Goal: Task Accomplishment & Management: Use online tool/utility

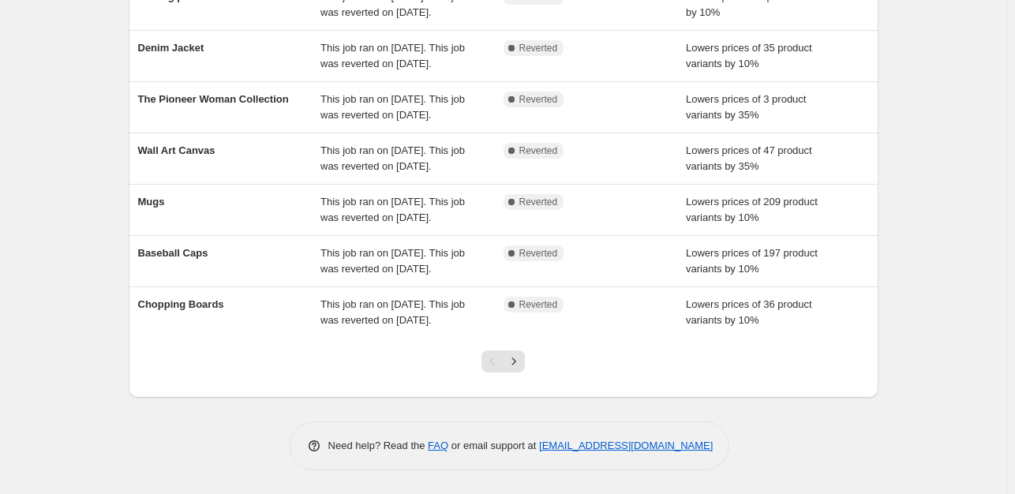
scroll to position [366, 0]
click at [513, 369] on icon "Next" at bounding box center [514, 362] width 16 height 16
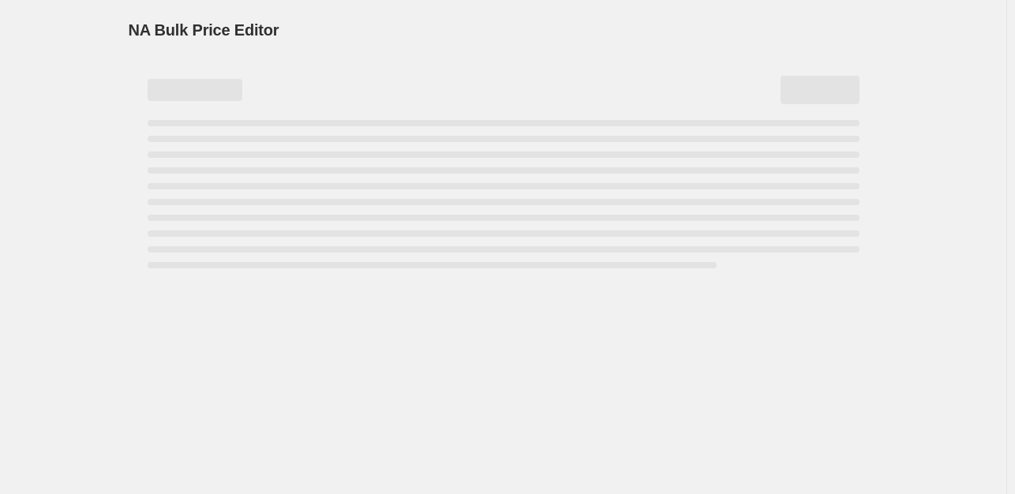
scroll to position [0, 0]
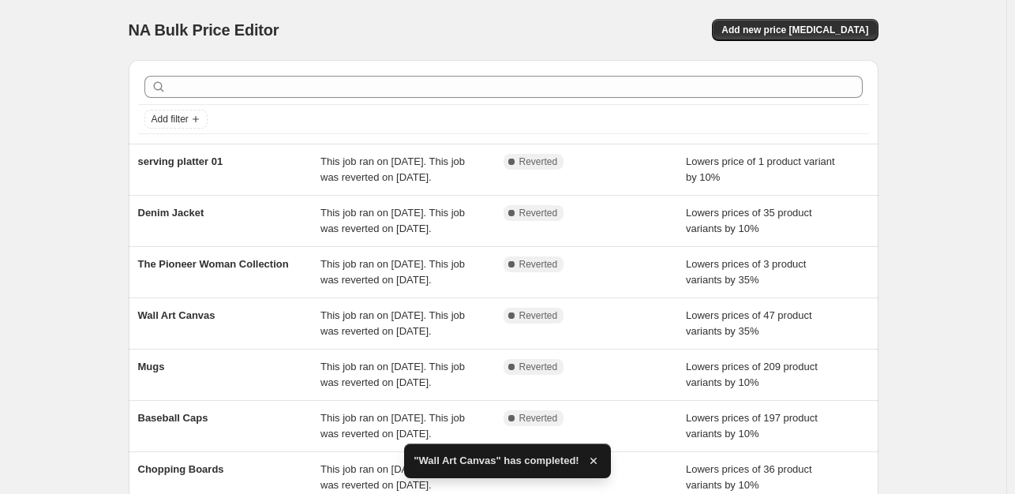
drag, startPoint x: 1020, startPoint y: 348, endPoint x: 1022, endPoint y: 322, distance: 26.2
click at [1015, 322] on html "Home Settings Plans Skip to content NA Bulk Price Editor. This page is ready NA…" at bounding box center [507, 247] width 1015 height 494
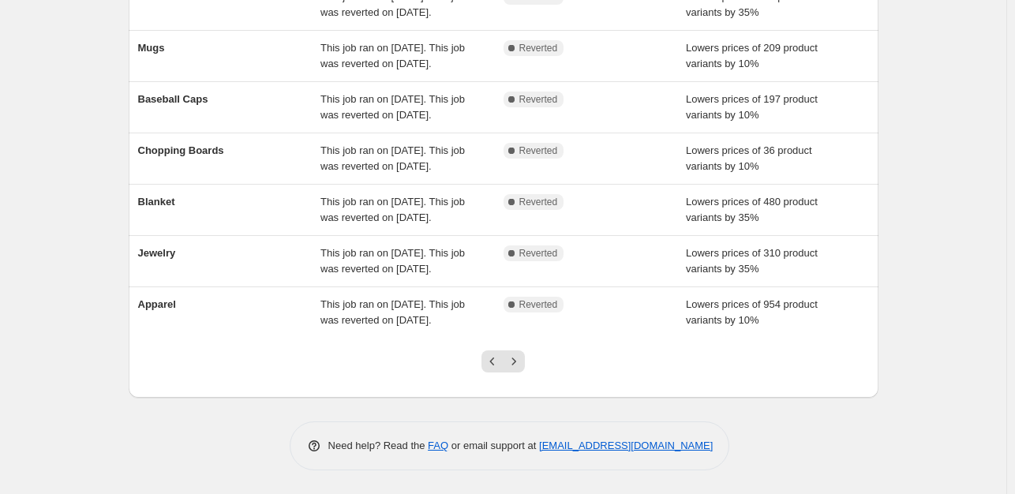
scroll to position [474, 0]
click at [518, 364] on icon "Next" at bounding box center [514, 362] width 16 height 16
click at [493, 369] on icon "Previous" at bounding box center [493, 362] width 16 height 16
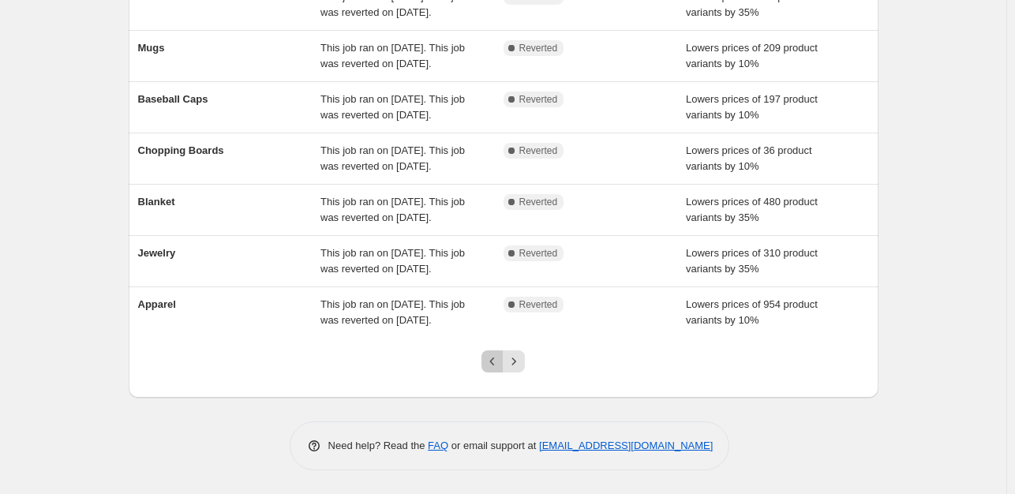
drag, startPoint x: 496, startPoint y: 409, endPoint x: 525, endPoint y: 414, distance: 29.7
click at [496, 369] on icon "Previous" at bounding box center [493, 362] width 16 height 16
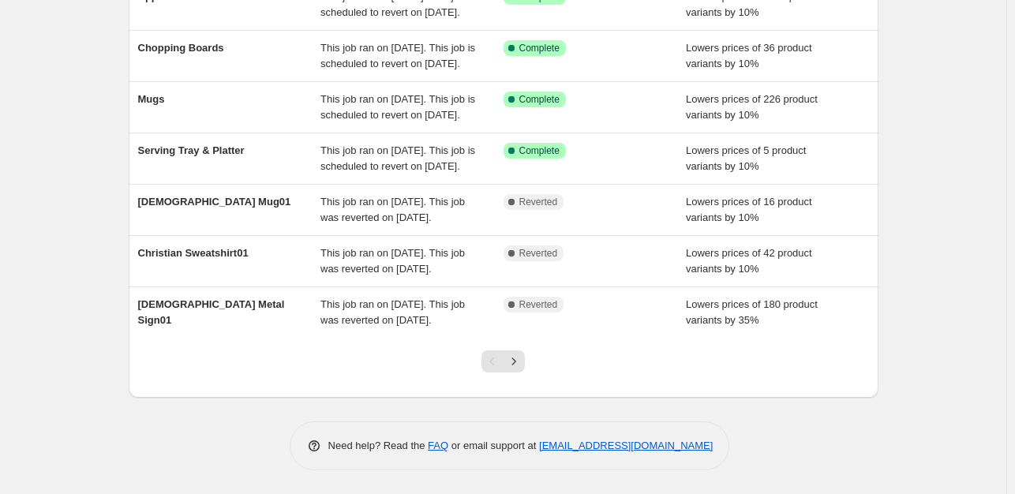
scroll to position [448, 0]
click at [521, 369] on icon "Next" at bounding box center [514, 362] width 16 height 16
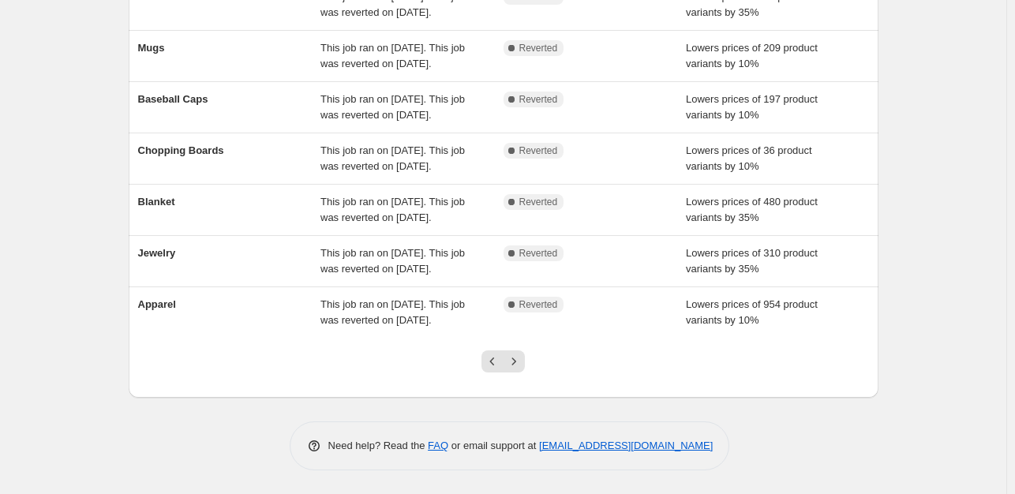
scroll to position [428, 0]
click at [522, 369] on icon "Next" at bounding box center [514, 362] width 16 height 16
click at [493, 369] on icon "Previous" at bounding box center [493, 362] width 16 height 16
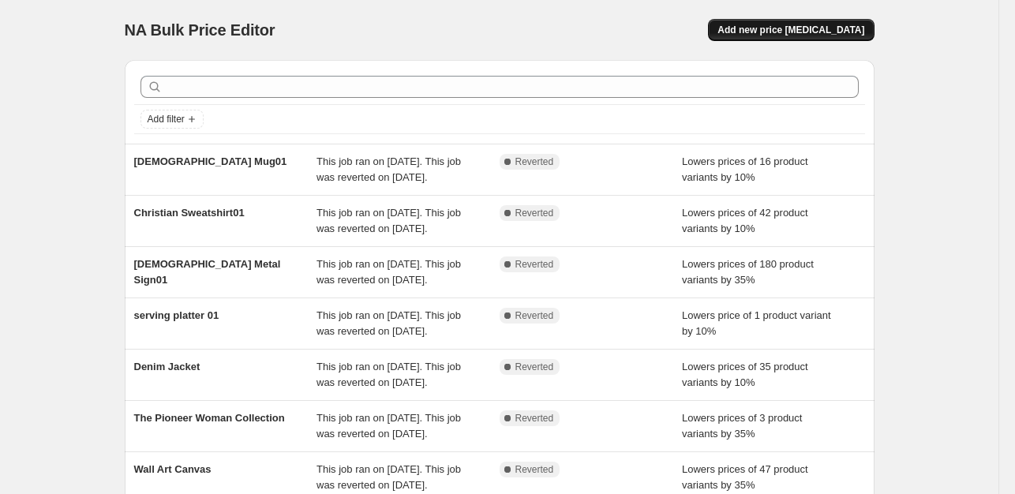
click at [818, 29] on span "Add new price [MEDICAL_DATA]" at bounding box center [791, 30] width 147 height 13
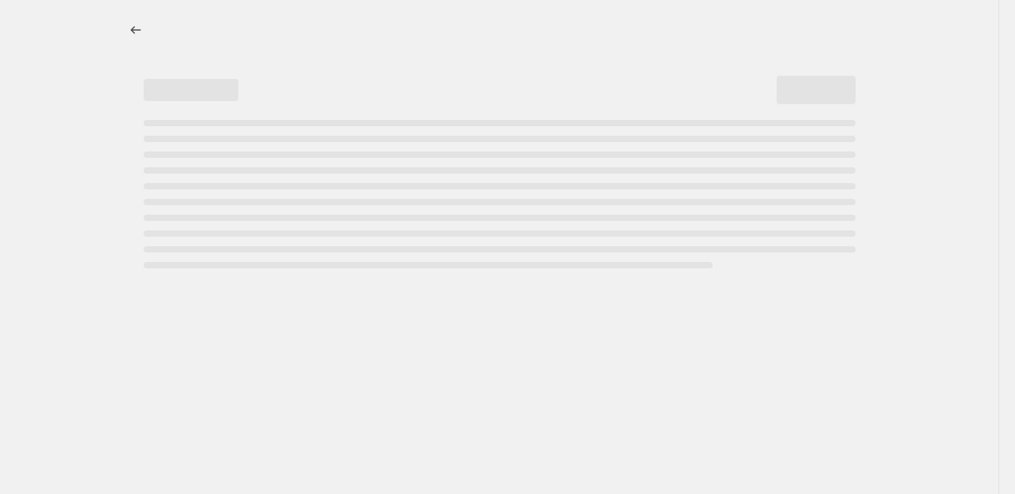
select select "percentage"
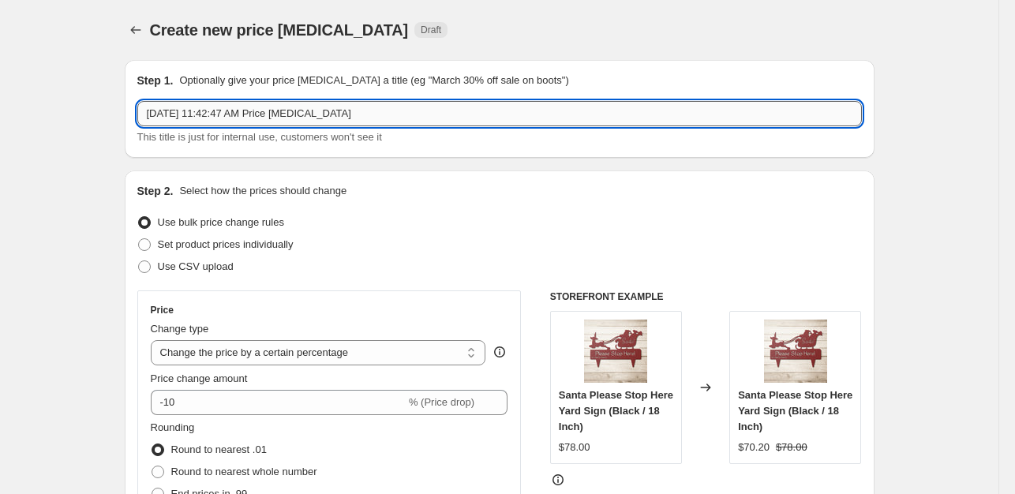
drag, startPoint x: 363, startPoint y: 119, endPoint x: 149, endPoint y: 123, distance: 214.0
click at [149, 123] on input "[DATE] 11:42:47 AM Price [MEDICAL_DATA]" at bounding box center [499, 113] width 725 height 25
type input "s"
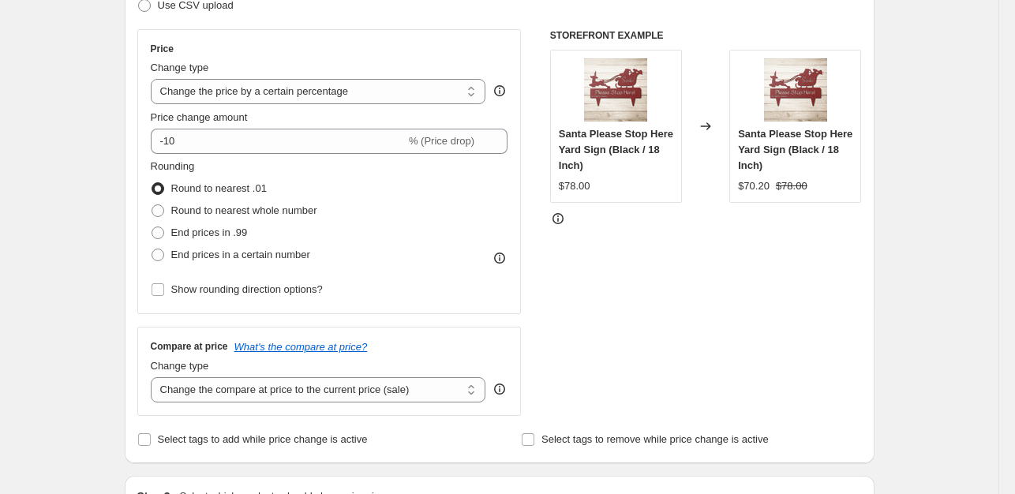
scroll to position [283, 0]
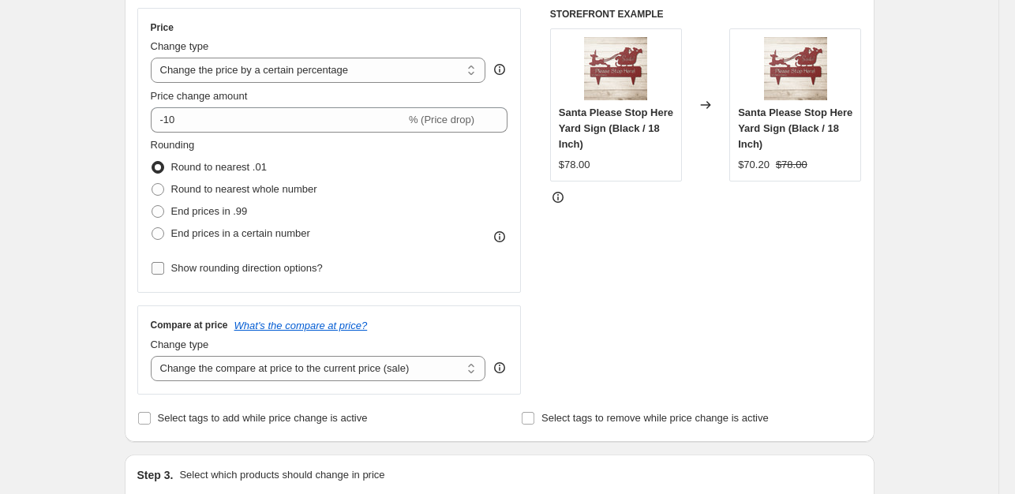
type input "Serving Tray & Platter"
click at [157, 268] on input "Show rounding direction options?" at bounding box center [158, 268] width 13 height 13
checkbox input "true"
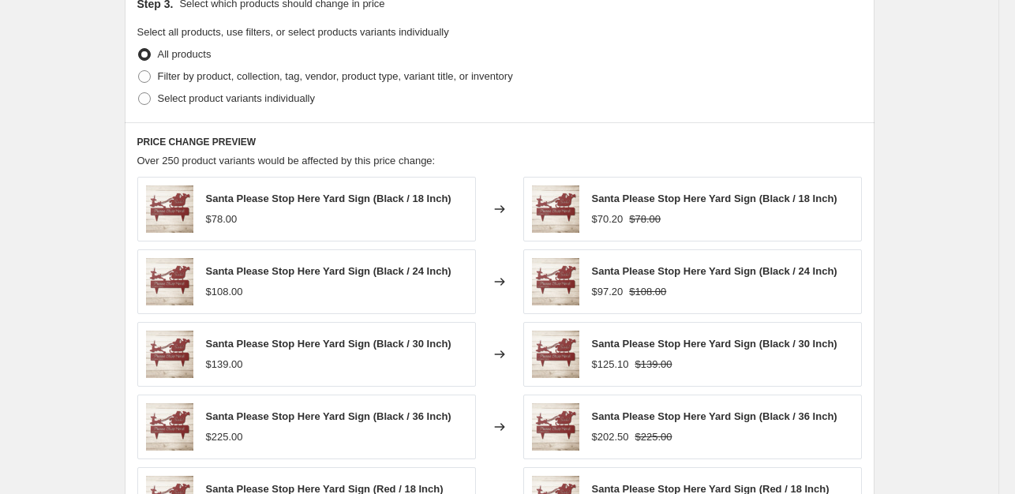
scroll to position [853, 0]
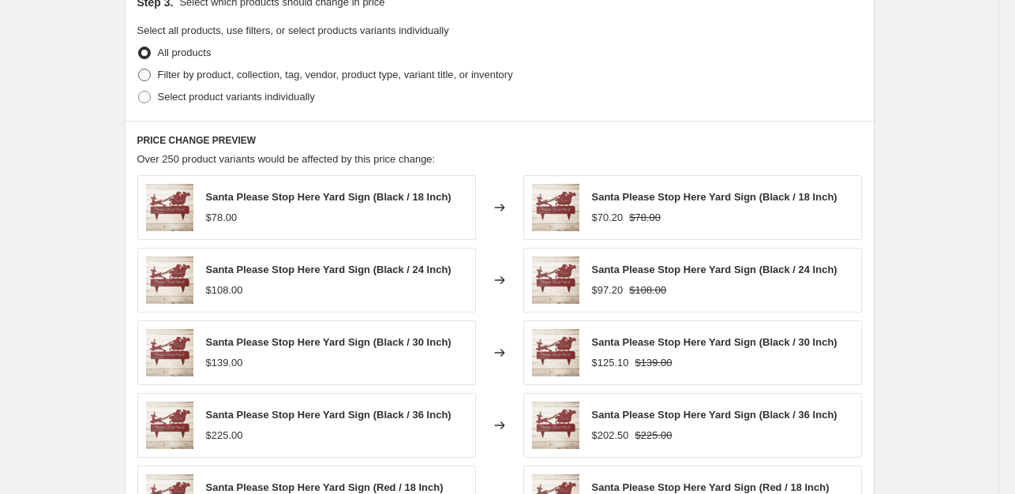
click at [145, 75] on span at bounding box center [144, 75] width 13 height 13
click at [139, 69] on input "Filter by product, collection, tag, vendor, product type, variant title, or inv…" at bounding box center [138, 69] width 1 height 1
radio input "true"
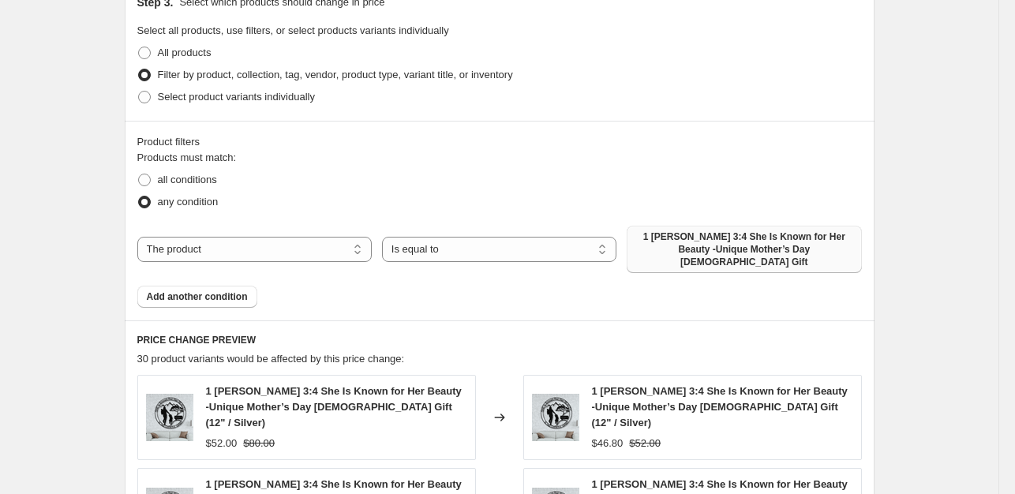
click at [796, 236] on span "1 [PERSON_NAME] 3:4 She Is Known for Her Beauty -Unique Mother’s Day [DEMOGRAPH…" at bounding box center [744, 250] width 216 height 38
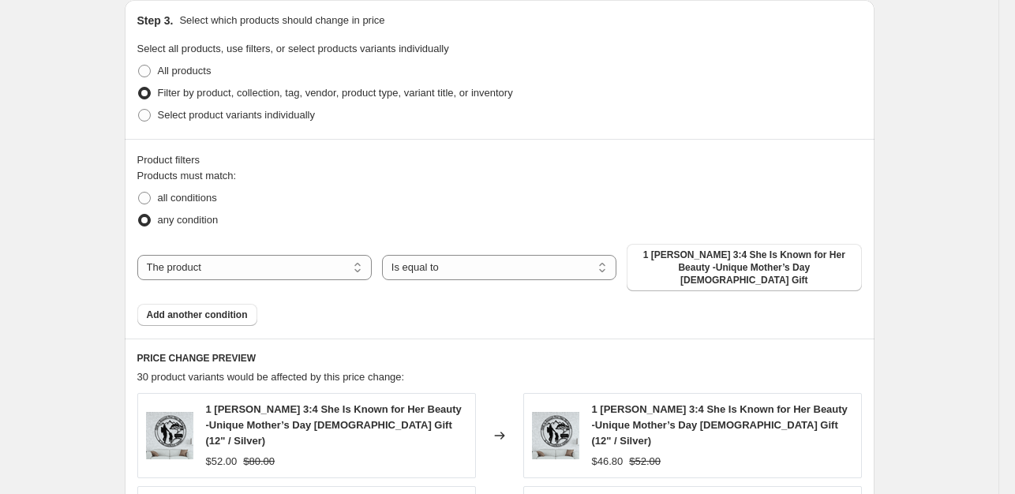
scroll to position [843, 0]
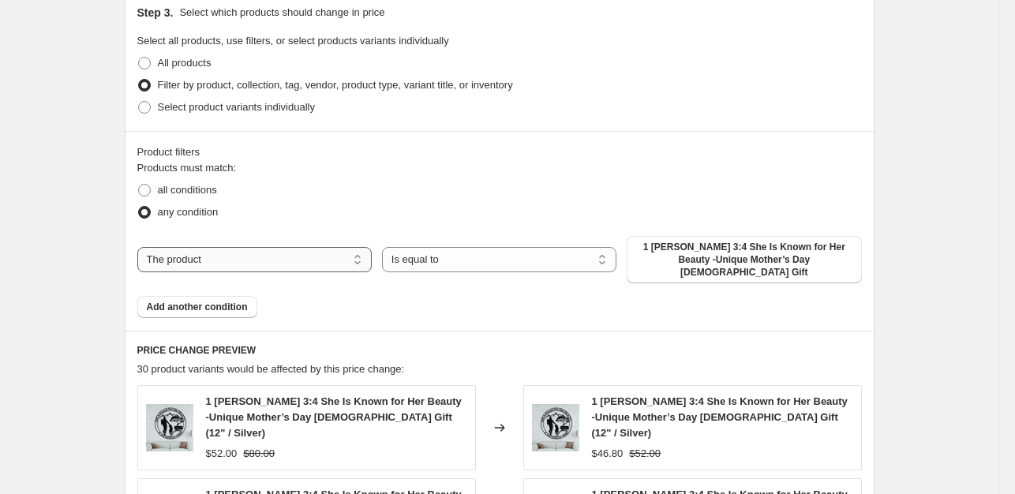
click at [296, 260] on select "The product The product's collection The product's tag The product's vendor The…" at bounding box center [254, 259] width 234 height 25
select select "collection"
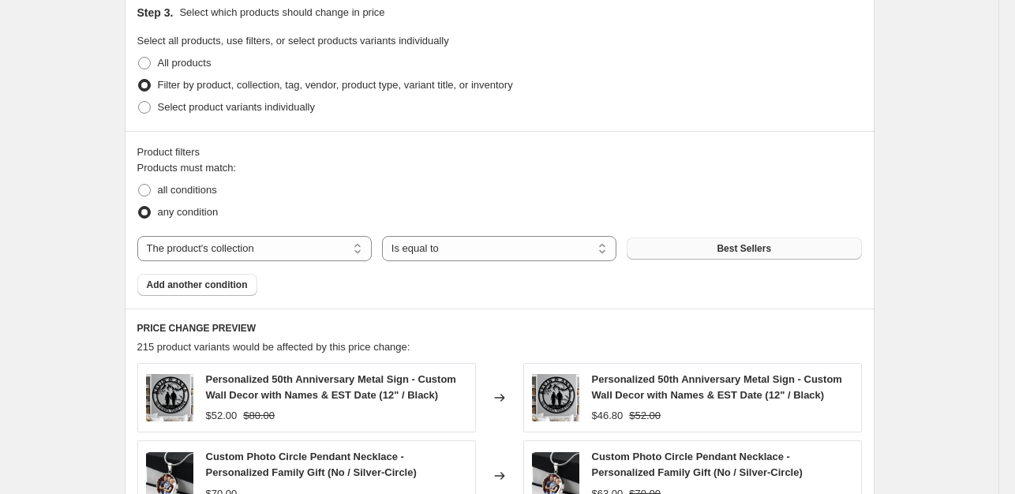
click at [782, 253] on button "Best Sellers" at bounding box center [744, 249] width 234 height 22
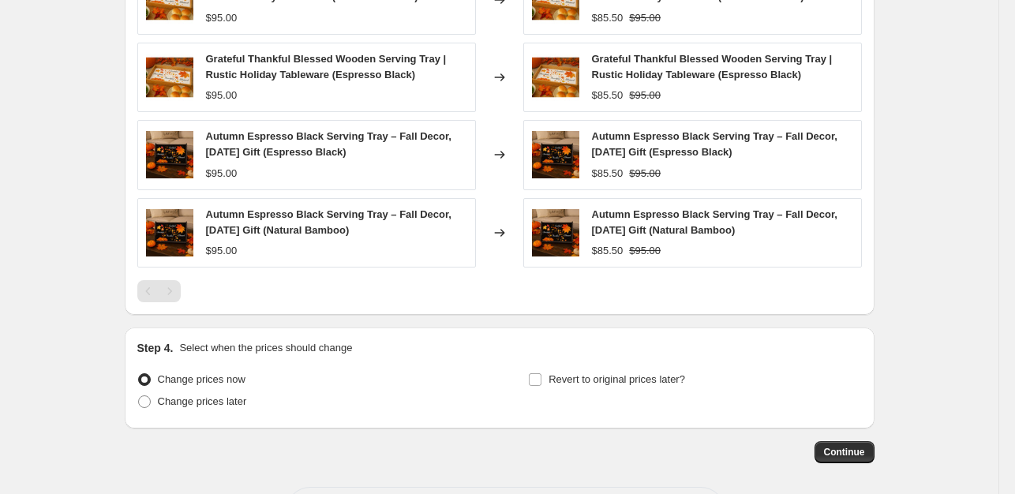
scroll to position [1324, 0]
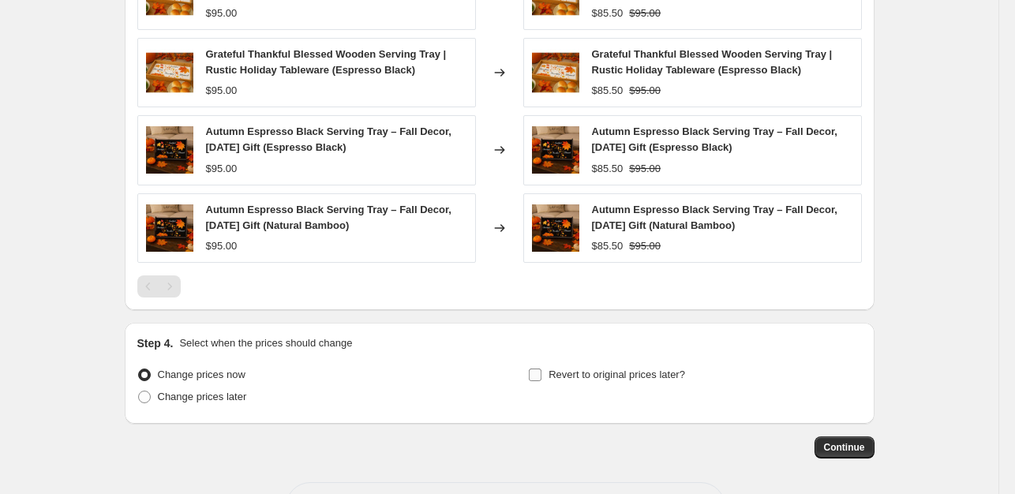
click at [540, 370] on input "Revert to original prices later?" at bounding box center [535, 375] width 13 height 13
checkbox input "true"
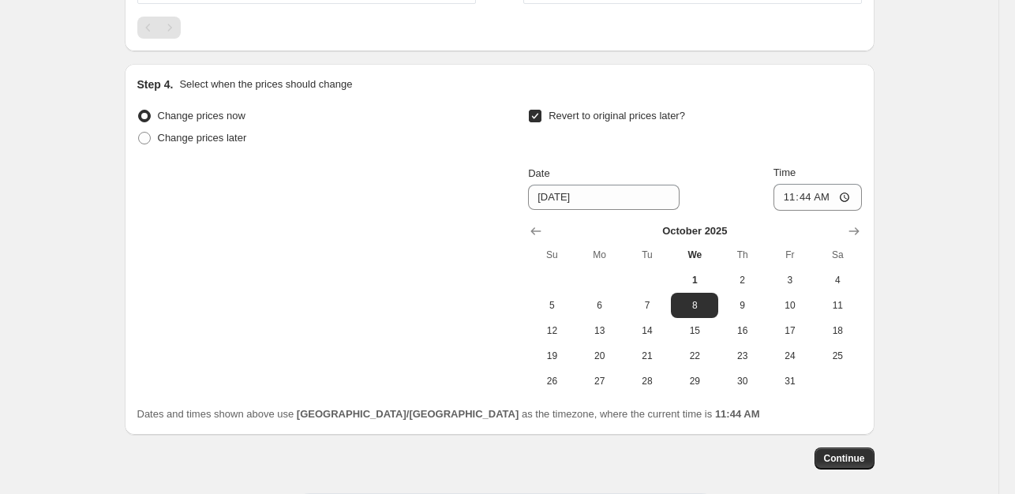
scroll to position [1652, 0]
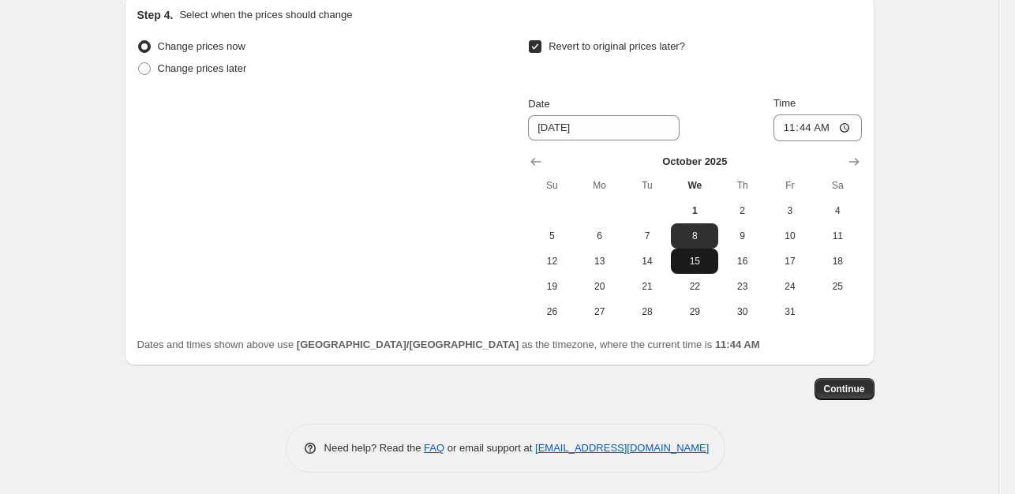
click at [711, 262] on span "15" at bounding box center [694, 261] width 35 height 13
type input "[DATE]"
click at [864, 390] on span "Continue" at bounding box center [844, 389] width 41 height 13
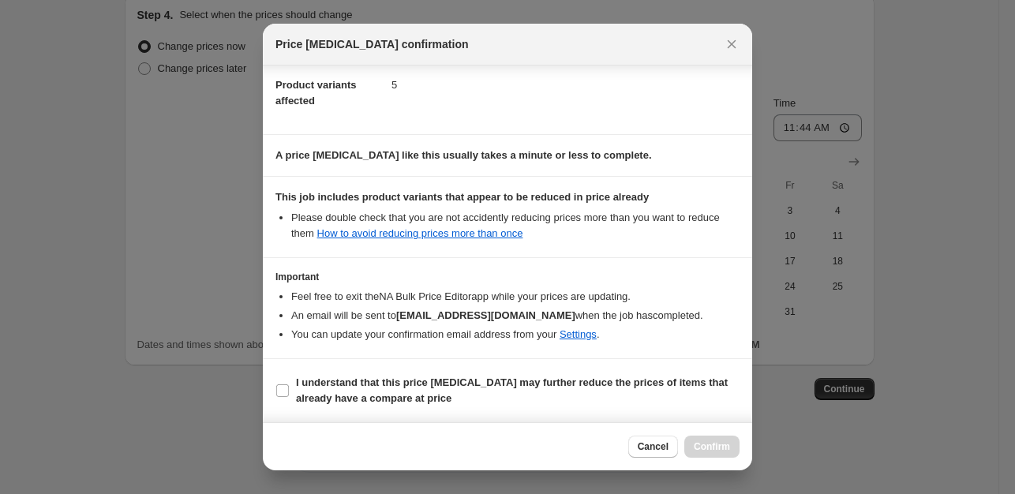
scroll to position [185, 0]
click at [283, 392] on input "I understand that this price change job may further reduce the prices of items …" at bounding box center [282, 390] width 13 height 13
checkbox input "true"
click at [714, 456] on button "Confirm" at bounding box center [711, 447] width 55 height 22
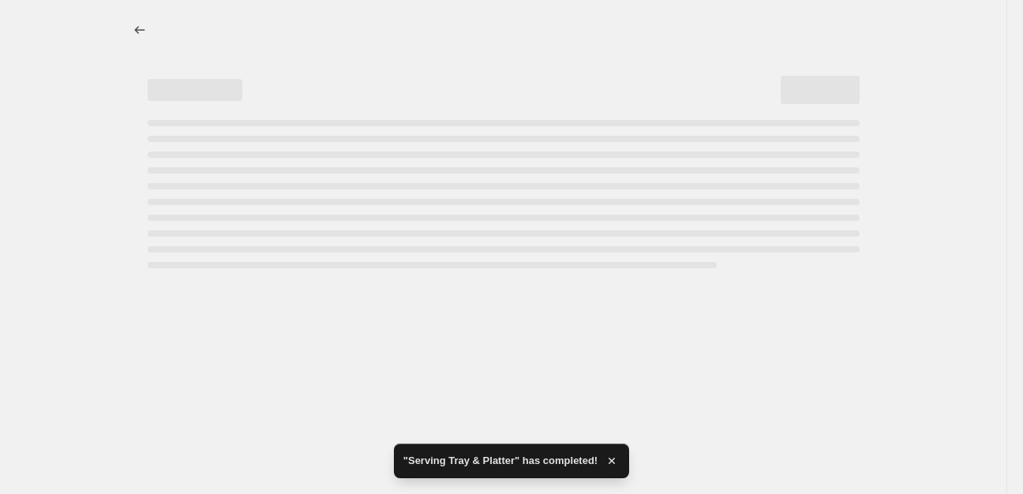
select select "percentage"
select select "collection"
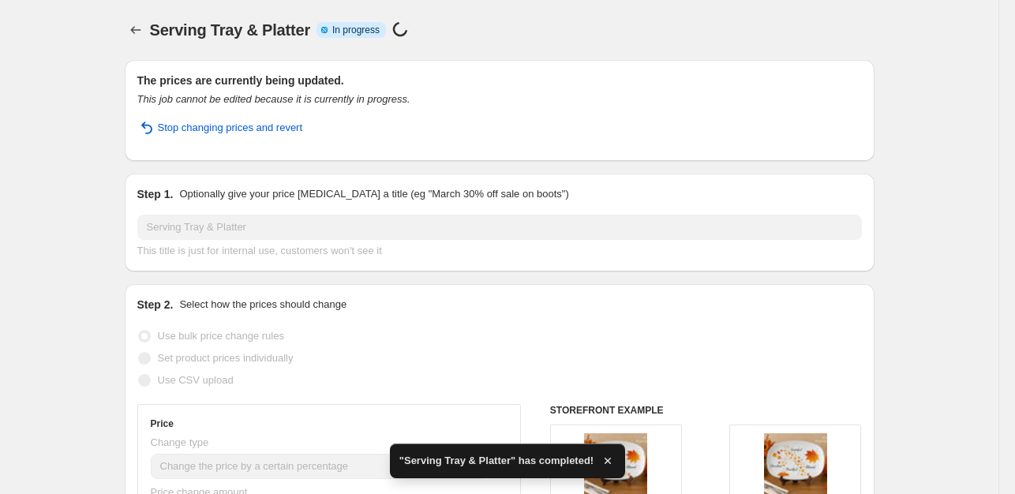
drag, startPoint x: 1007, startPoint y: 313, endPoint x: 996, endPoint y: 176, distance: 137.9
click at [996, 176] on html "Home Settings Plans Skip to content Serving Tray & Platter. This page is ready …" at bounding box center [507, 247] width 1015 height 494
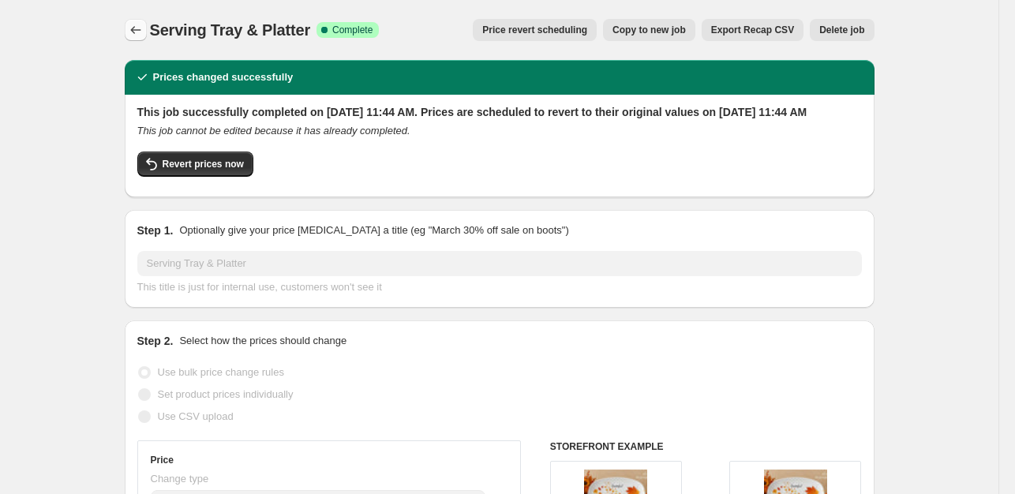
click at [147, 28] on button "Price change jobs" at bounding box center [136, 30] width 22 height 22
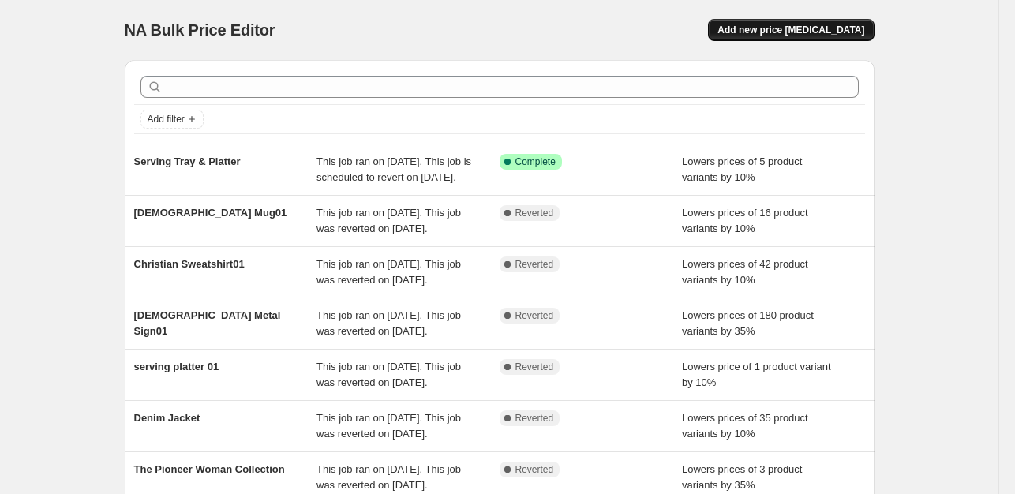
click at [827, 26] on span "Add new price [MEDICAL_DATA]" at bounding box center [791, 30] width 147 height 13
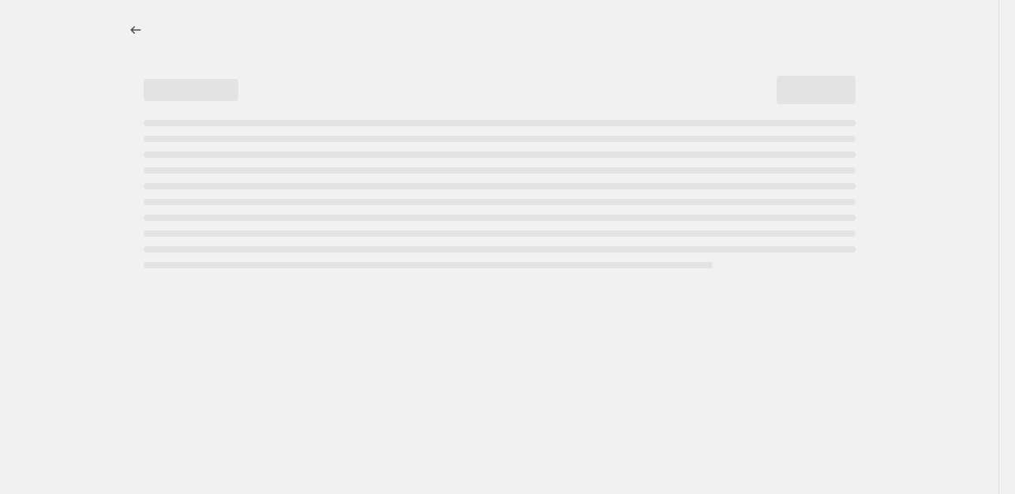
select select "percentage"
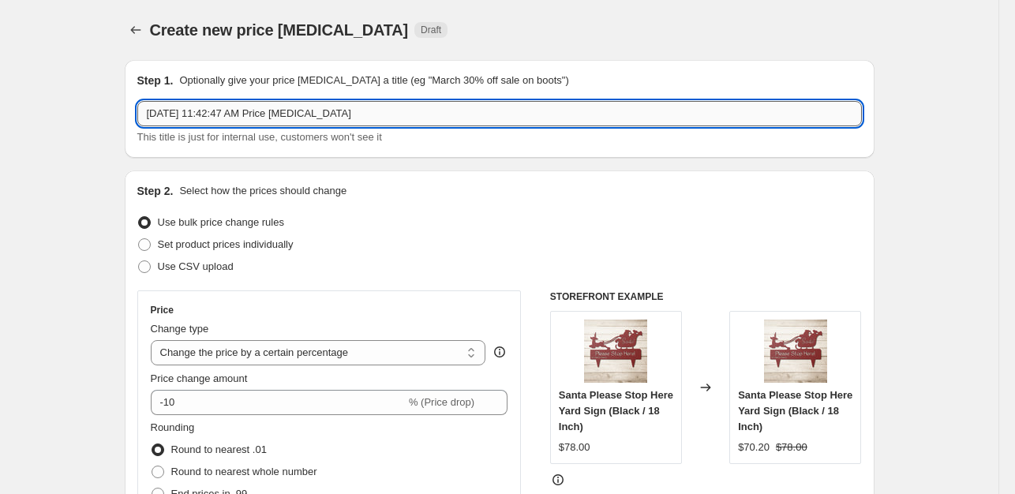
drag, startPoint x: 399, startPoint y: 118, endPoint x: 150, endPoint y: 117, distance: 248.7
click at [150, 117] on input "Oct 1, 2025, 11:42:47 AM Price change job" at bounding box center [499, 113] width 725 height 25
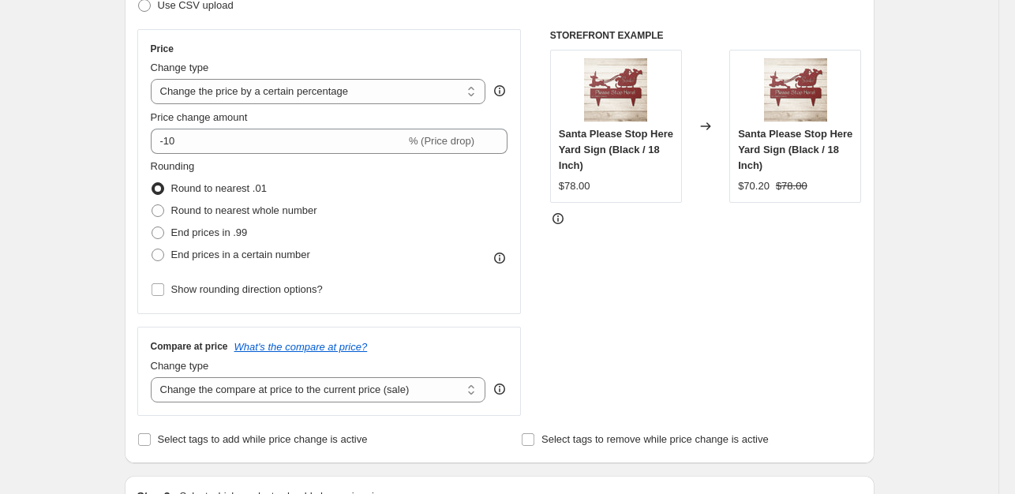
scroll to position [283, 0]
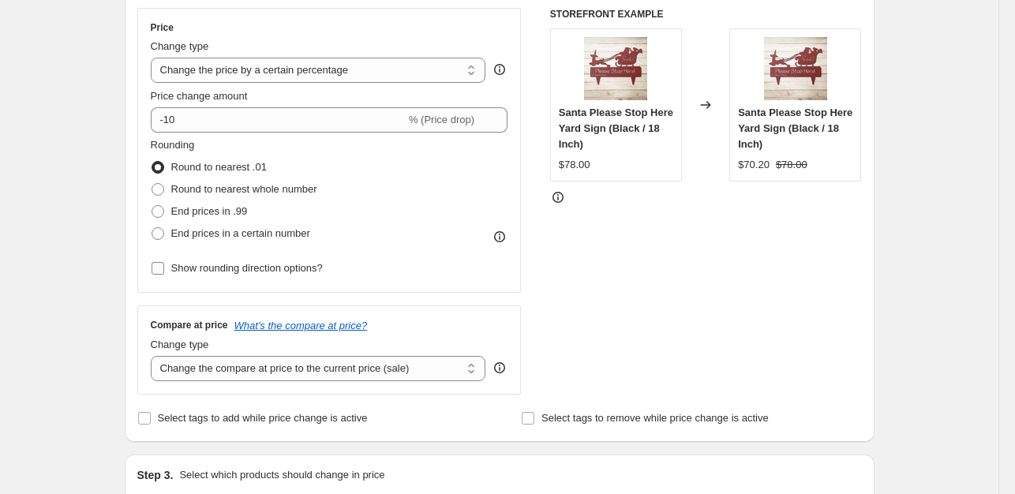
type input "Mugs"
click at [157, 269] on input "Show rounding direction options?" at bounding box center [158, 268] width 13 height 13
checkbox input "true"
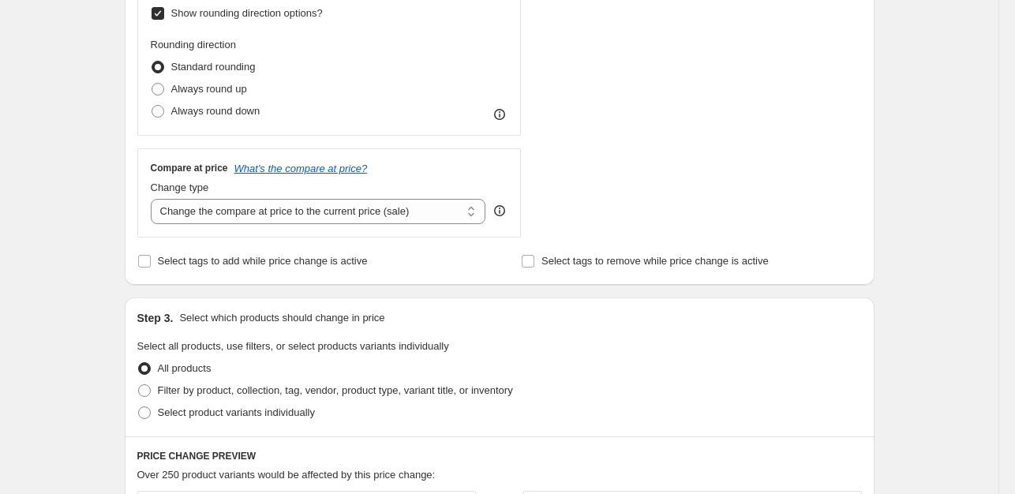
scroll to position [578, 0]
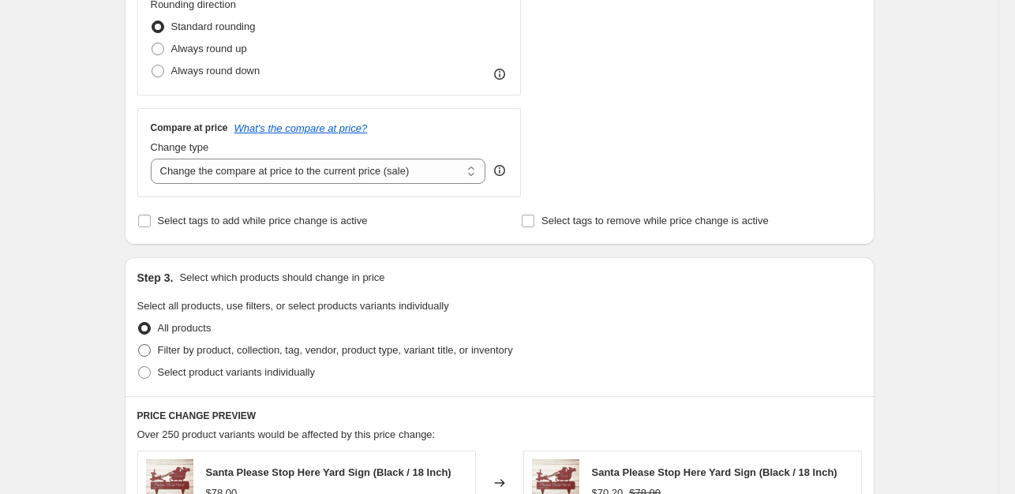
click at [151, 346] on span at bounding box center [144, 350] width 13 height 13
click at [139, 345] on input "Filter by product, collection, tag, vendor, product type, variant title, or inv…" at bounding box center [138, 344] width 1 height 1
radio input "true"
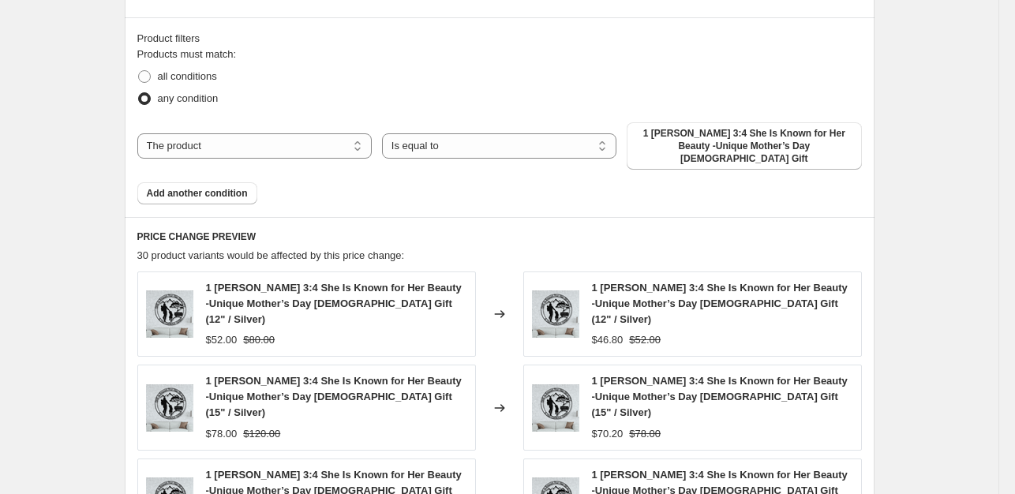
scroll to position [964, 0]
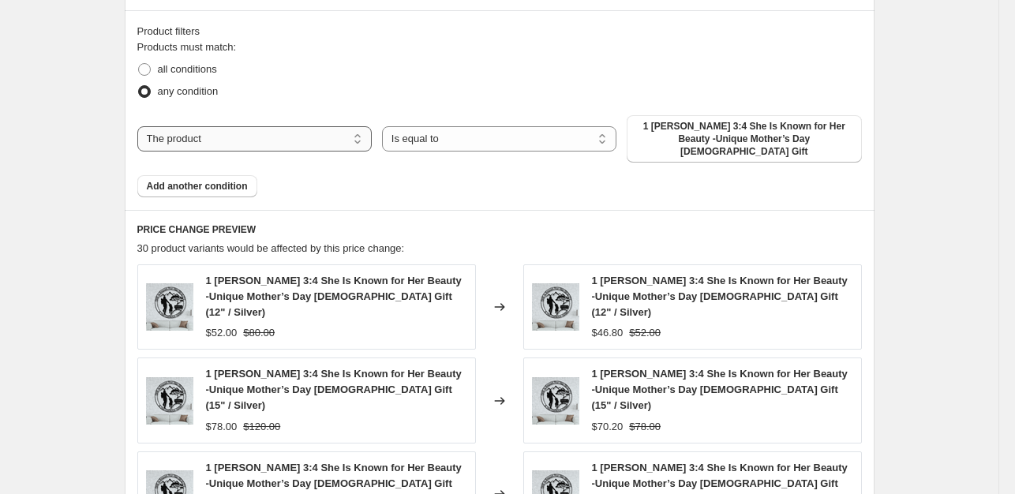
click at [325, 136] on select "The product The product's collection The product's tag The product's vendor The…" at bounding box center [254, 138] width 234 height 25
select select "collection"
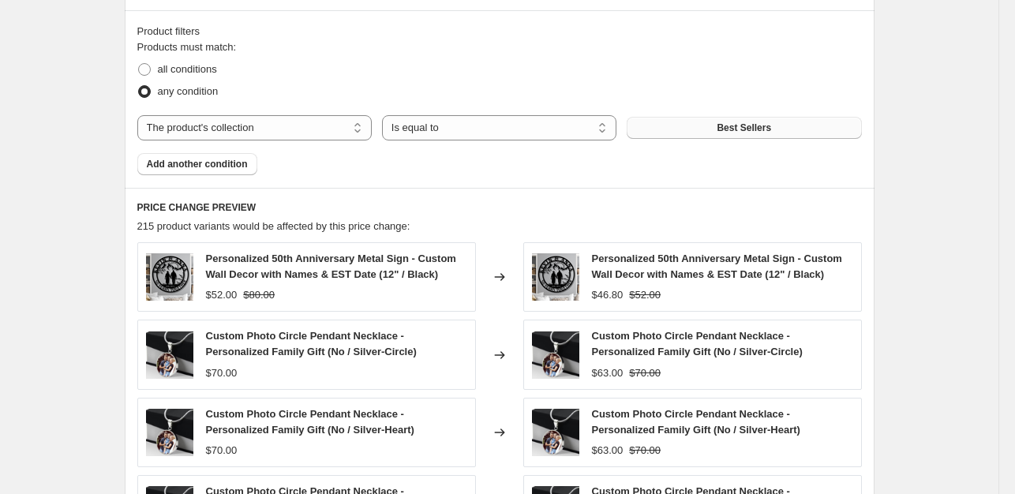
click at [775, 131] on button "Best Sellers" at bounding box center [744, 128] width 234 height 22
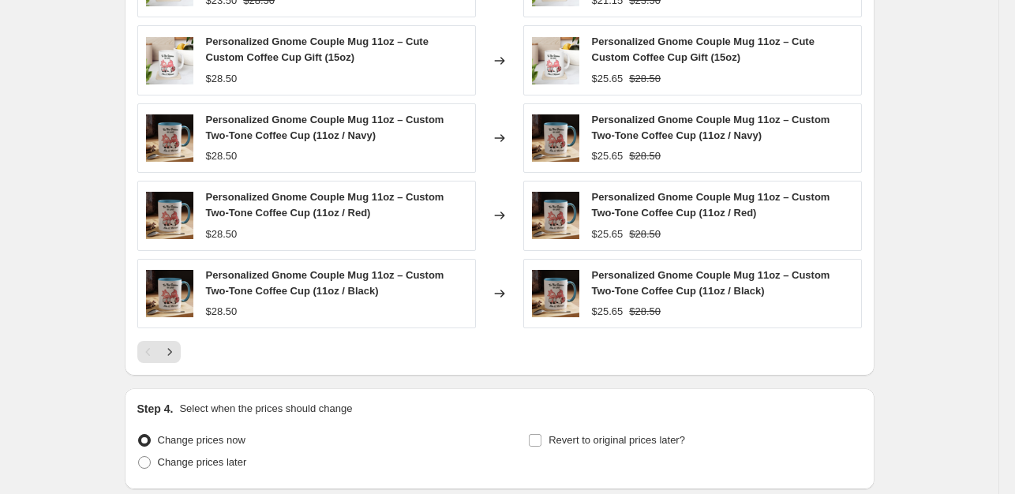
scroll to position [1383, 0]
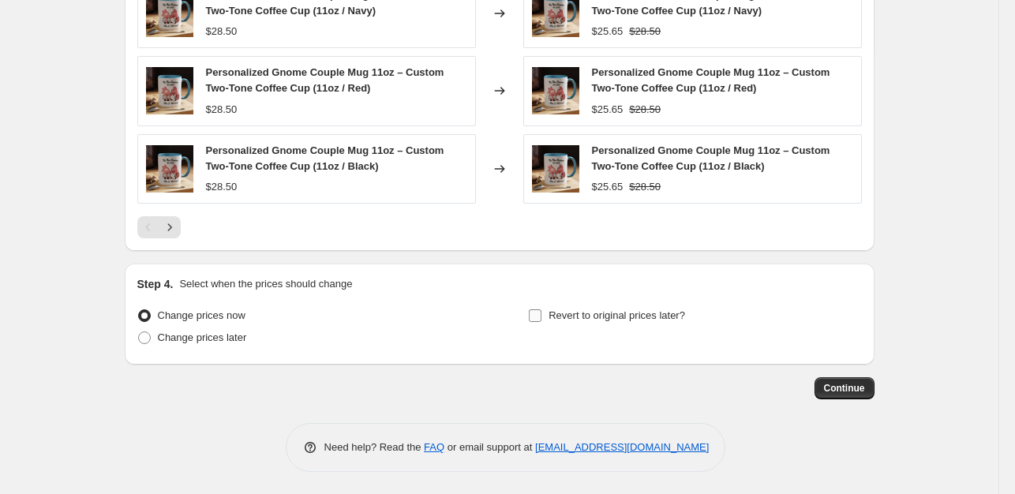
click at [540, 310] on input "Revert to original prices later?" at bounding box center [535, 315] width 13 height 13
checkbox input "true"
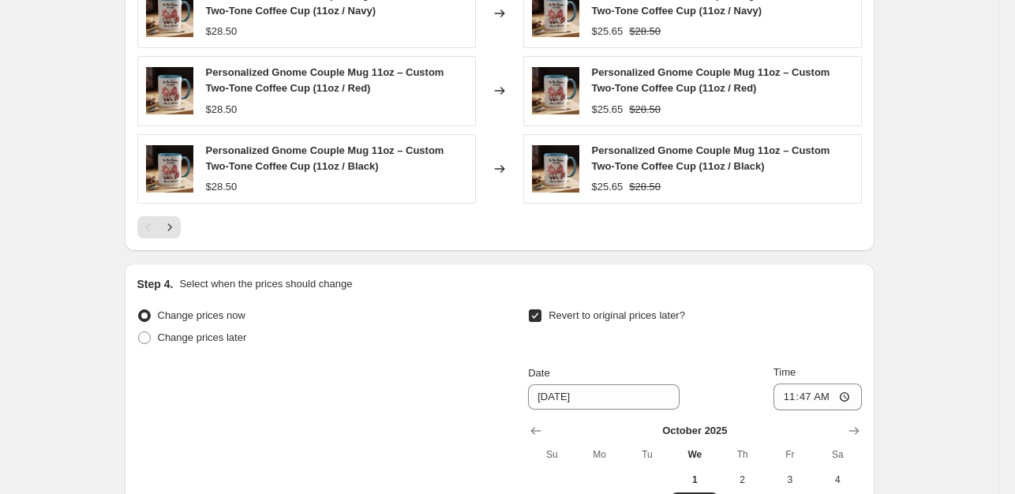
scroll to position [1652, 0]
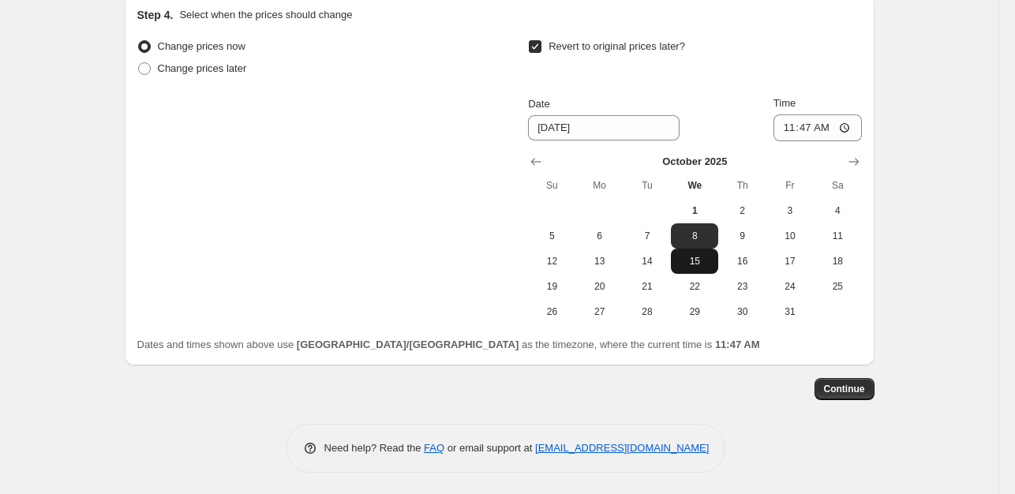
click at [706, 260] on span "15" at bounding box center [694, 261] width 35 height 13
type input "[DATE]"
click at [846, 389] on span "Continue" at bounding box center [844, 389] width 41 height 13
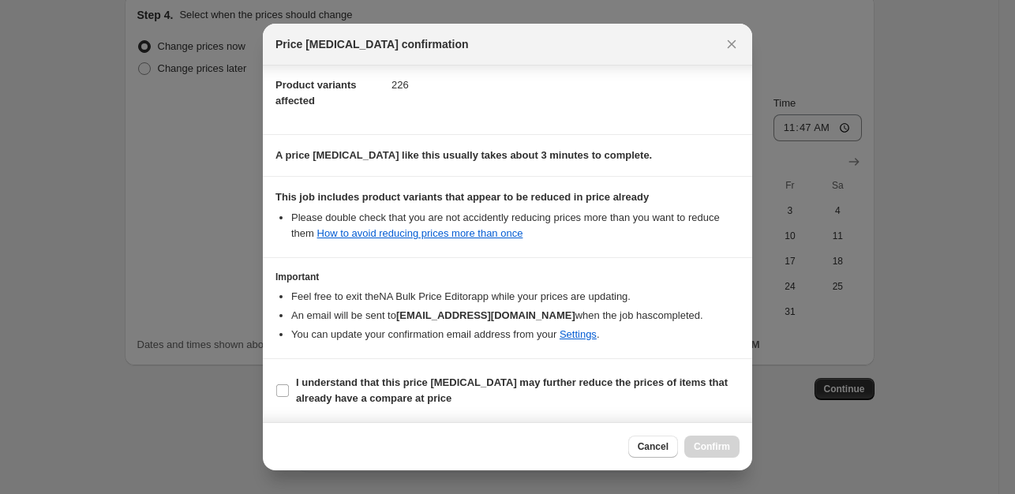
scroll to position [185, 0]
click at [284, 385] on input "I understand that this price change job may further reduce the prices of items …" at bounding box center [282, 390] width 13 height 13
checkbox input "true"
click at [707, 449] on span "Confirm" at bounding box center [712, 447] width 36 height 13
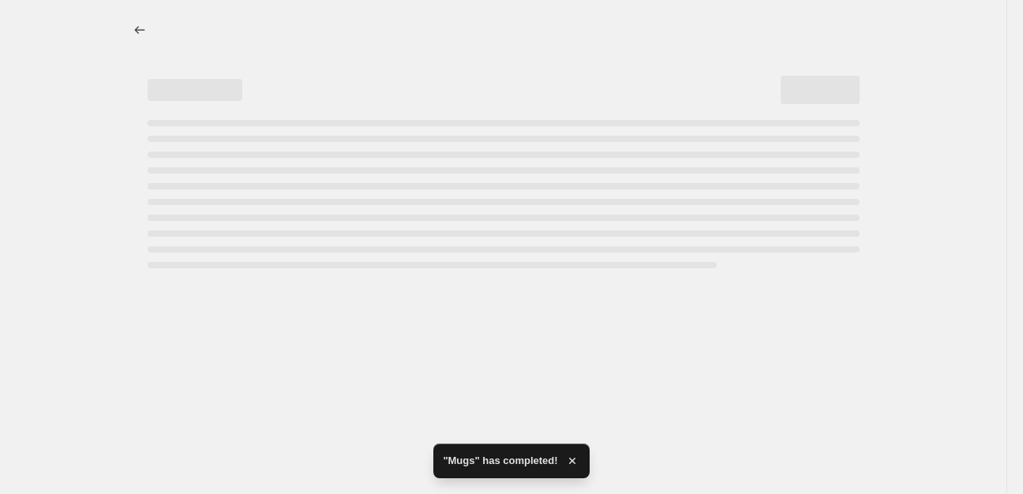
select select "percentage"
select select "collection"
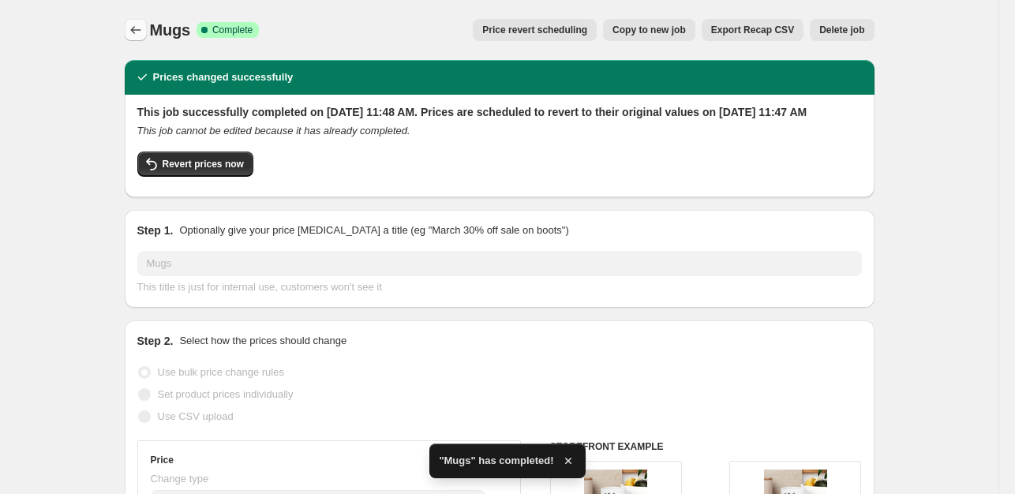
click at [131, 29] on icon "Price change jobs" at bounding box center [136, 30] width 16 height 16
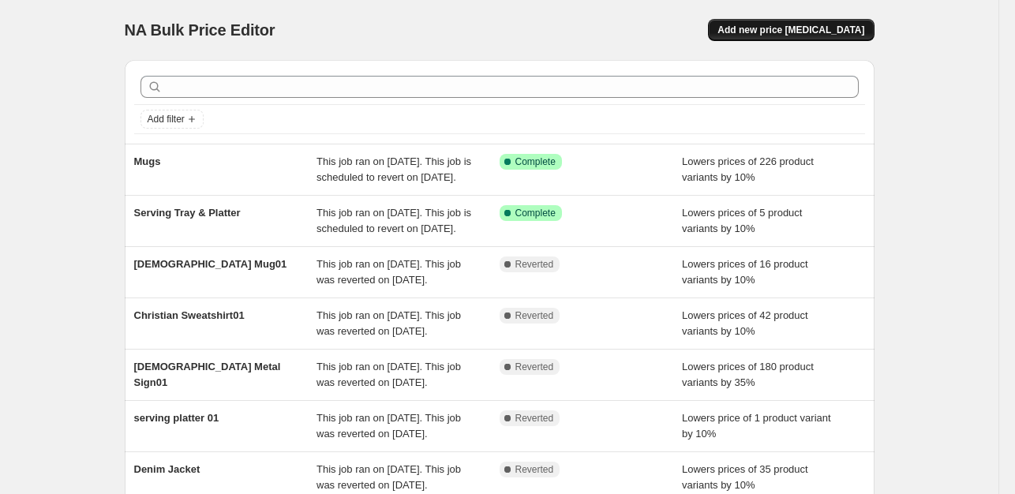
click at [767, 28] on span "Add new price [MEDICAL_DATA]" at bounding box center [791, 30] width 147 height 13
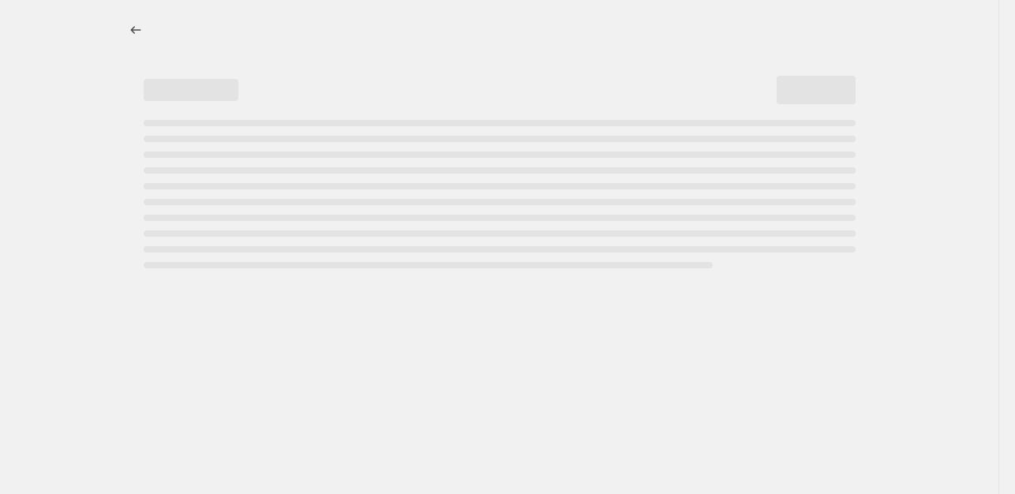
select select "percentage"
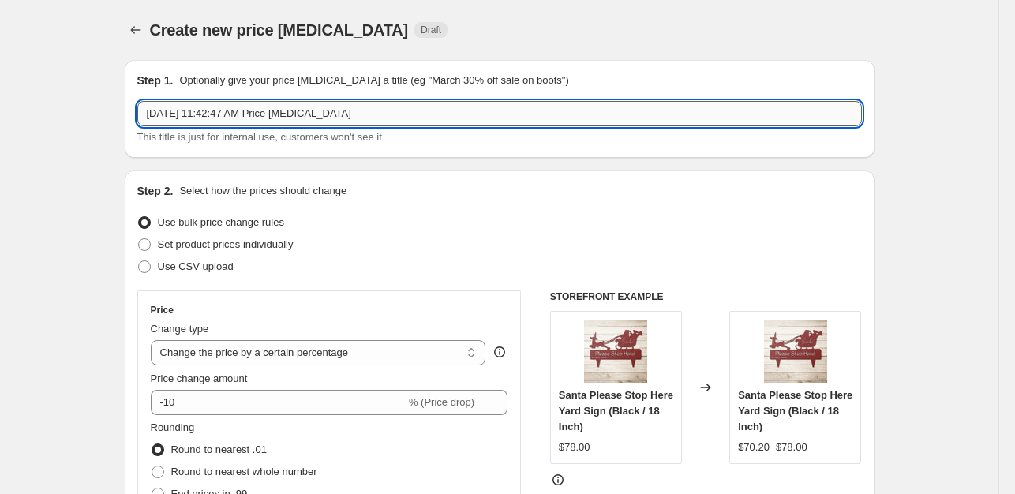
drag, startPoint x: 365, startPoint y: 121, endPoint x: 148, endPoint y: 116, distance: 216.4
click at [148, 116] on input "Oct 1, 2025, 11:42:47 AM Price change job" at bounding box center [499, 113] width 725 height 25
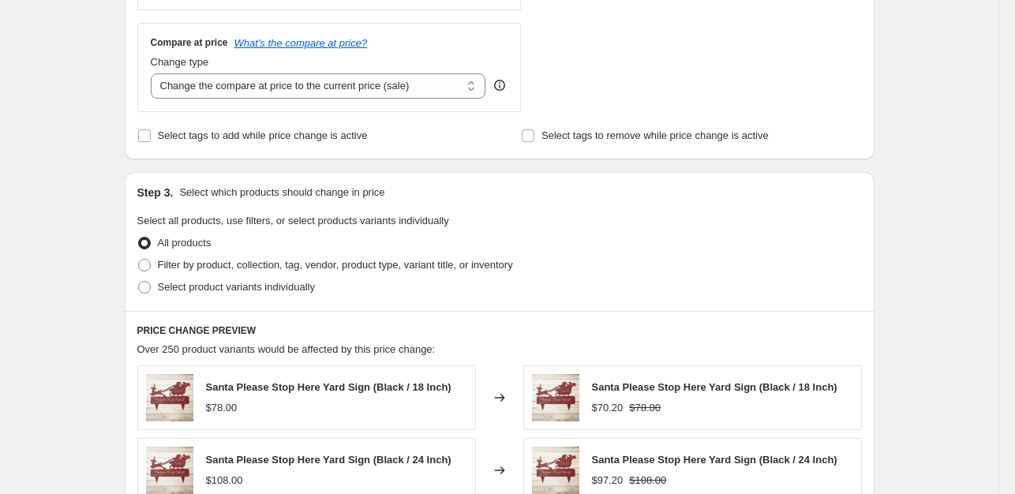
scroll to position [561, 0]
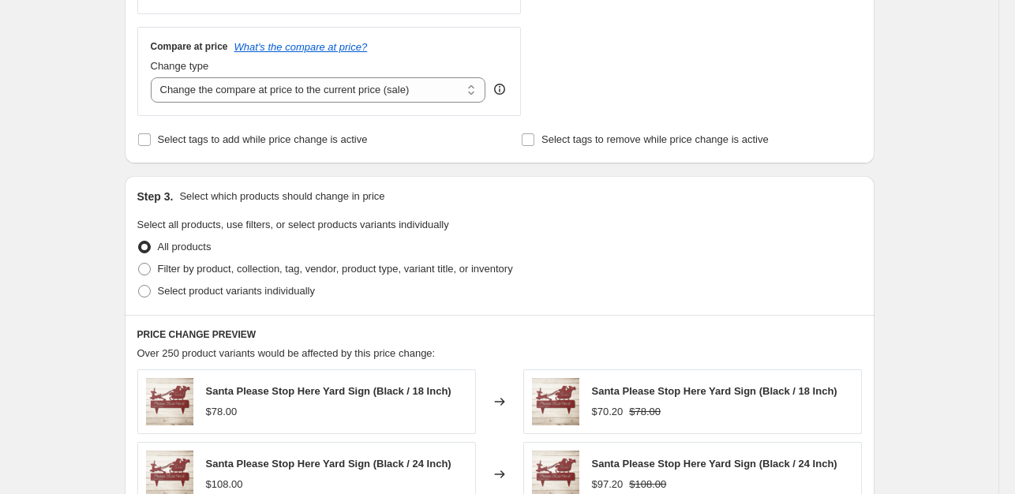
type input "Chopping Boards"
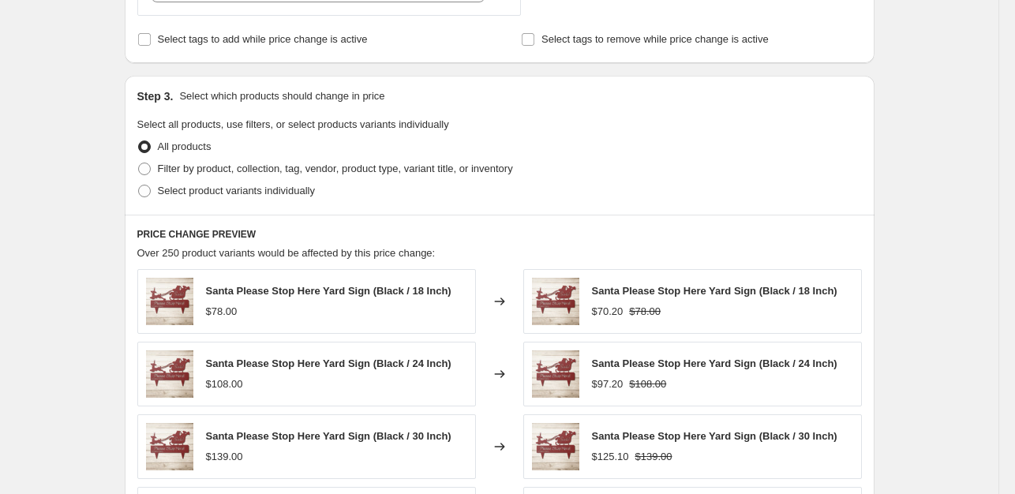
scroll to position [620, 0]
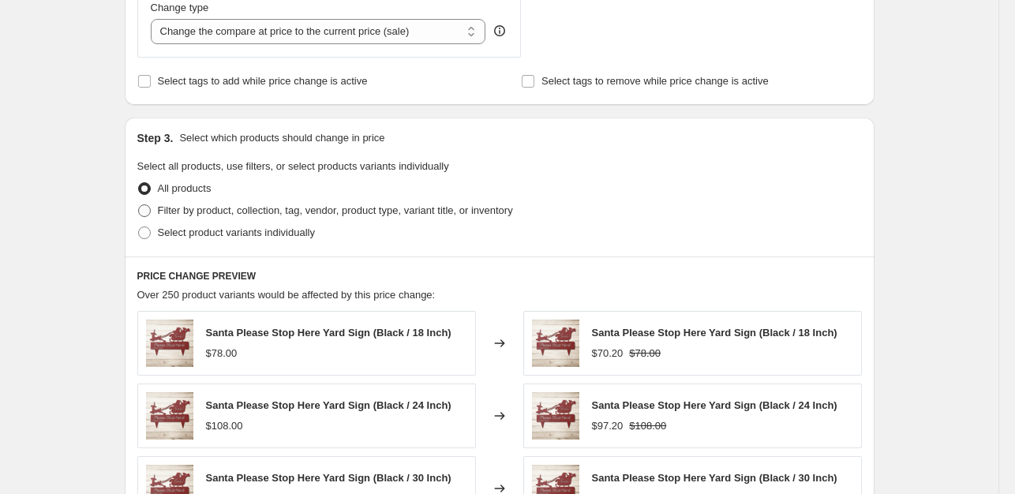
click at [148, 204] on span at bounding box center [144, 210] width 13 height 13
click at [139, 204] on input "Filter by product, collection, tag, vendor, product type, variant title, or inv…" at bounding box center [138, 204] width 1 height 1
radio input "true"
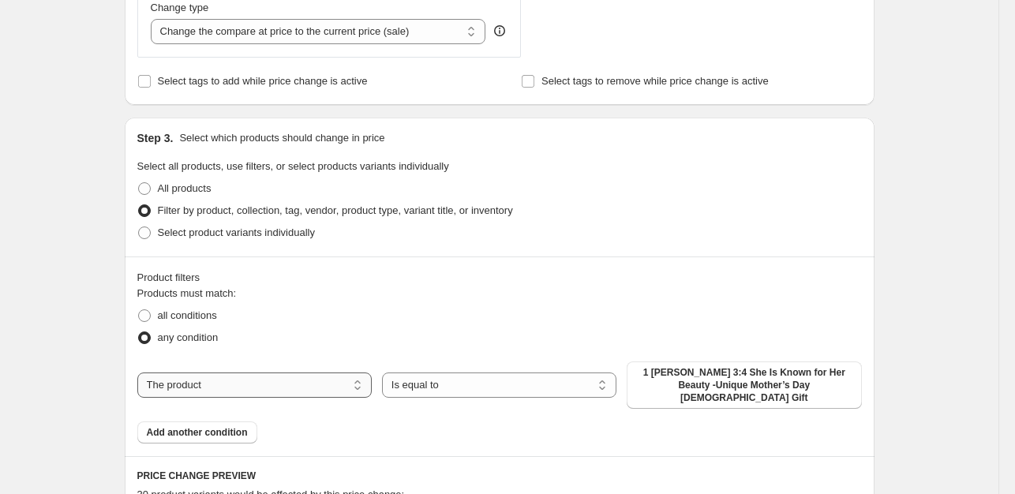
click at [283, 373] on select "The product The product's collection The product's tag The product's vendor The…" at bounding box center [254, 385] width 234 height 25
select select "collection"
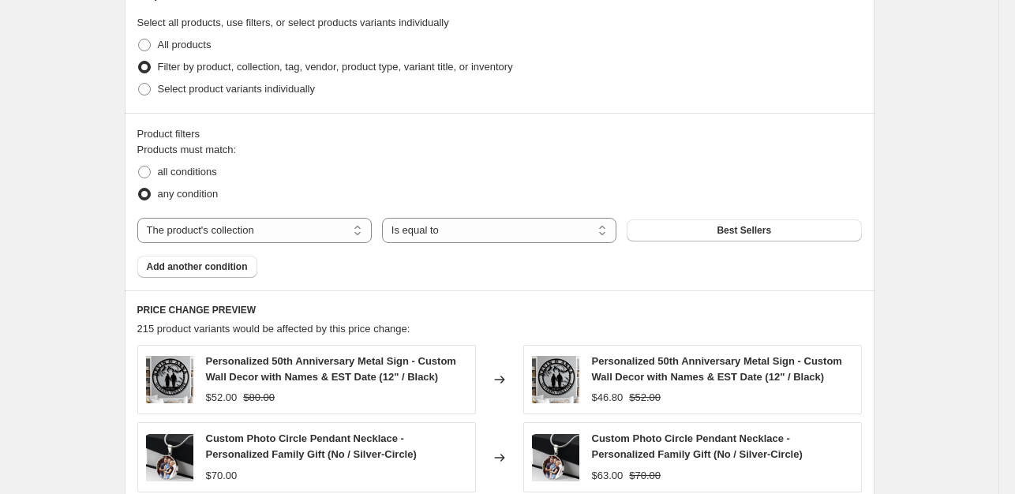
scroll to position [766, 0]
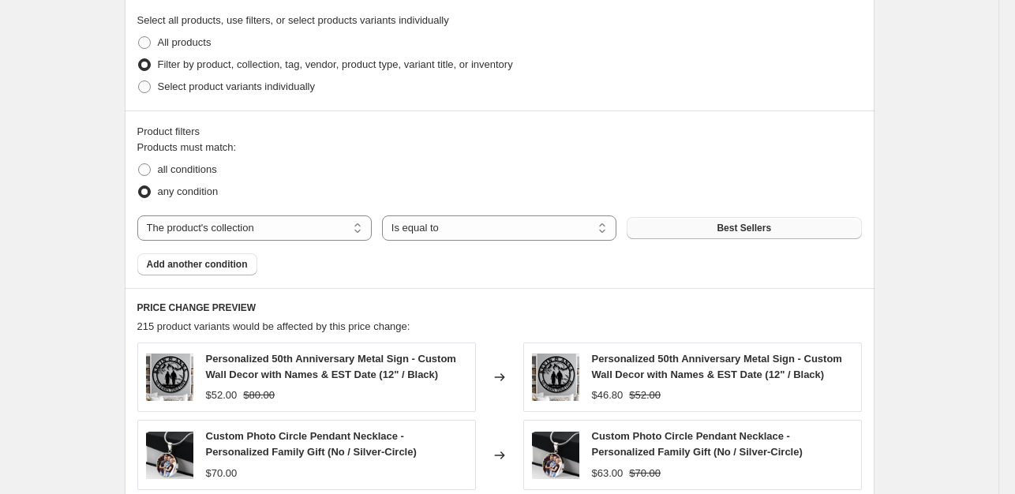
click at [780, 227] on button "Best Sellers" at bounding box center [744, 228] width 234 height 22
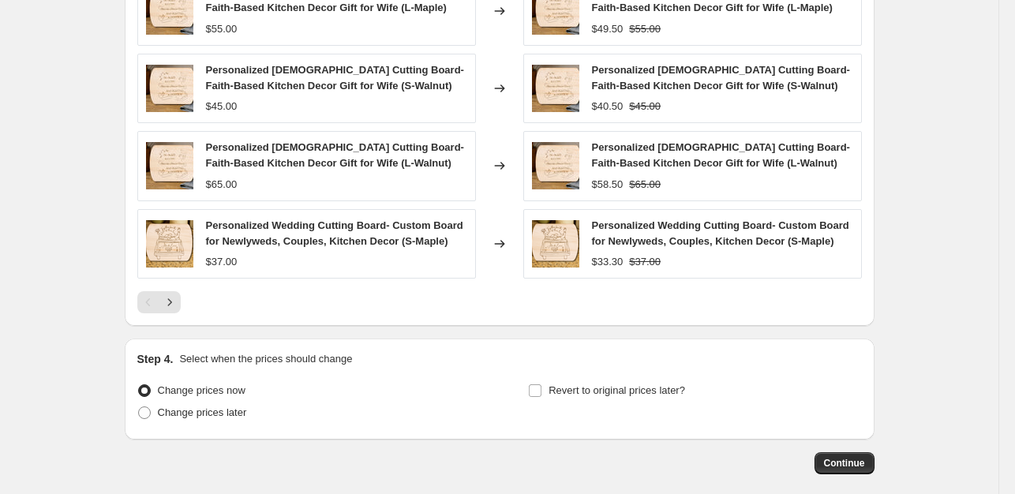
scroll to position [1285, 0]
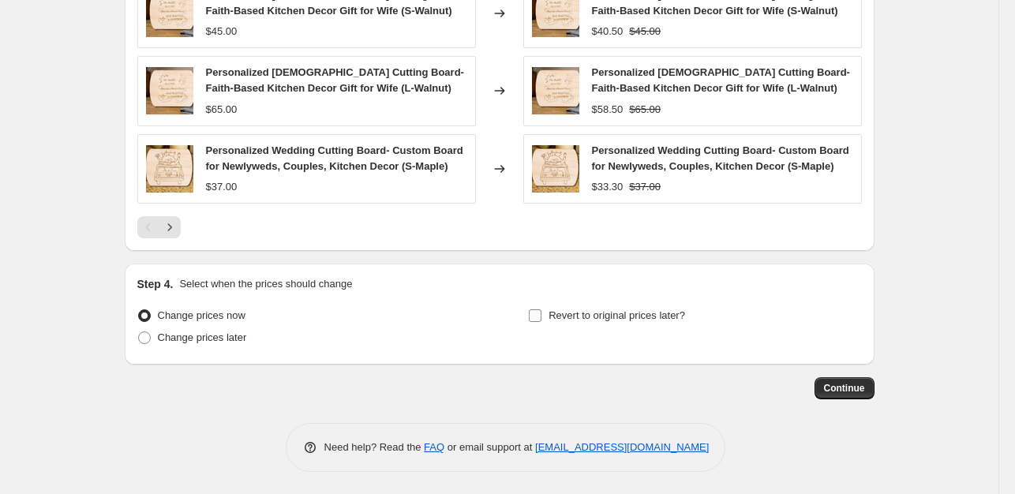
click at [538, 313] on input "Revert to original prices later?" at bounding box center [535, 315] width 13 height 13
checkbox input "true"
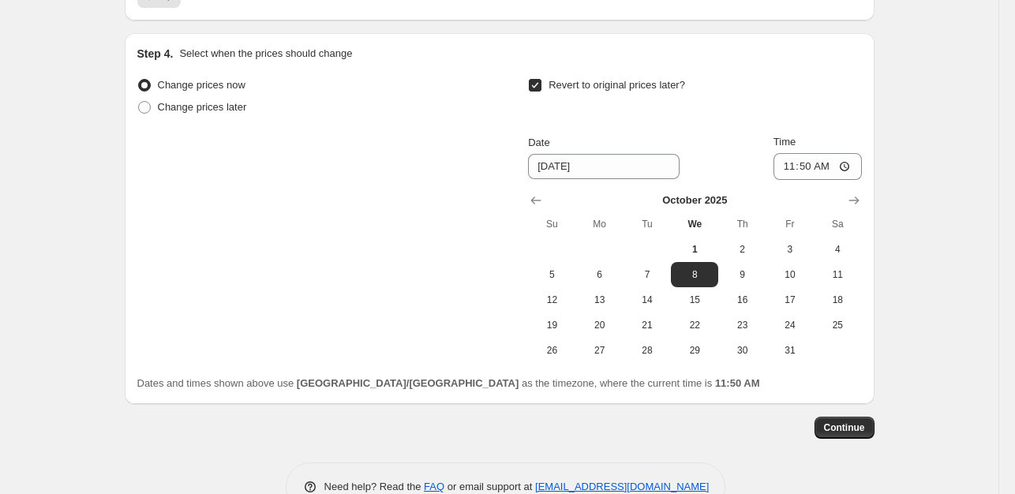
scroll to position [1554, 0]
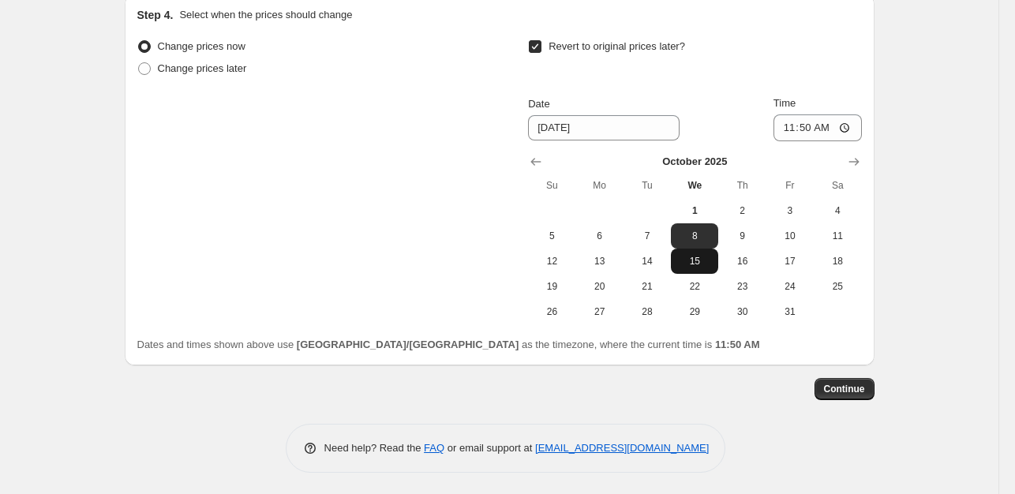
click at [701, 258] on span "15" at bounding box center [694, 261] width 35 height 13
type input "[DATE]"
click at [859, 387] on span "Continue" at bounding box center [844, 389] width 41 height 13
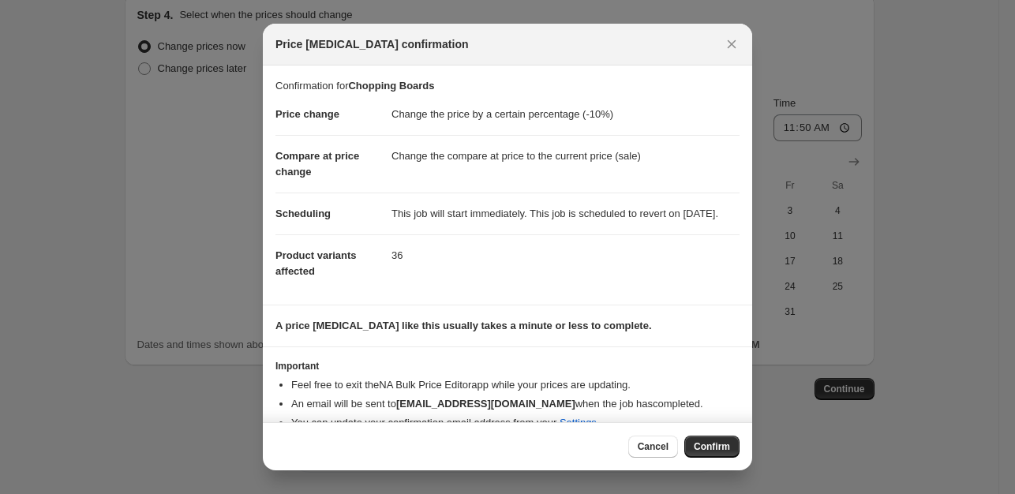
scroll to position [39, 0]
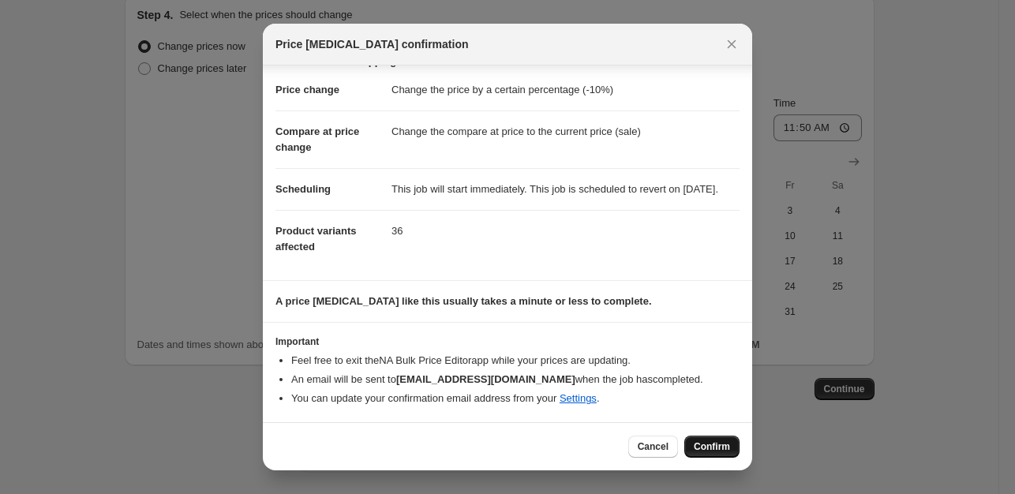
click at [723, 456] on button "Confirm" at bounding box center [711, 447] width 55 height 22
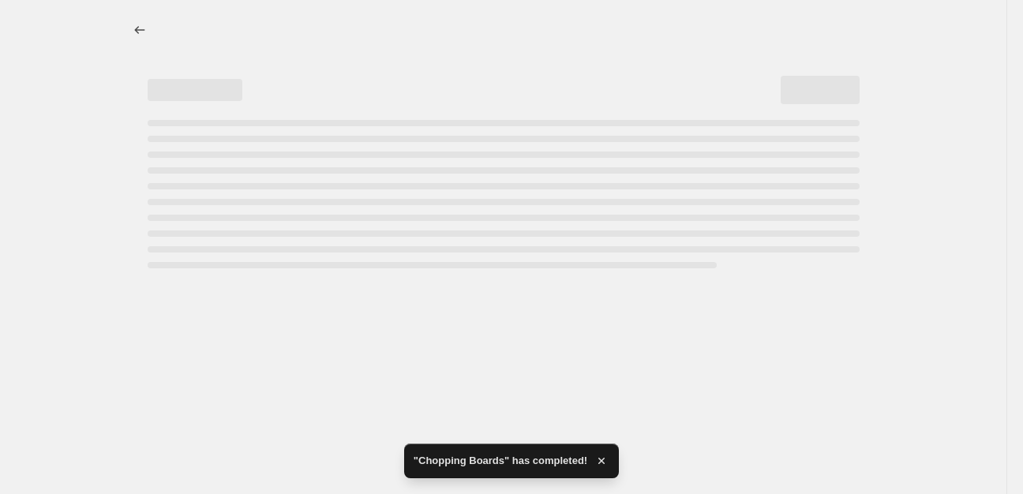
select select "percentage"
select select "collection"
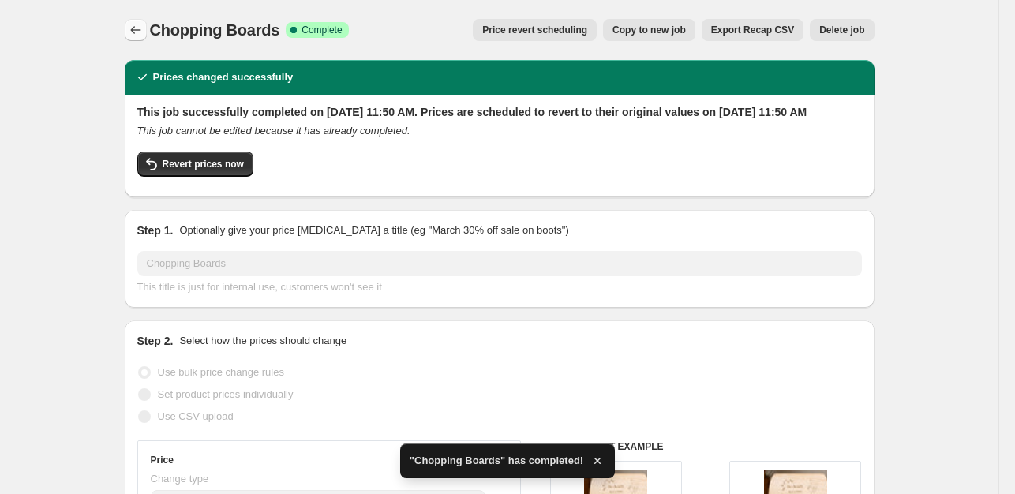
click at [135, 26] on icon "Price change jobs" at bounding box center [136, 30] width 16 height 16
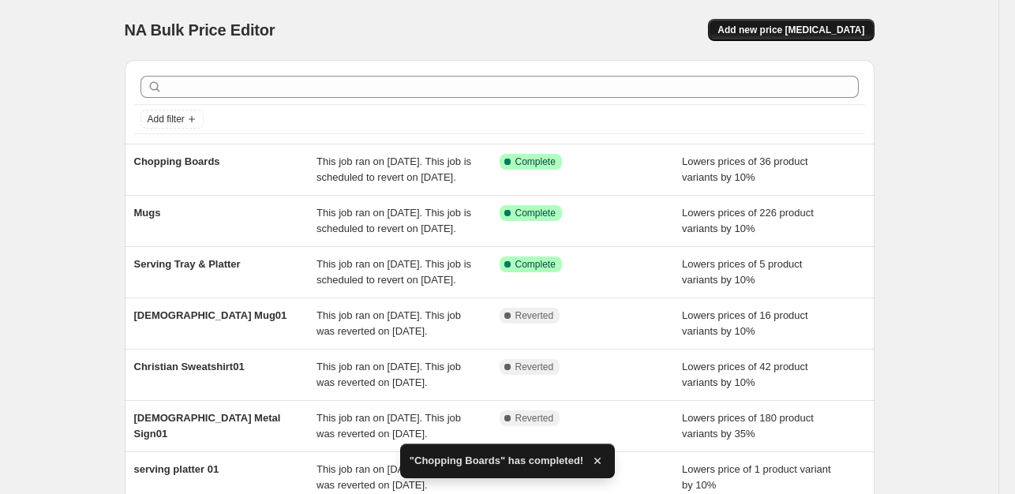
click at [847, 39] on button "Add new price [MEDICAL_DATA]" at bounding box center [791, 30] width 166 height 22
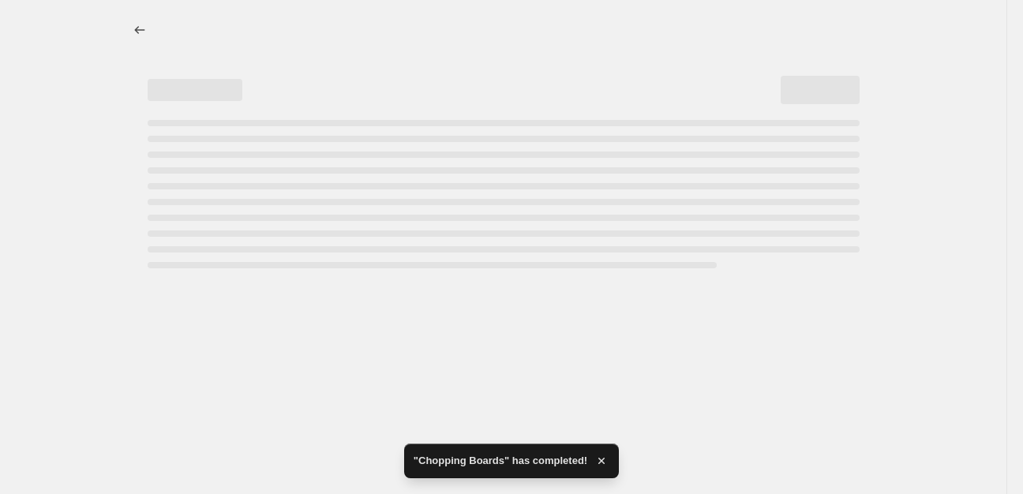
select select "percentage"
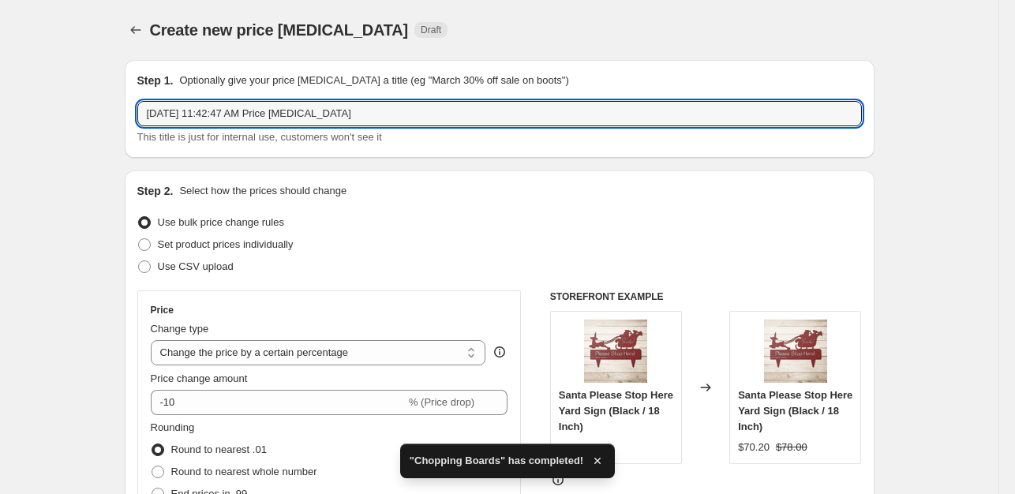
drag, startPoint x: 399, startPoint y: 108, endPoint x: 131, endPoint y: 117, distance: 267.8
click at [131, 117] on div "Step 1. Optionally give your price change job a title (eg "March 30% off sale o…" at bounding box center [500, 109] width 750 height 98
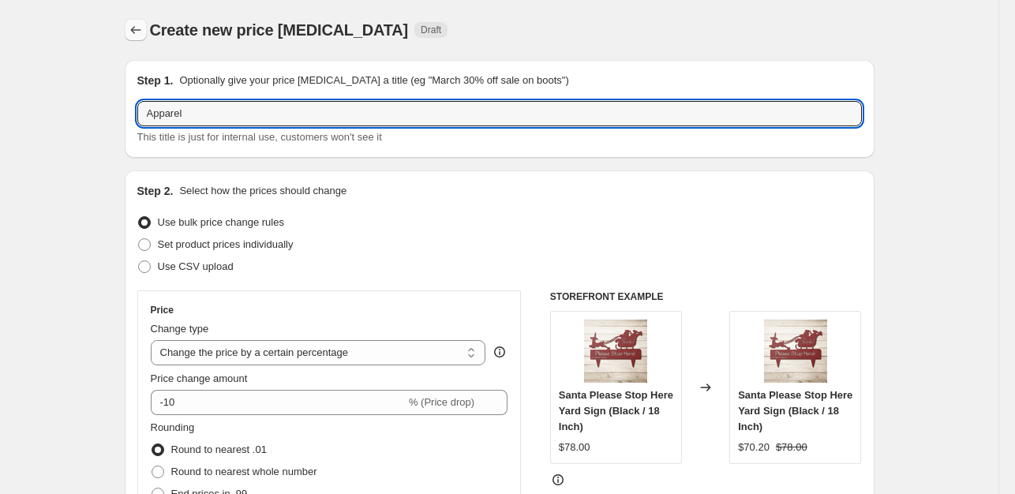
type input "Apparel"
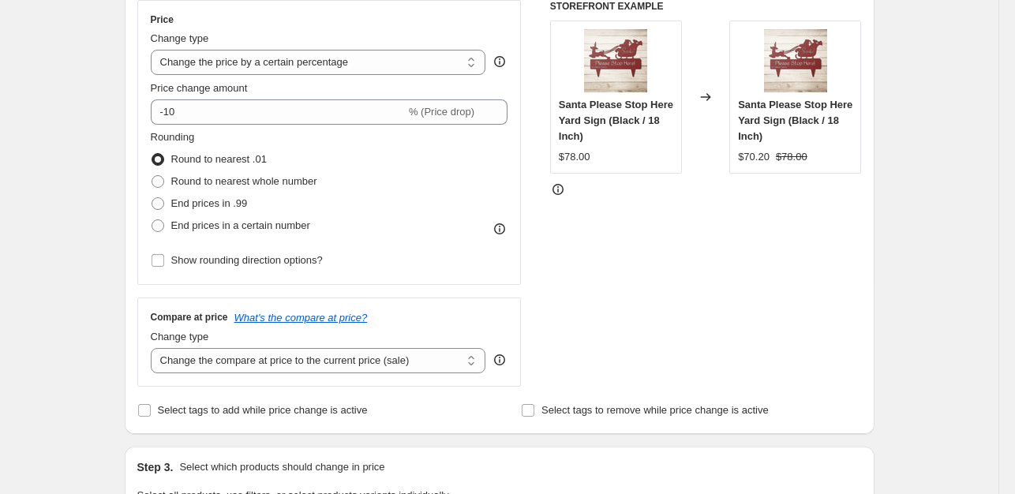
scroll to position [293, 0]
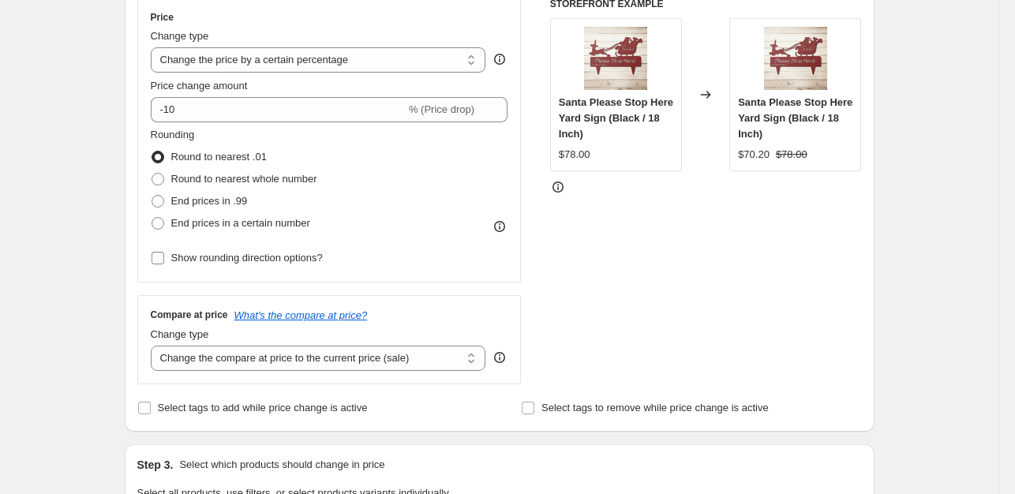
click at [159, 257] on input "Show rounding direction options?" at bounding box center [158, 258] width 13 height 13
checkbox input "true"
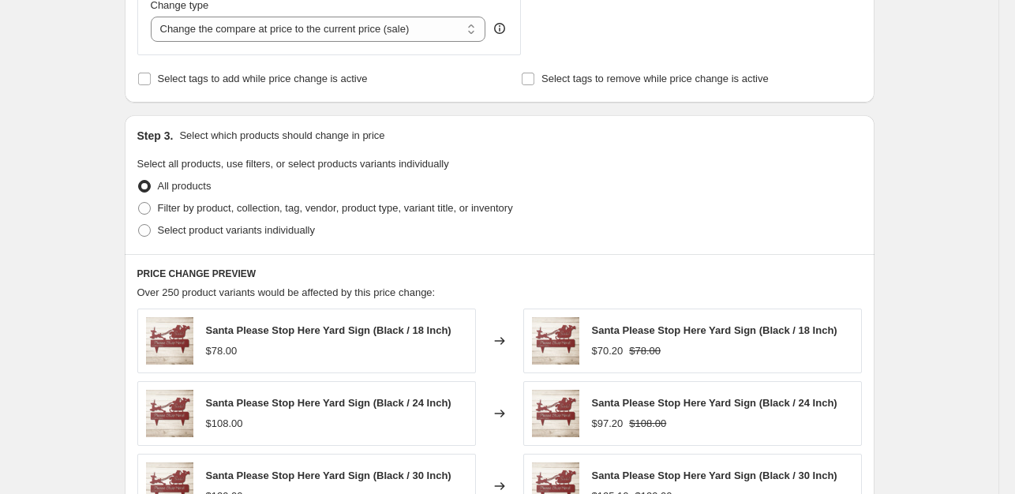
scroll to position [726, 0]
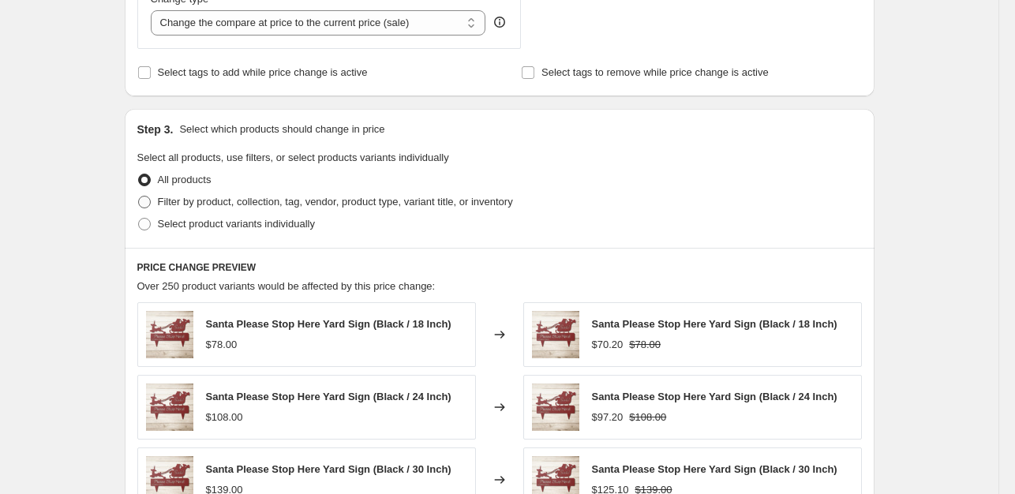
click at [142, 200] on span at bounding box center [144, 202] width 13 height 13
click at [139, 197] on input "Filter by product, collection, tag, vendor, product type, variant title, or inv…" at bounding box center [138, 196] width 1 height 1
radio input "true"
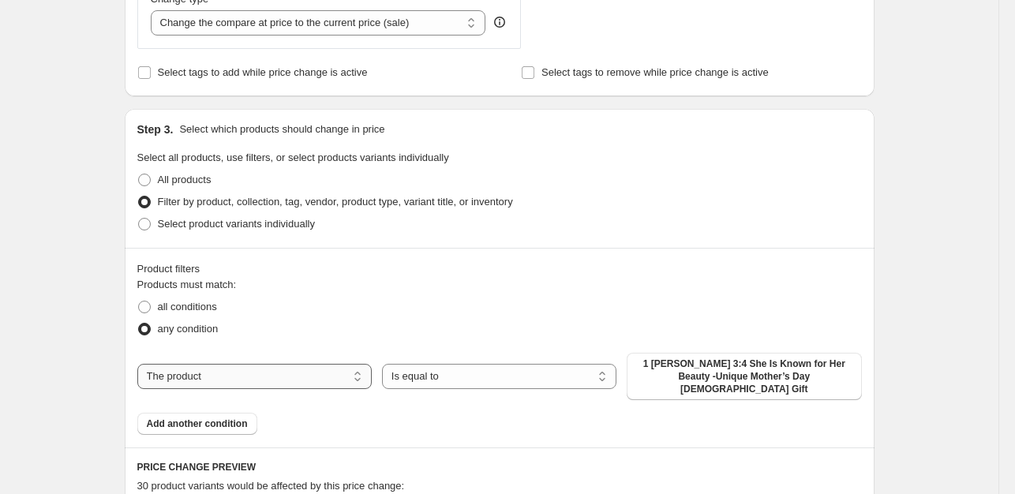
click at [300, 370] on select "The product The product's collection The product's tag The product's vendor The…" at bounding box center [254, 376] width 234 height 25
select select "collection"
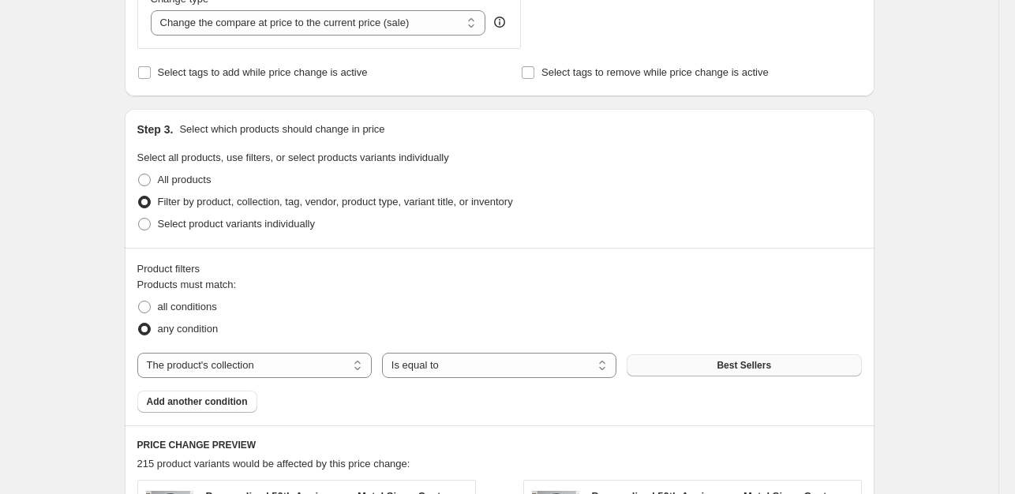
click at [786, 367] on button "Best Sellers" at bounding box center [744, 365] width 234 height 22
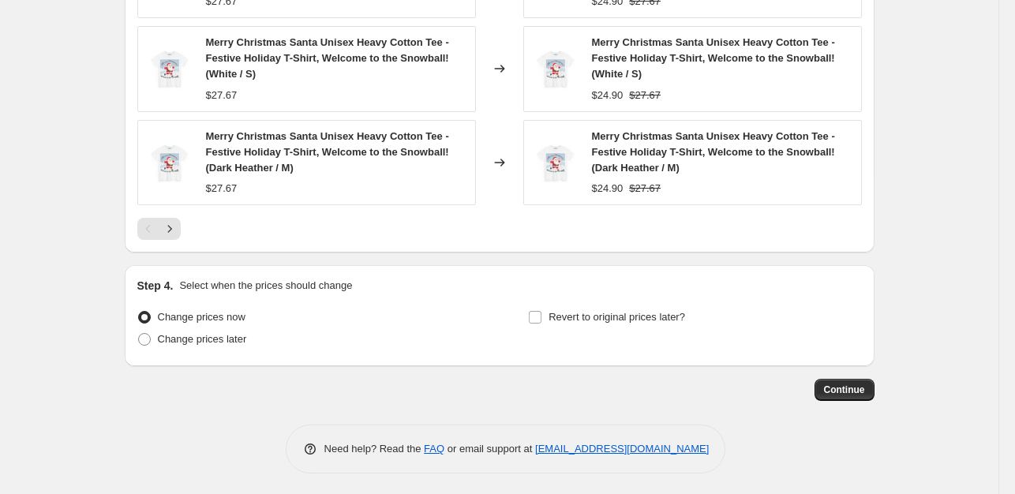
scroll to position [1462, 0]
click at [534, 313] on input "Revert to original prices later?" at bounding box center [535, 315] width 13 height 13
checkbox input "true"
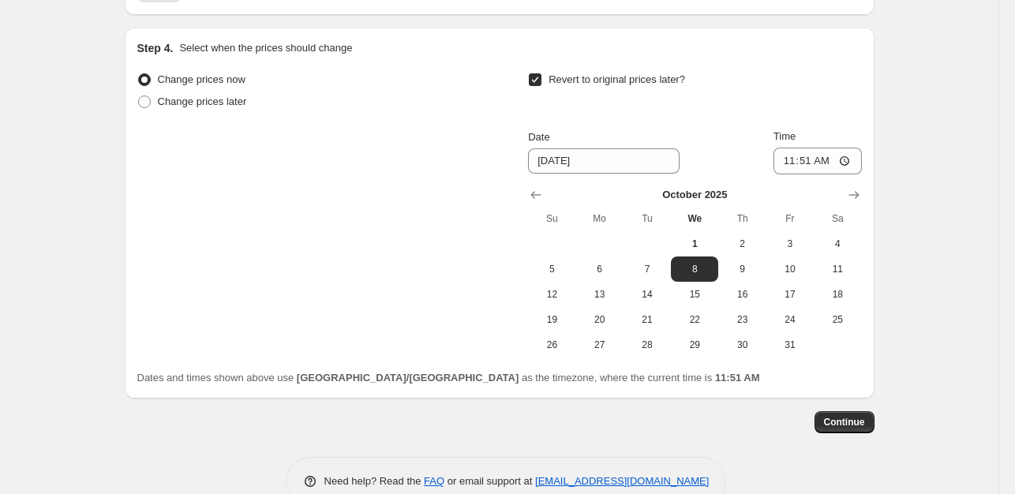
scroll to position [1731, 0]
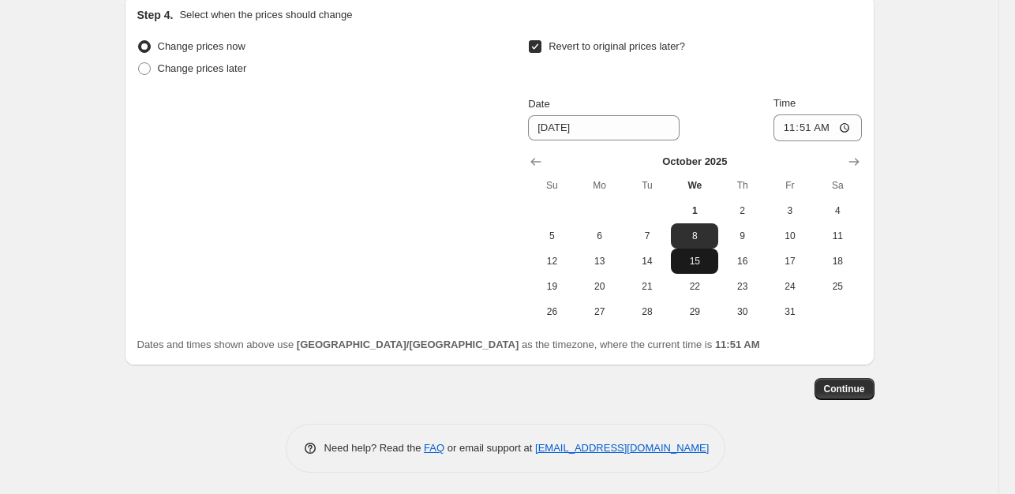
click at [705, 259] on span "15" at bounding box center [694, 261] width 35 height 13
type input "[DATE]"
click at [869, 384] on button "Continue" at bounding box center [845, 389] width 60 height 22
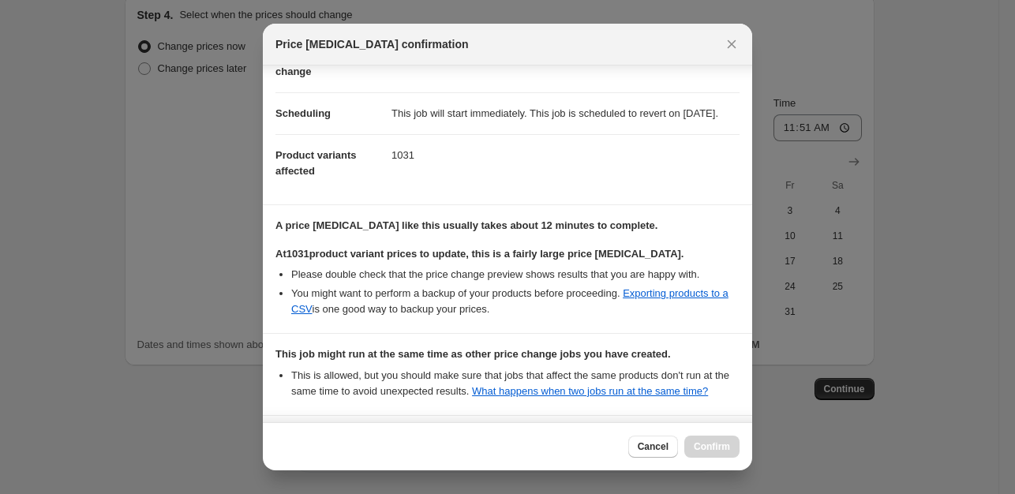
scroll to position [272, 0]
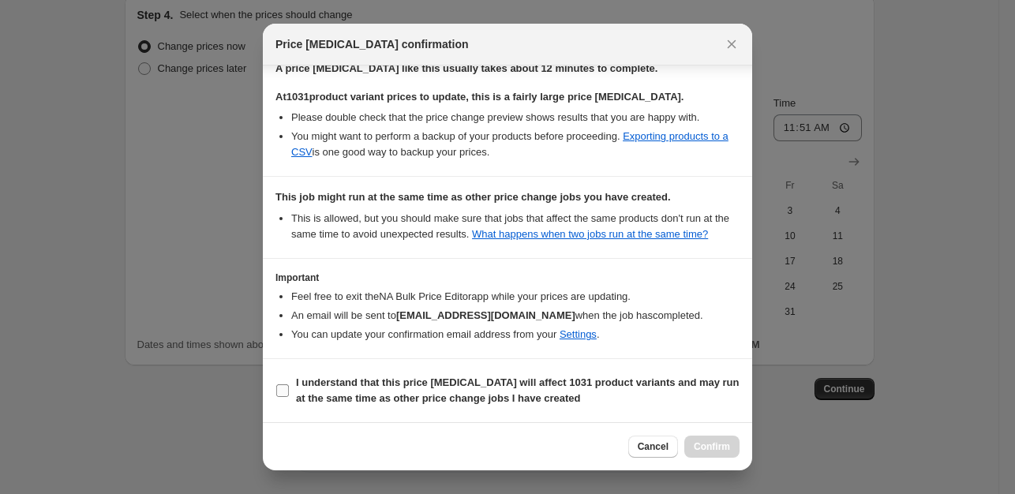
click at [280, 392] on input "I understand that this price change job will affect 1031 product variants and m…" at bounding box center [282, 390] width 13 height 13
checkbox input "true"
click at [720, 452] on span "Confirm" at bounding box center [712, 447] width 36 height 13
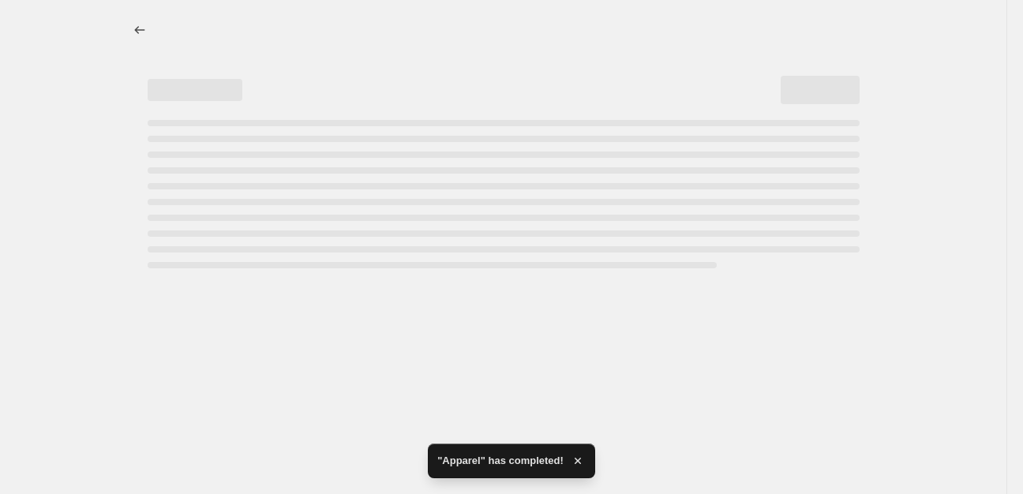
select select "percentage"
select select "collection"
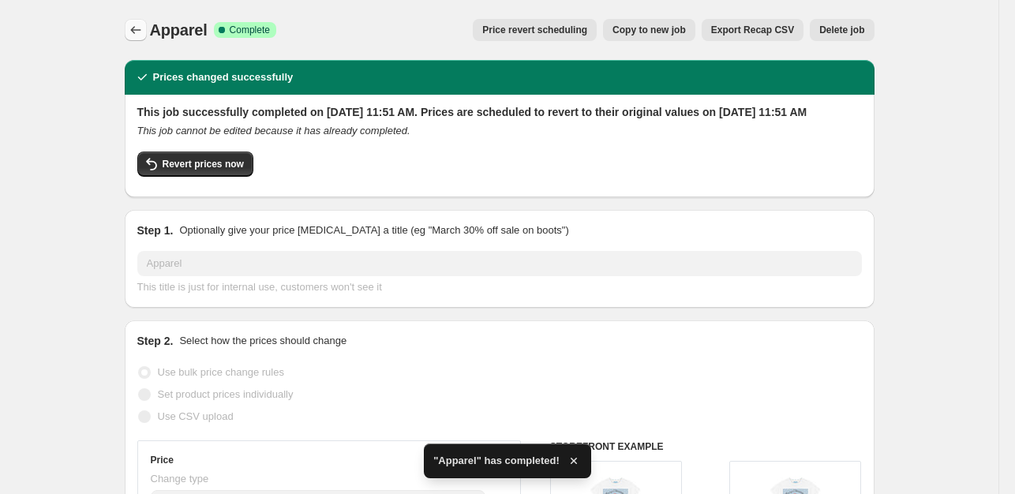
click at [133, 25] on icon "Price change jobs" at bounding box center [136, 30] width 16 height 16
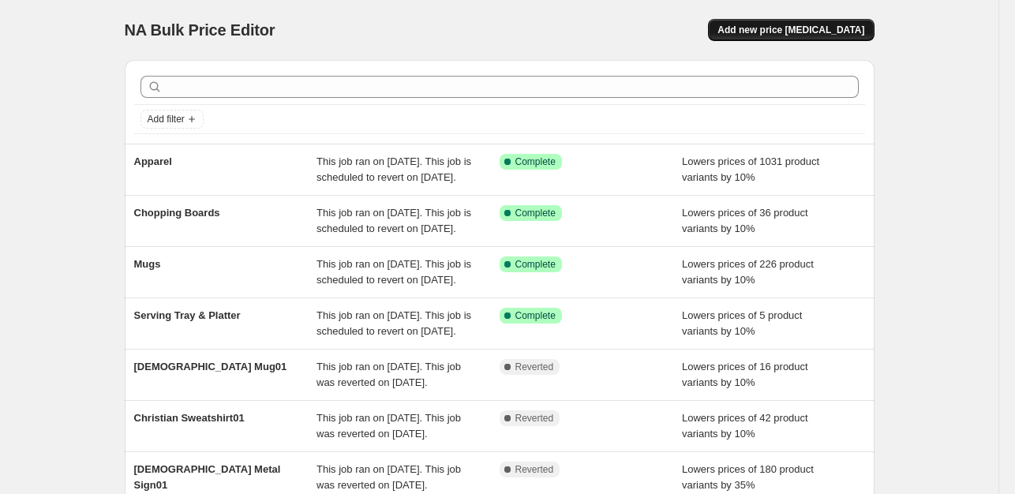
click at [827, 32] on span "Add new price [MEDICAL_DATA]" at bounding box center [791, 30] width 147 height 13
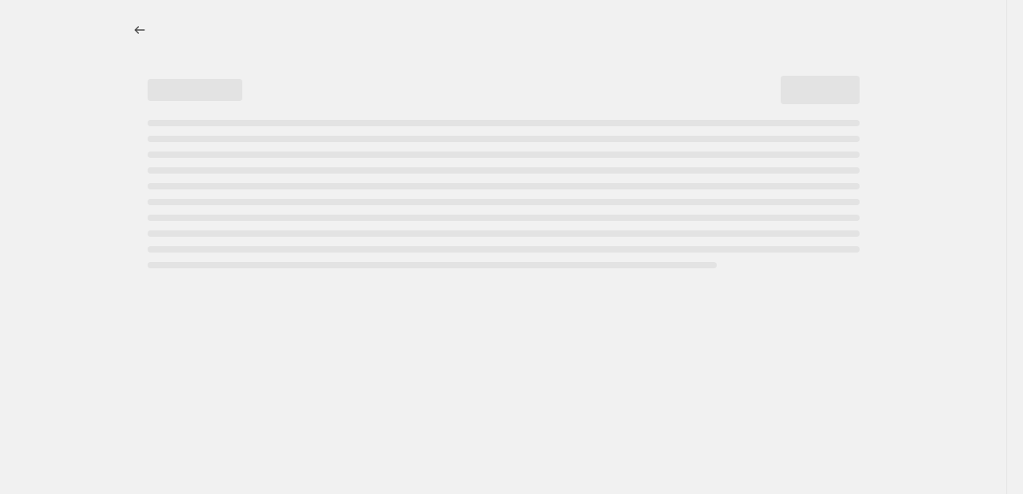
select select "percentage"
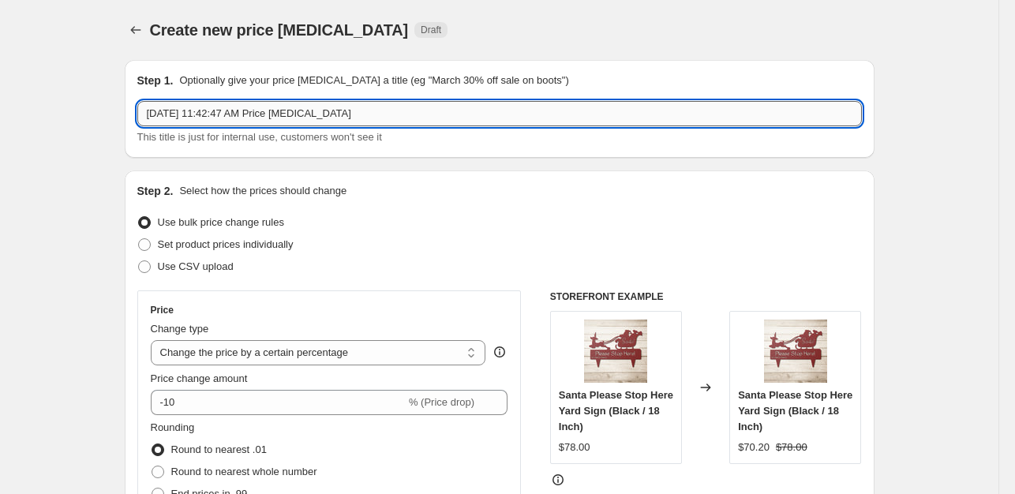
drag, startPoint x: 369, startPoint y: 105, endPoint x: 152, endPoint y: 111, distance: 217.2
click at [152, 111] on input "Oct 1, 2025, 11:42:47 AM Price change job" at bounding box center [499, 113] width 725 height 25
type input "Baseball Caps"
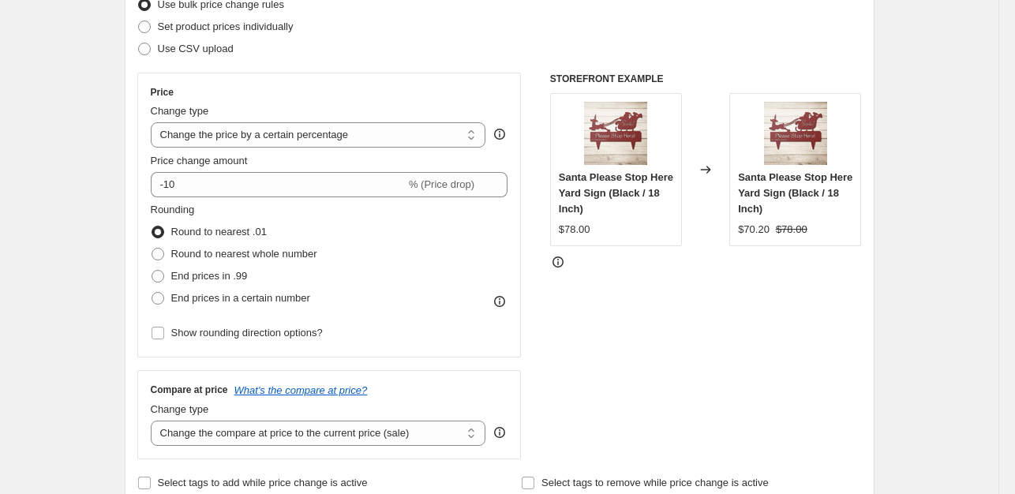
scroll to position [251, 0]
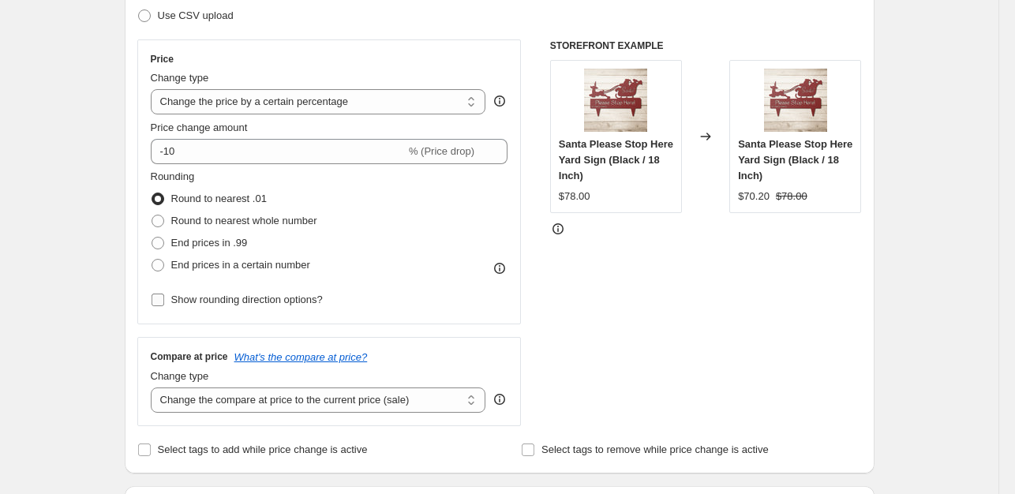
click at [164, 298] on input "Show rounding direction options?" at bounding box center [158, 300] width 13 height 13
checkbox input "true"
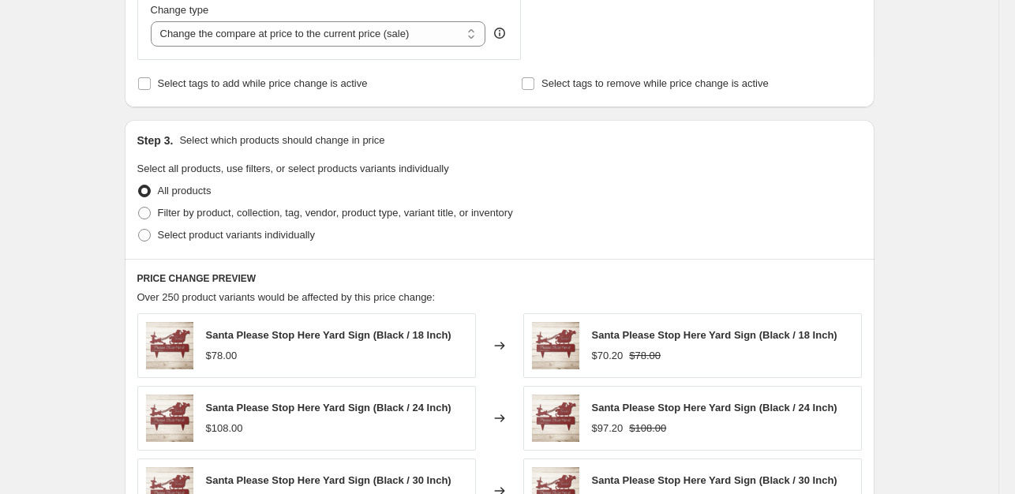
scroll to position [718, 0]
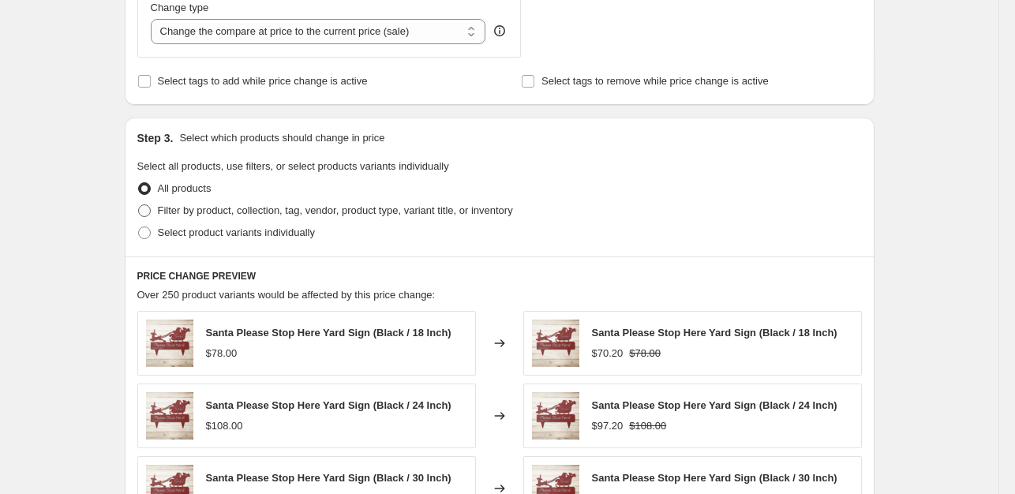
click at [144, 209] on span at bounding box center [144, 210] width 13 height 13
click at [139, 205] on input "Filter by product, collection, tag, vendor, product type, variant title, or inv…" at bounding box center [138, 204] width 1 height 1
radio input "true"
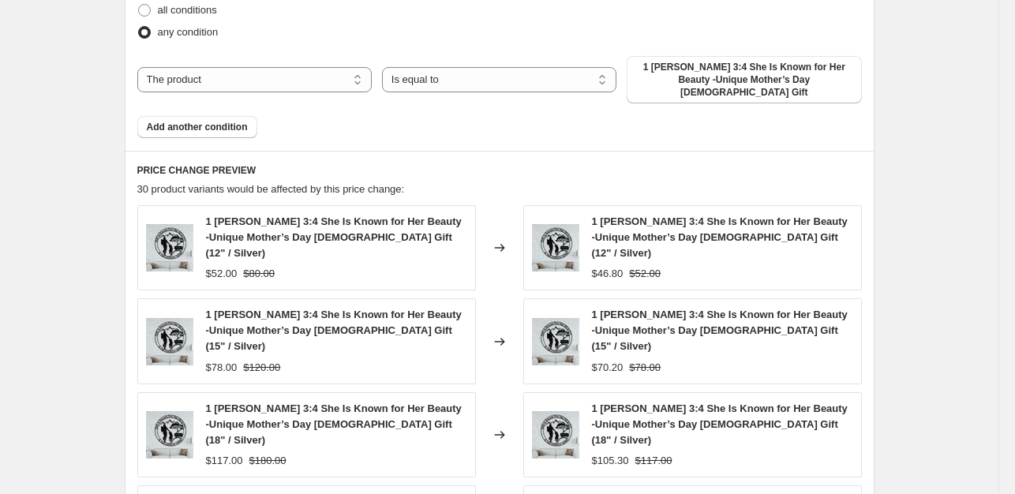
scroll to position [1020, 0]
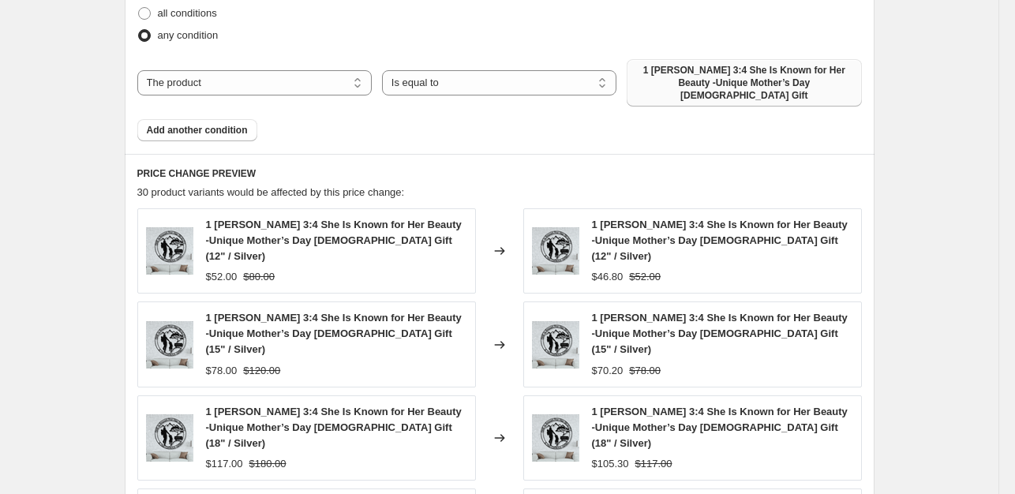
click at [816, 73] on span "1 [PERSON_NAME] 3:4 She Is Known for Her Beauty -Unique Mother’s Day [DEMOGRAPH…" at bounding box center [744, 83] width 216 height 38
click at [302, 77] on select "The product The product's collection The product's tag The product's vendor The…" at bounding box center [254, 82] width 234 height 25
select select "collection"
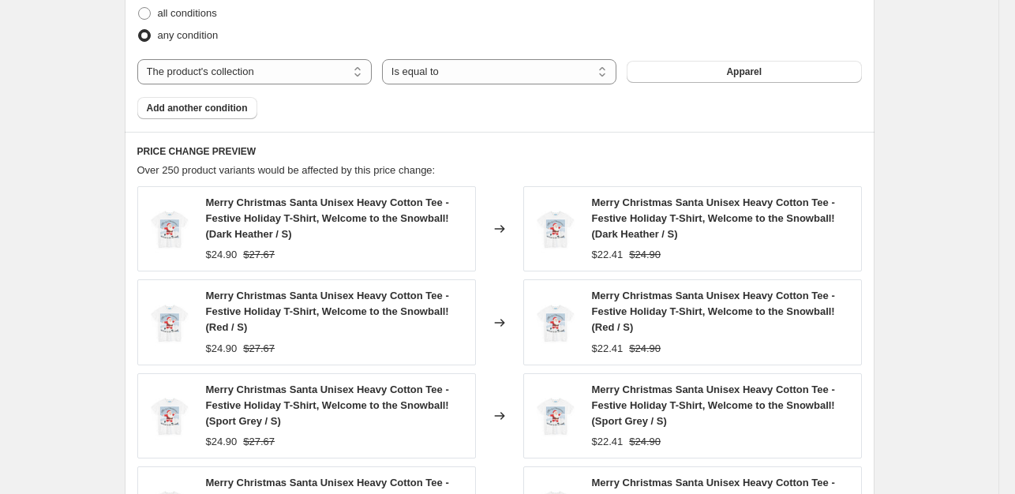
click at [767, 73] on button "Apparel" at bounding box center [744, 72] width 234 height 22
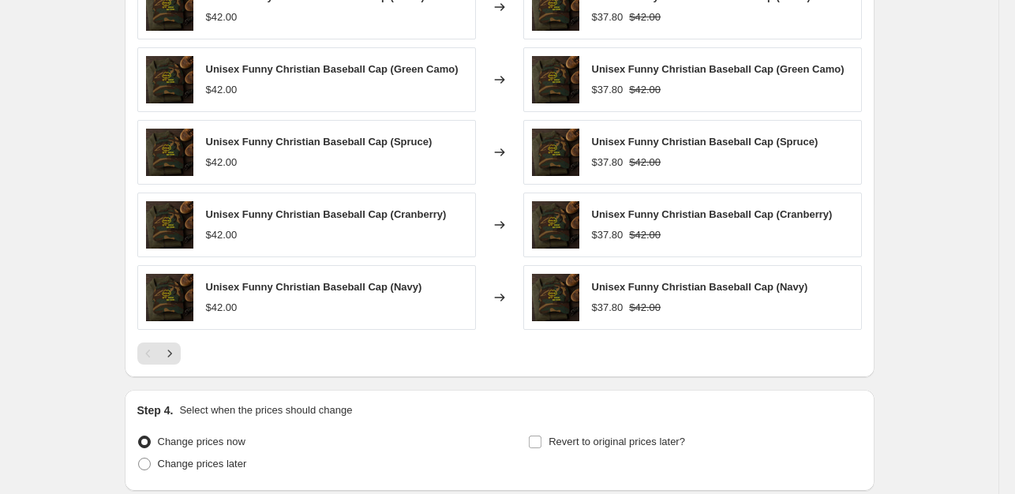
scroll to position [1358, 0]
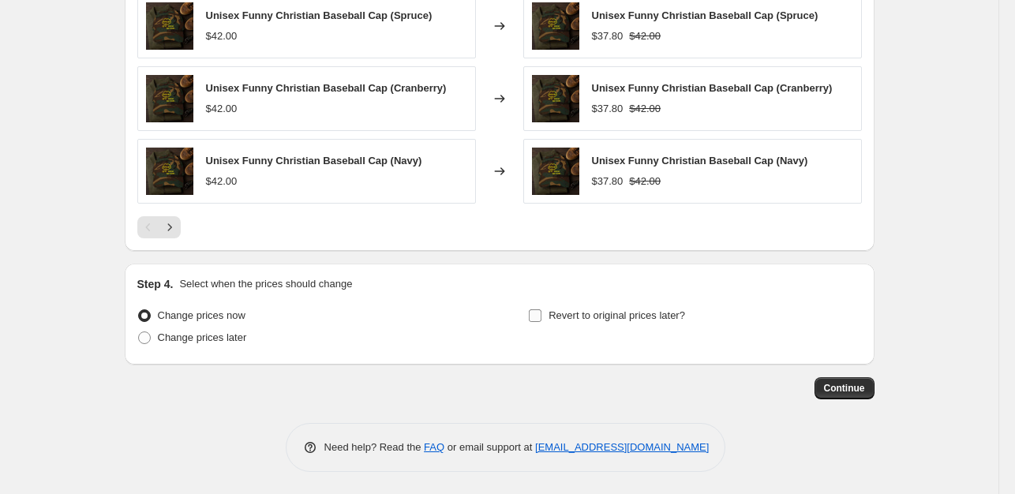
click at [542, 314] on input "Revert to original prices later?" at bounding box center [535, 315] width 13 height 13
checkbox input "true"
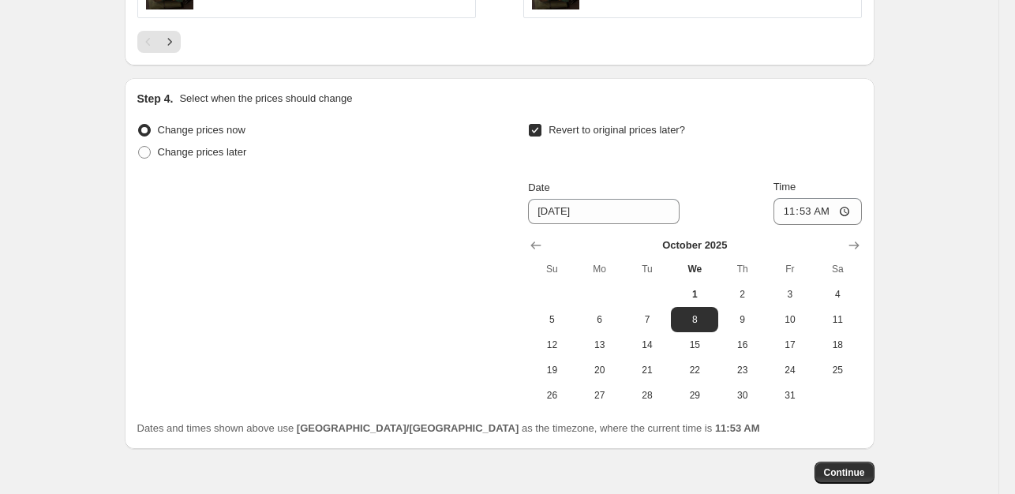
scroll to position [1627, 0]
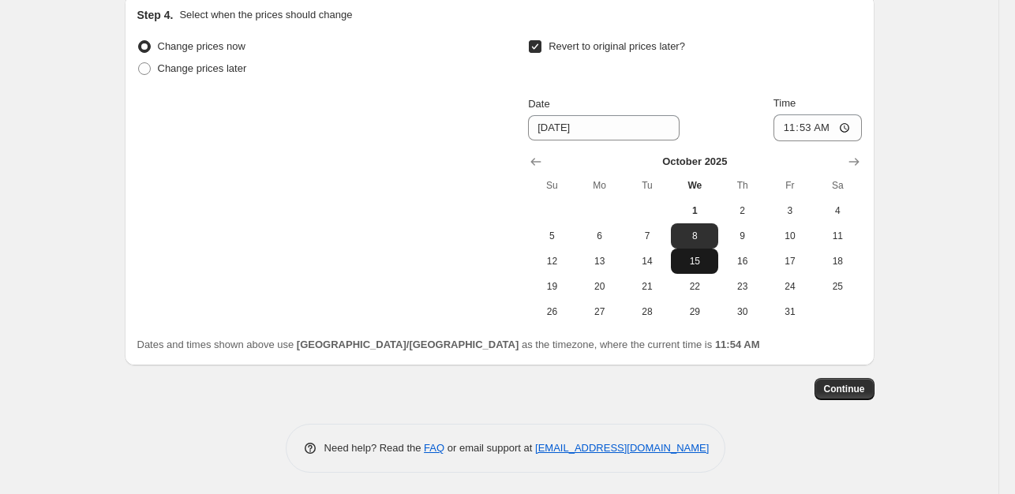
click at [712, 261] on span "15" at bounding box center [694, 261] width 35 height 13
type input "[DATE]"
click at [870, 389] on button "Continue" at bounding box center [845, 389] width 60 height 22
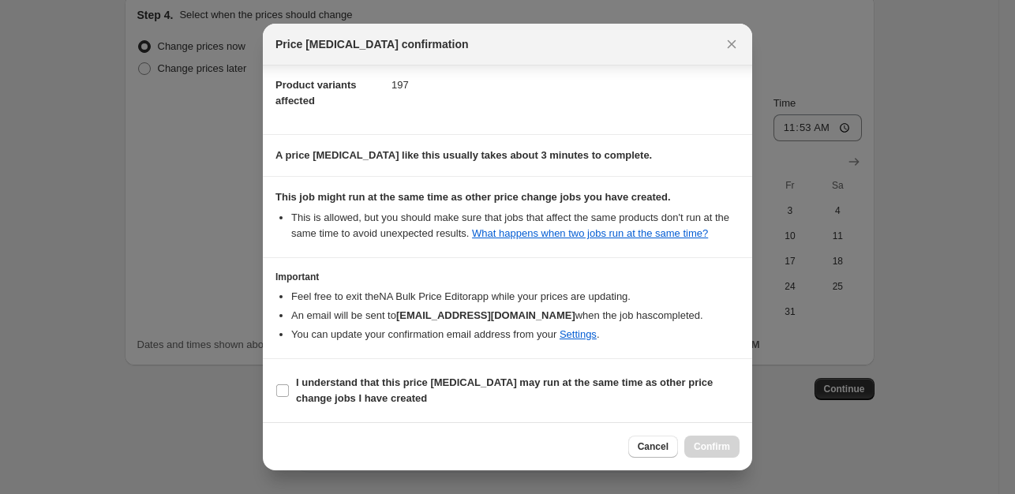
scroll to position [185, 0]
click at [280, 395] on input "I understand that this price [MEDICAL_DATA] may run at the same time as other p…" at bounding box center [282, 390] width 13 height 13
checkbox input "true"
click at [701, 451] on span "Confirm" at bounding box center [712, 447] width 36 height 13
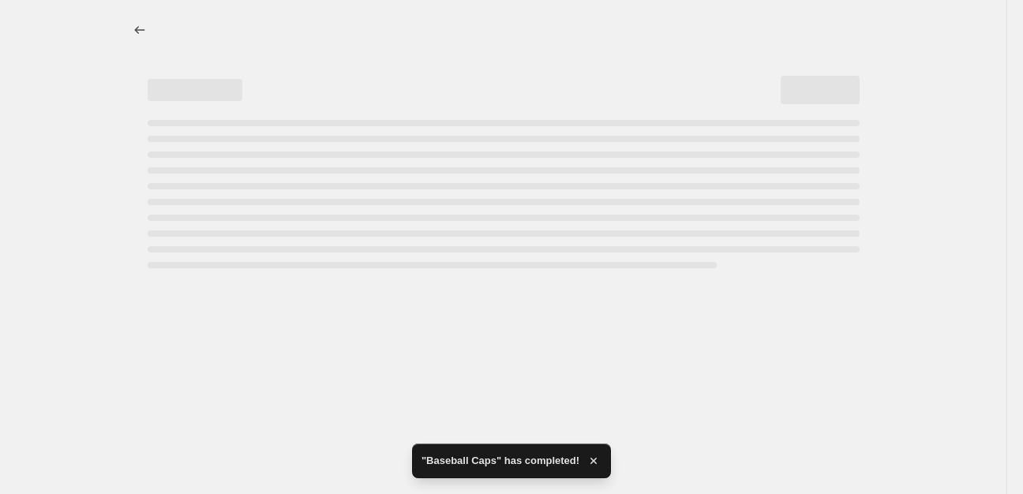
select select "percentage"
select select "collection"
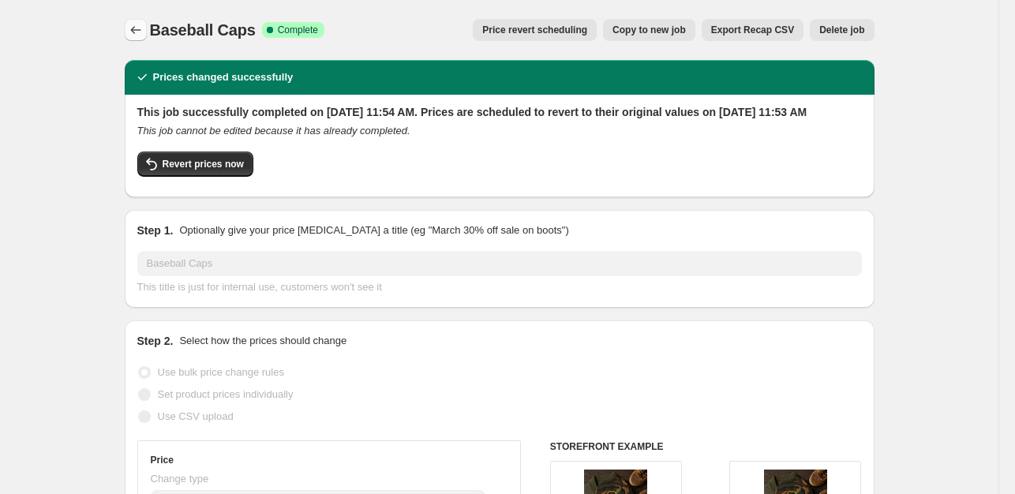
click at [133, 26] on icon "Price change jobs" at bounding box center [136, 30] width 16 height 16
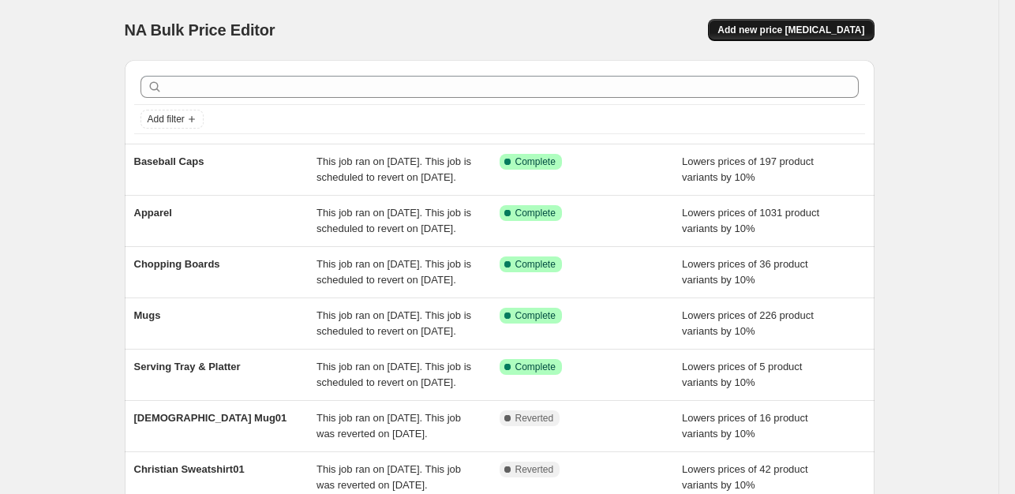
click at [837, 31] on span "Add new price [MEDICAL_DATA]" at bounding box center [791, 30] width 147 height 13
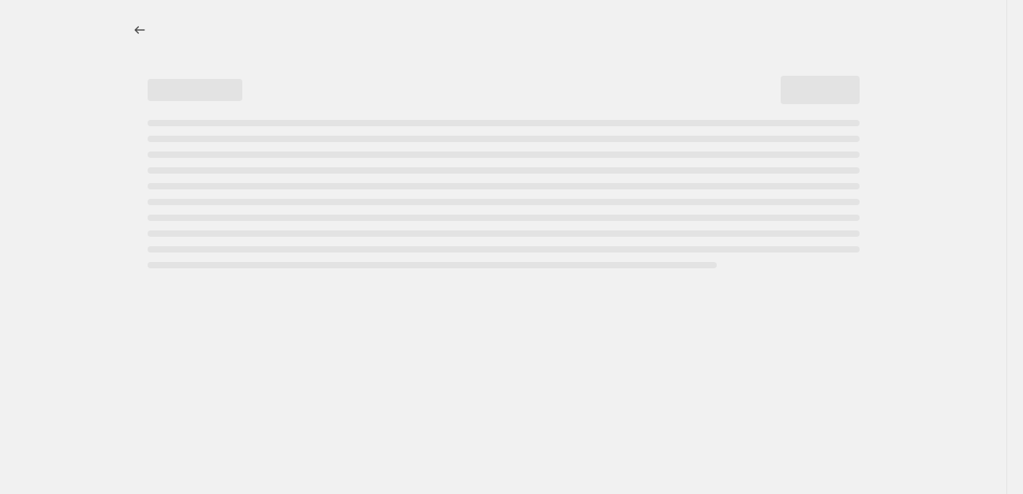
select select "percentage"
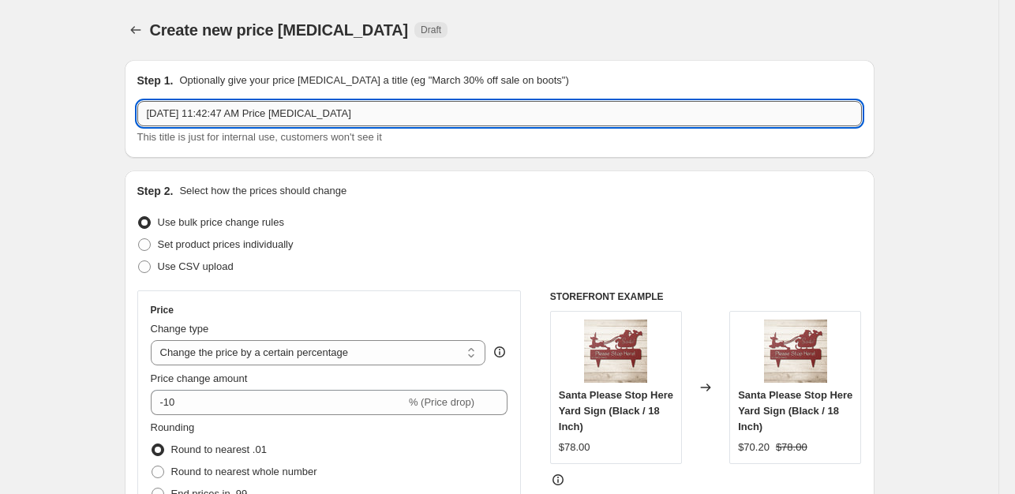
drag, startPoint x: 362, startPoint y: 111, endPoint x: 144, endPoint y: 111, distance: 217.9
click at [143, 111] on input "Oct 1, 2025, 11:42:47 AM Price change job" at bounding box center [499, 113] width 725 height 25
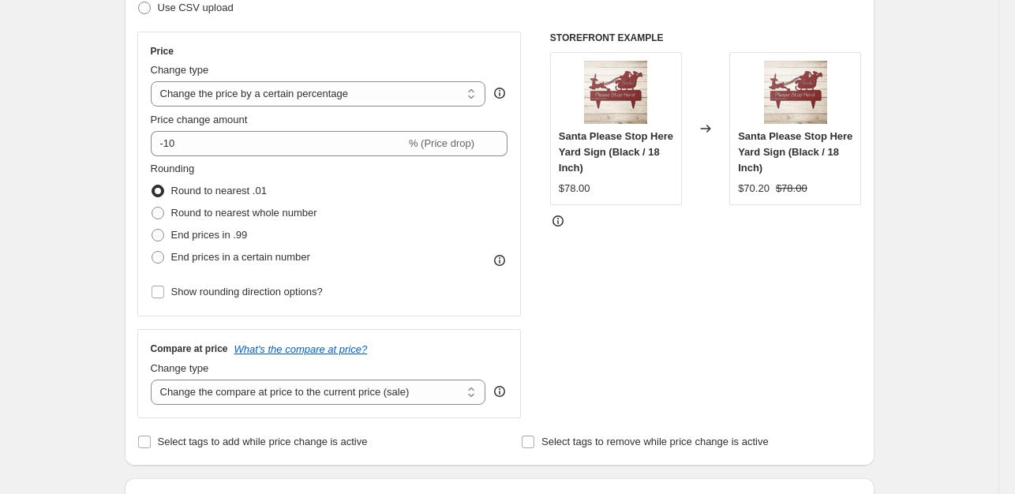
scroll to position [265, 0]
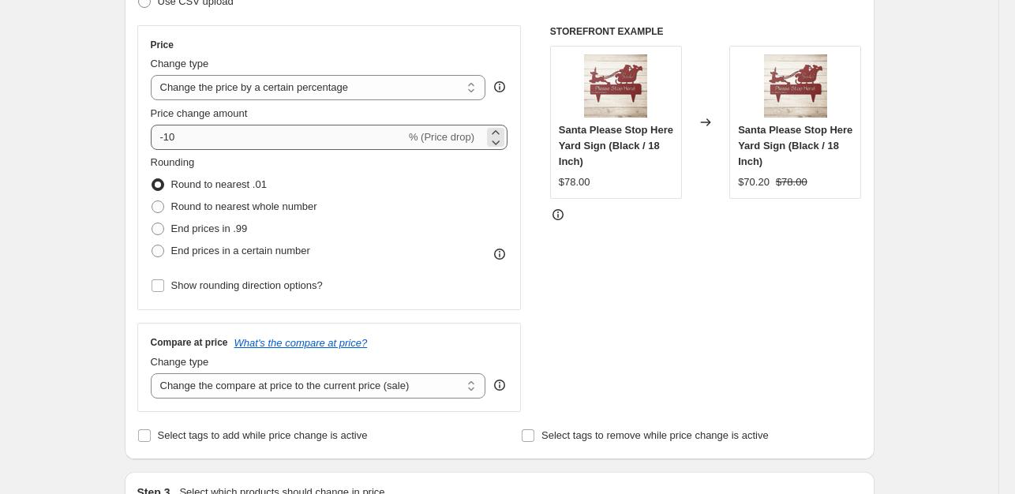
type input "Jewelry"
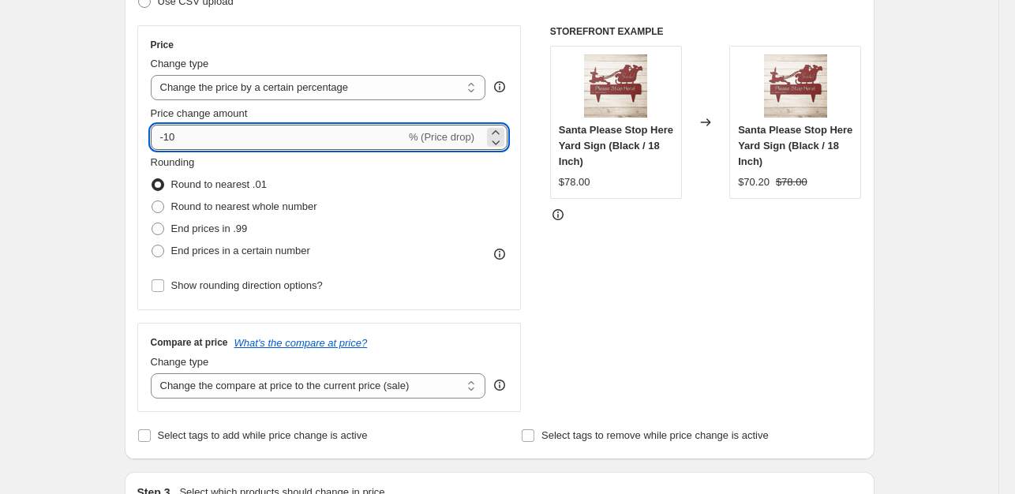
drag, startPoint x: 202, startPoint y: 141, endPoint x: 171, endPoint y: 136, distance: 31.9
click at [170, 134] on input "-10" at bounding box center [278, 137] width 255 height 25
type input "-35"
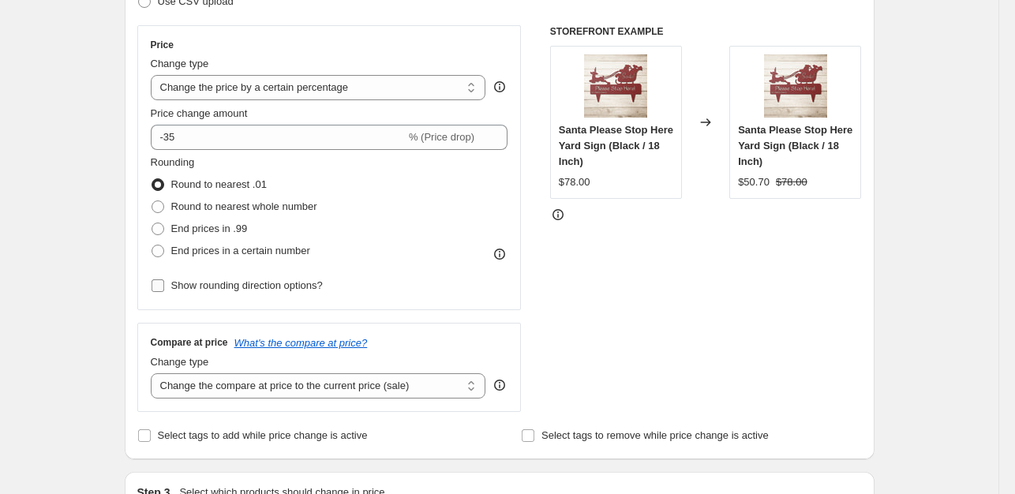
click at [159, 283] on input "Show rounding direction options?" at bounding box center [158, 285] width 13 height 13
checkbox input "true"
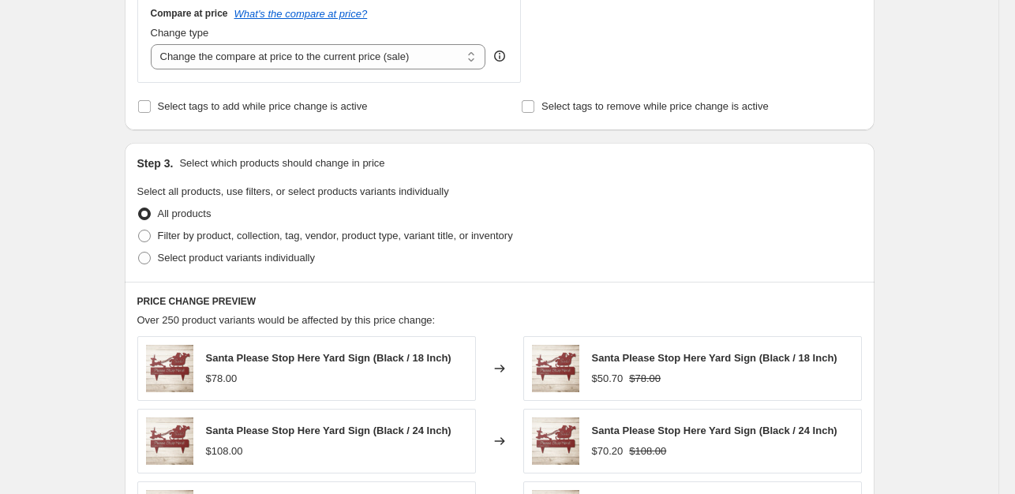
scroll to position [748, 0]
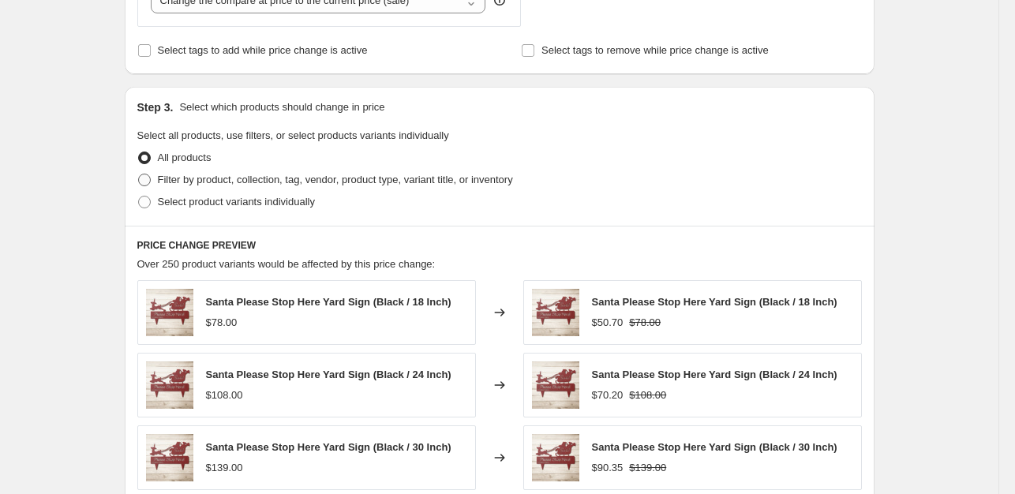
click at [149, 184] on span at bounding box center [144, 180] width 13 height 13
click at [139, 174] on input "Filter by product, collection, tag, vendor, product type, variant title, or inv…" at bounding box center [138, 174] width 1 height 1
radio input "true"
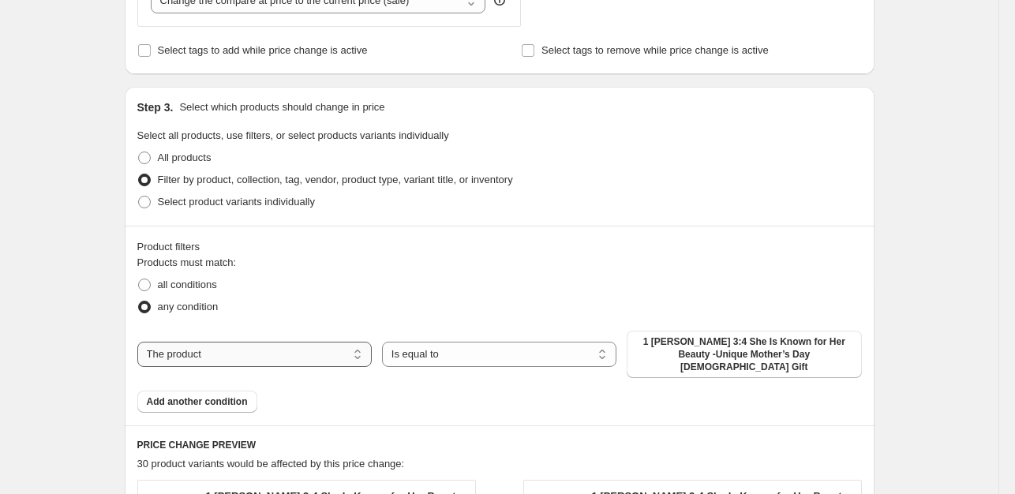
drag, startPoint x: 312, startPoint y: 358, endPoint x: 307, endPoint y: 340, distance: 18.0
click at [312, 358] on select "The product The product's collection The product's tag The product's vendor The…" at bounding box center [254, 354] width 234 height 25
select select "collection"
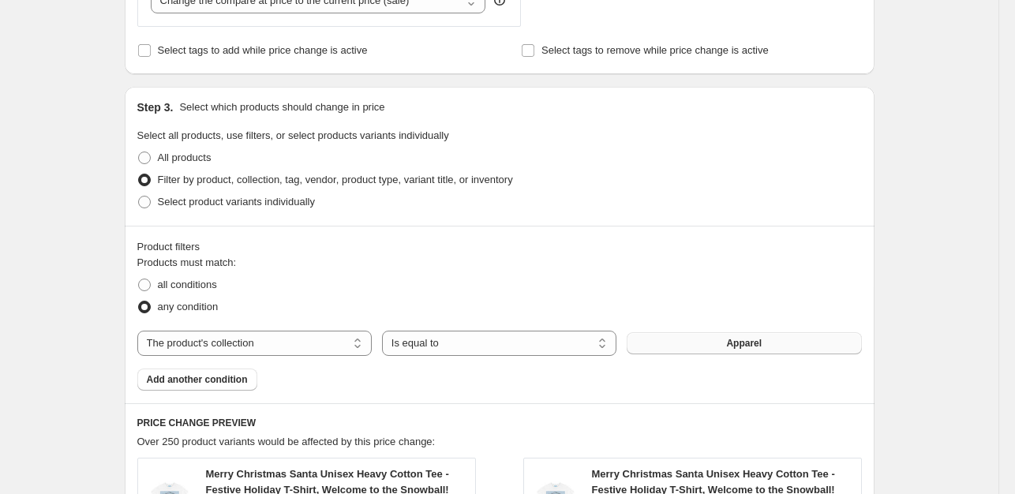
click at [786, 348] on button "Apparel" at bounding box center [744, 343] width 234 height 22
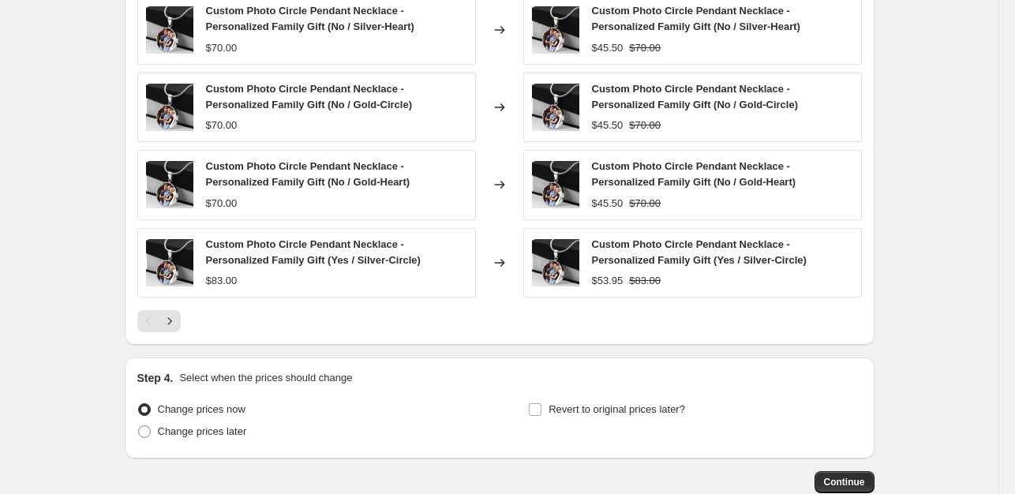
scroll to position [1383, 0]
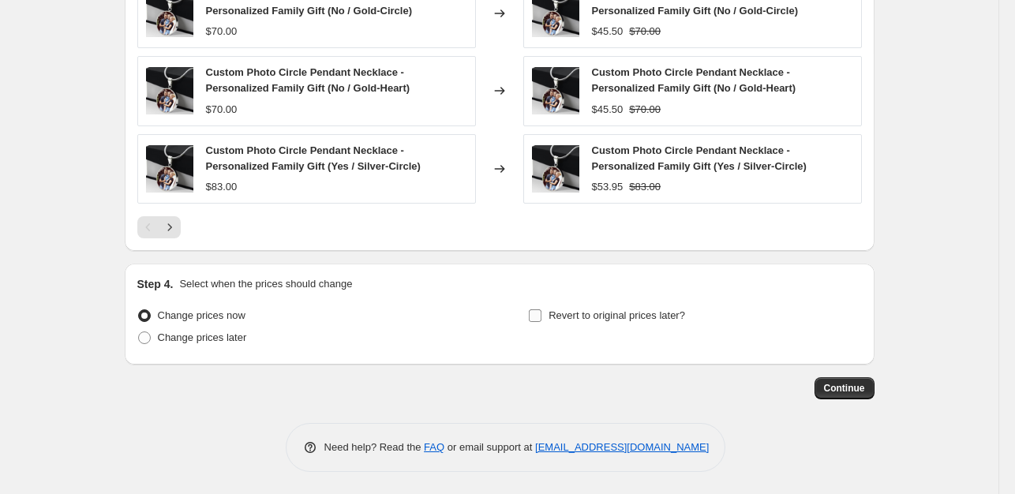
click at [536, 317] on input "Revert to original prices later?" at bounding box center [535, 315] width 13 height 13
checkbox input "true"
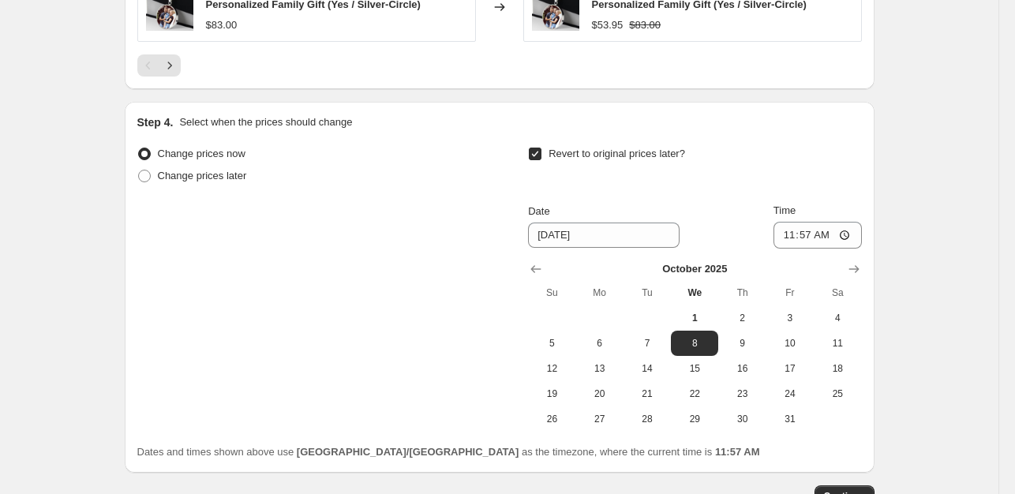
scroll to position [1582, 0]
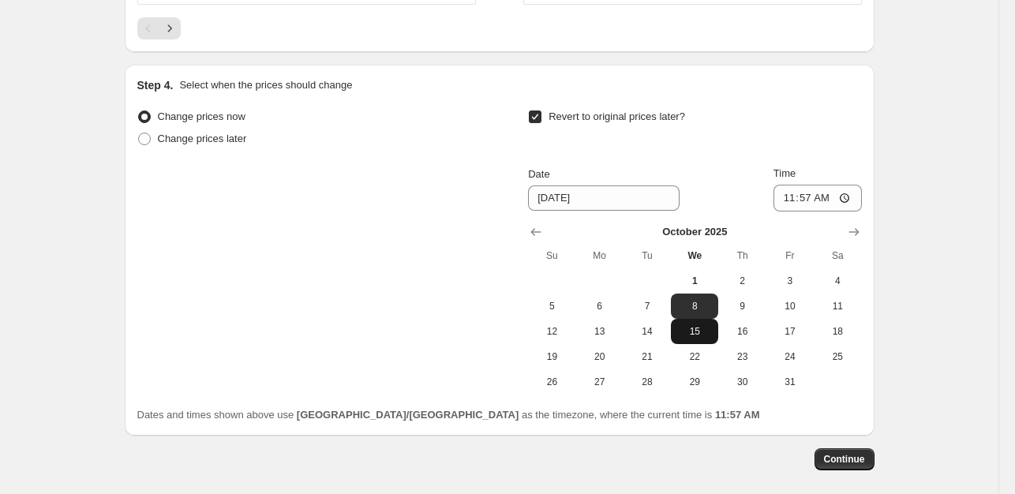
click at [701, 330] on span "15" at bounding box center [694, 331] width 35 height 13
type input "[DATE]"
click at [861, 458] on span "Continue" at bounding box center [844, 459] width 41 height 13
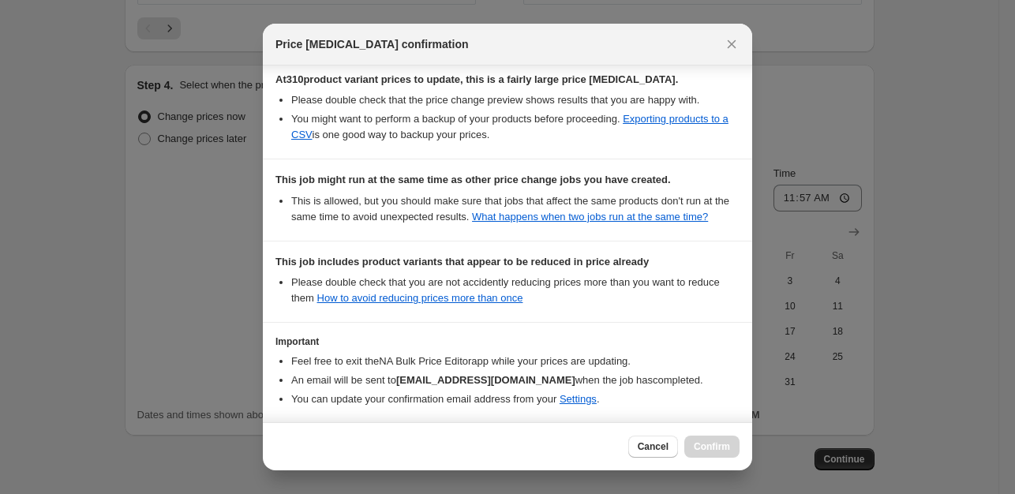
scroll to position [369, 0]
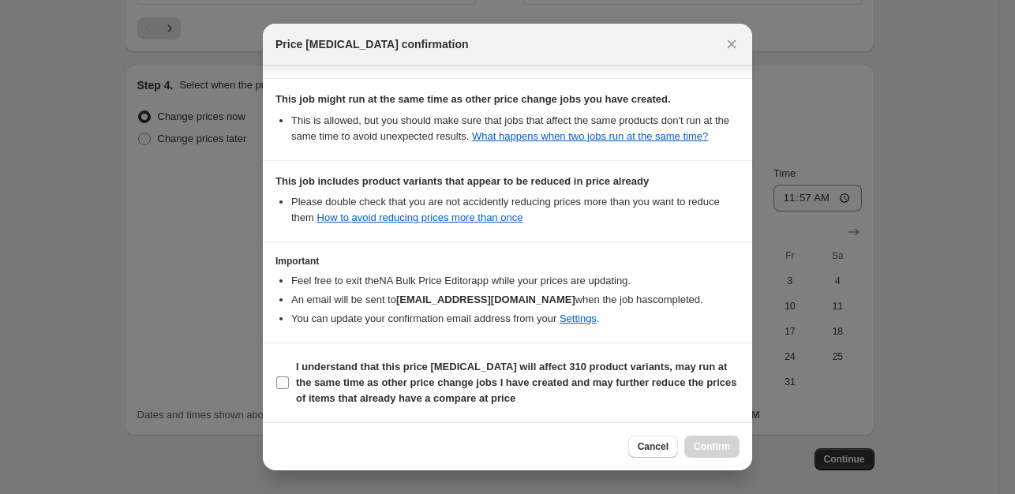
click at [276, 382] on input "I understand that this price change job will affect 310 product variants, may r…" at bounding box center [282, 383] width 13 height 13
checkbox input "true"
click at [726, 448] on span "Confirm" at bounding box center [712, 447] width 36 height 13
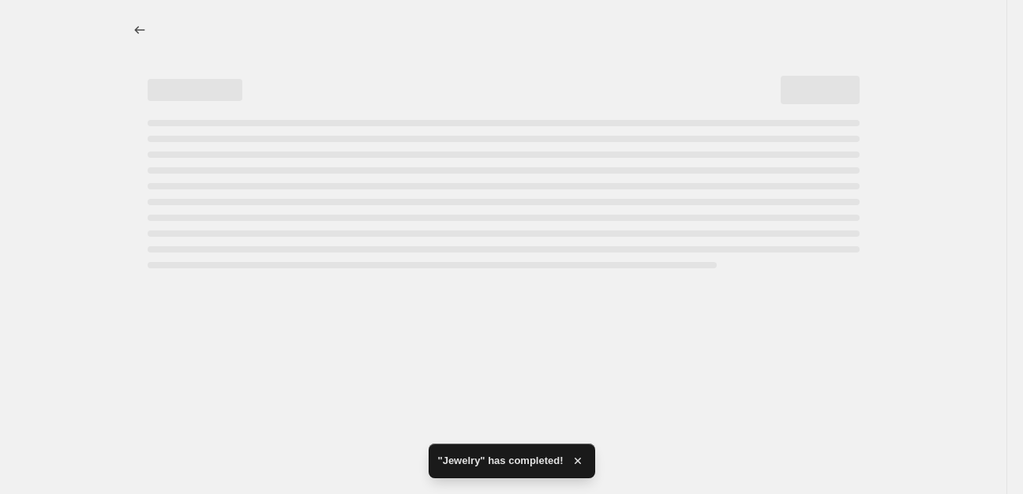
select select "percentage"
select select "collection"
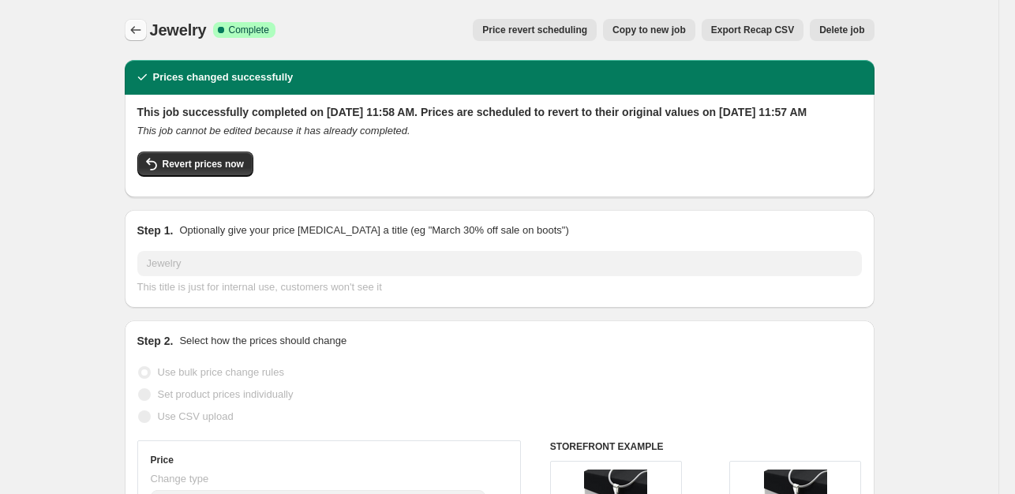
click at [137, 27] on icon "Price change jobs" at bounding box center [136, 30] width 16 height 16
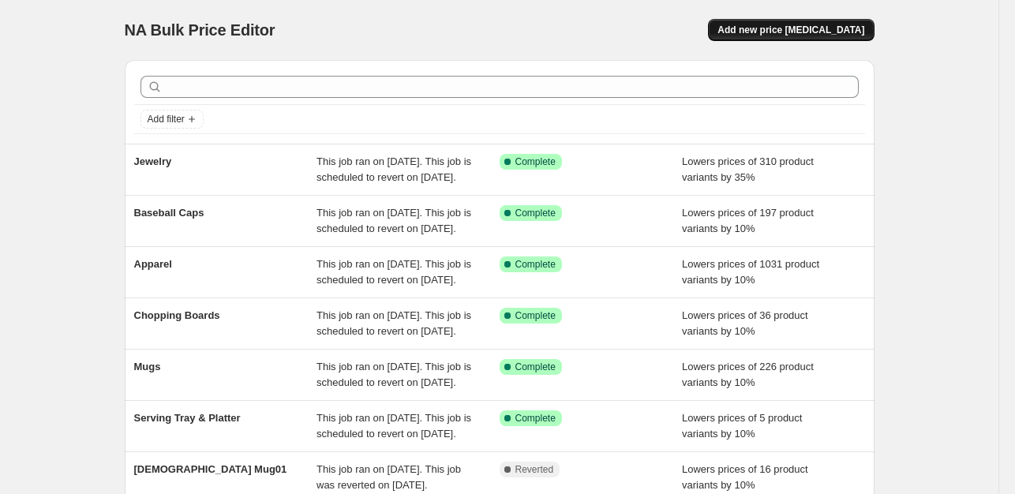
click at [831, 26] on span "Add new price [MEDICAL_DATA]" at bounding box center [791, 30] width 147 height 13
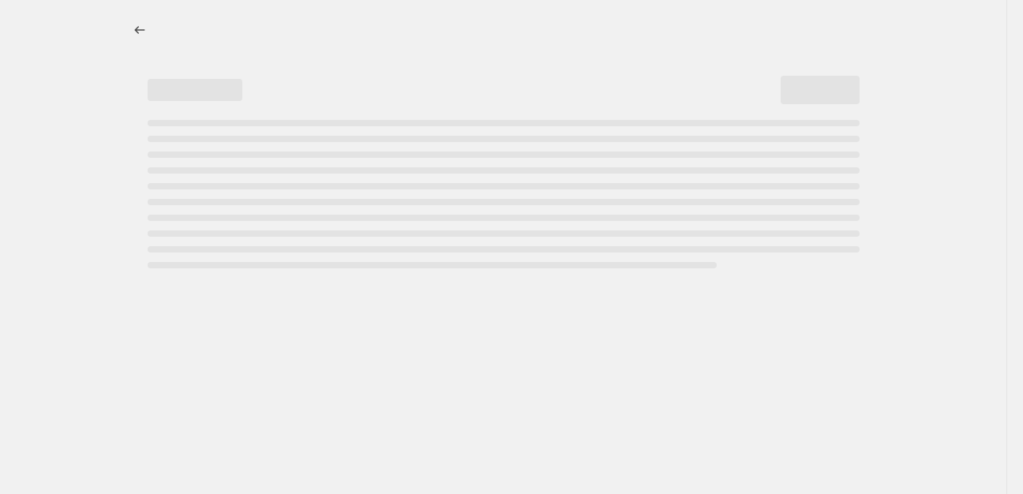
select select "percentage"
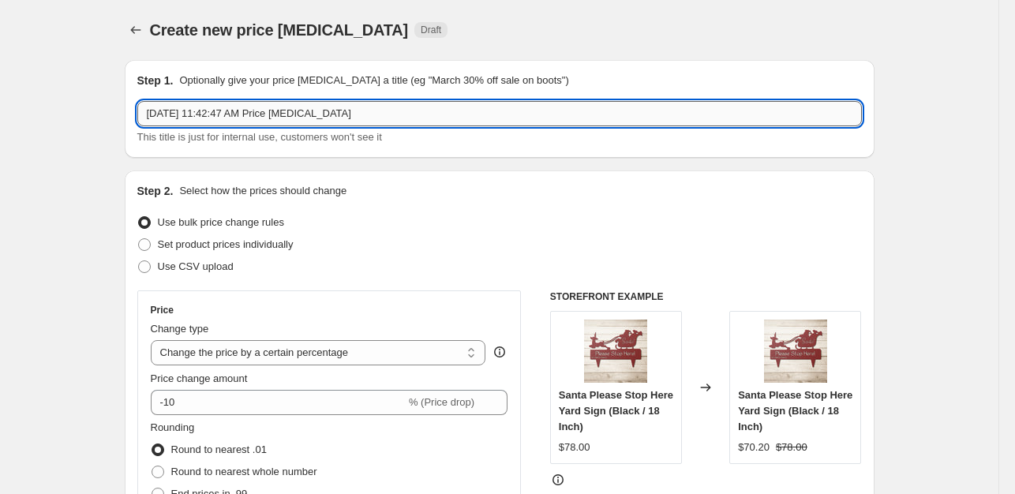
drag, startPoint x: 377, startPoint y: 113, endPoint x: 148, endPoint y: 117, distance: 228.2
click at [148, 117] on input "Oct 1, 2025, 11:42:47 AM Price change job" at bounding box center [499, 113] width 725 height 25
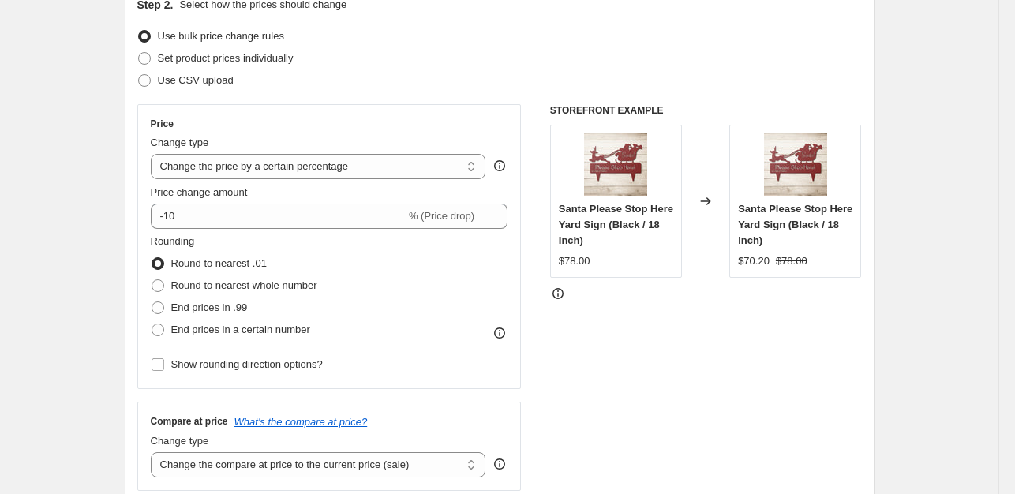
scroll to position [205, 0]
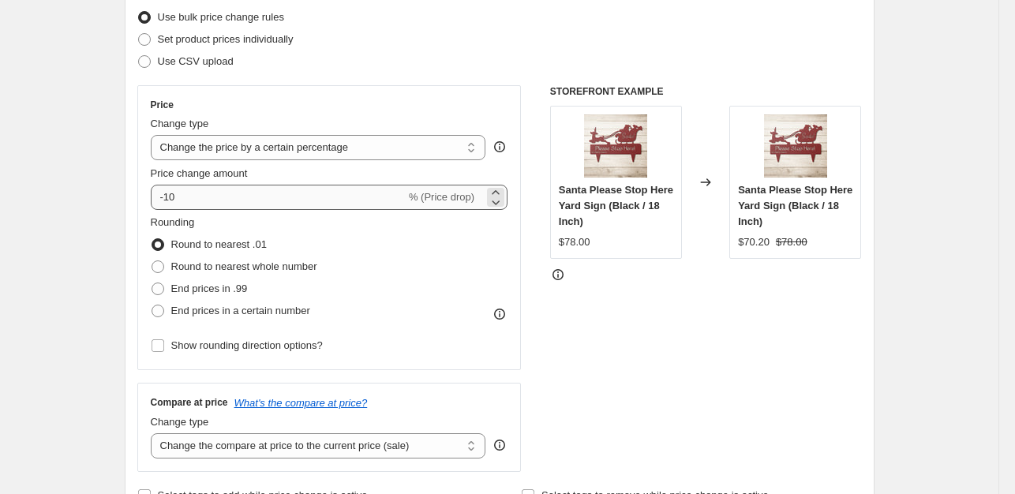
type input "Wall Art Canvas"
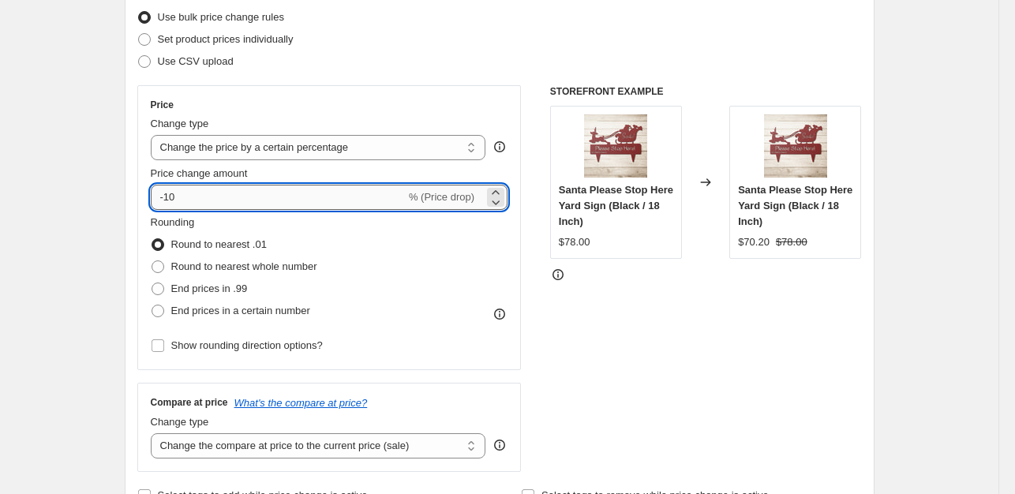
drag, startPoint x: 271, startPoint y: 203, endPoint x: 171, endPoint y: 201, distance: 100.3
click at [171, 201] on input "-10" at bounding box center [278, 197] width 255 height 25
type input "-100"
click at [156, 343] on input "Show rounding direction options?" at bounding box center [158, 345] width 13 height 13
checkbox input "true"
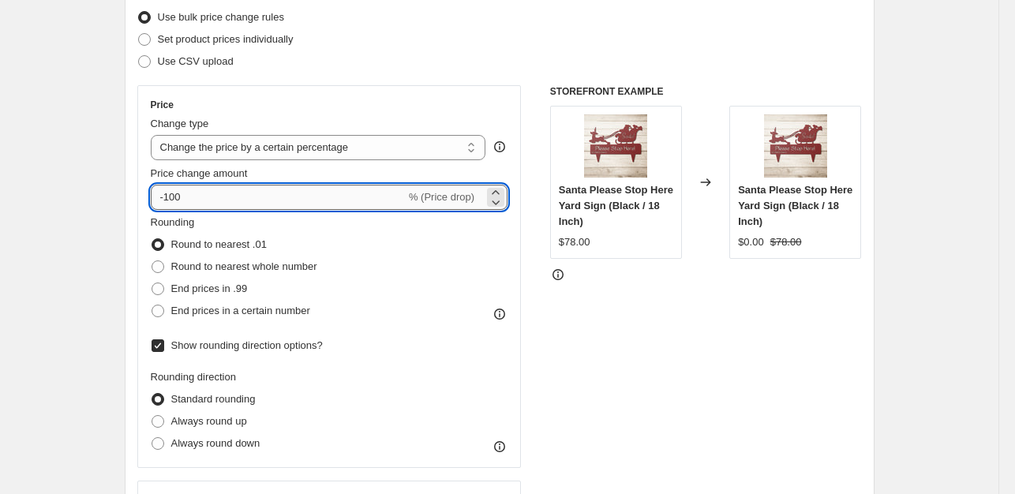
drag, startPoint x: 216, startPoint y: 195, endPoint x: 169, endPoint y: 200, distance: 47.6
click at [169, 200] on input "-100" at bounding box center [278, 197] width 255 height 25
type input "-35"
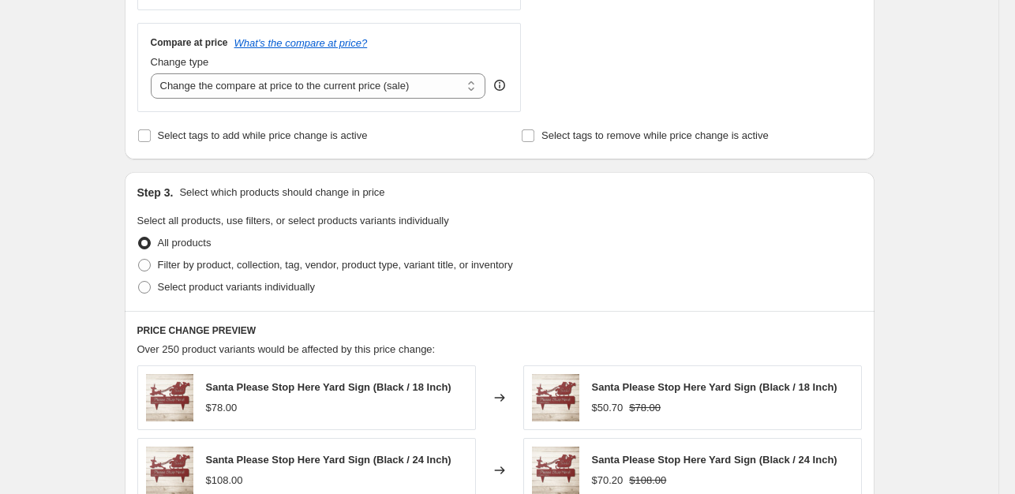
scroll to position [672, 0]
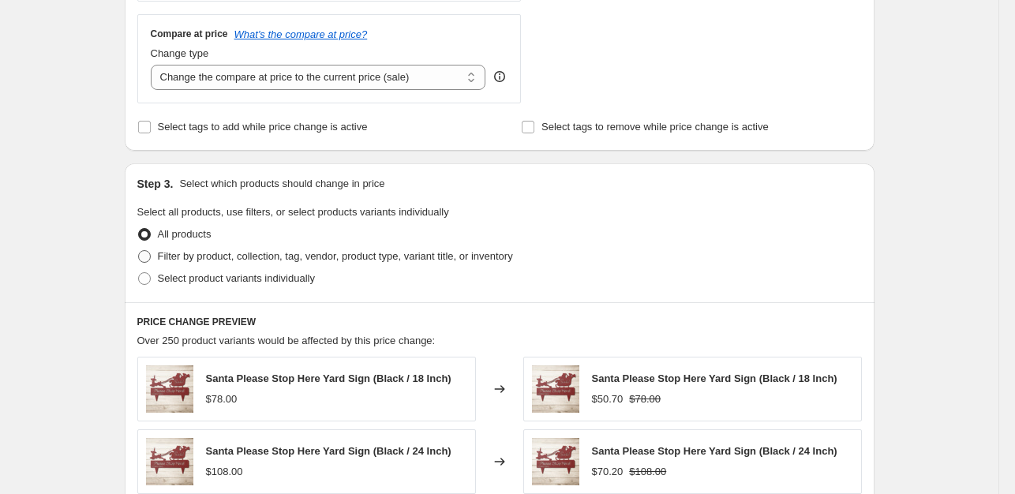
click at [151, 256] on span at bounding box center [144, 256] width 13 height 13
click at [139, 251] on input "Filter by product, collection, tag, vendor, product type, variant title, or inv…" at bounding box center [138, 250] width 1 height 1
radio input "true"
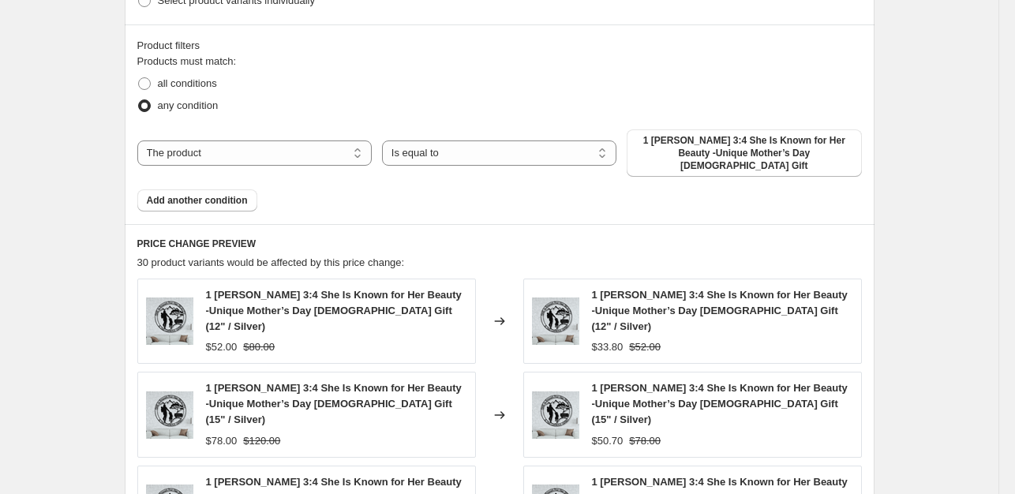
scroll to position [954, 0]
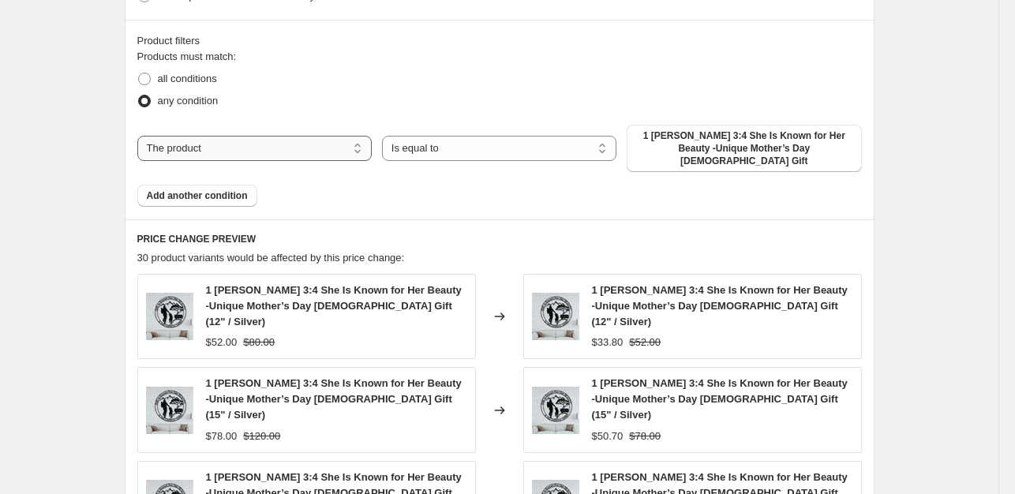
click at [264, 152] on select "The product The product's collection The product's tag The product's vendor The…" at bounding box center [254, 148] width 234 height 25
select select "collection"
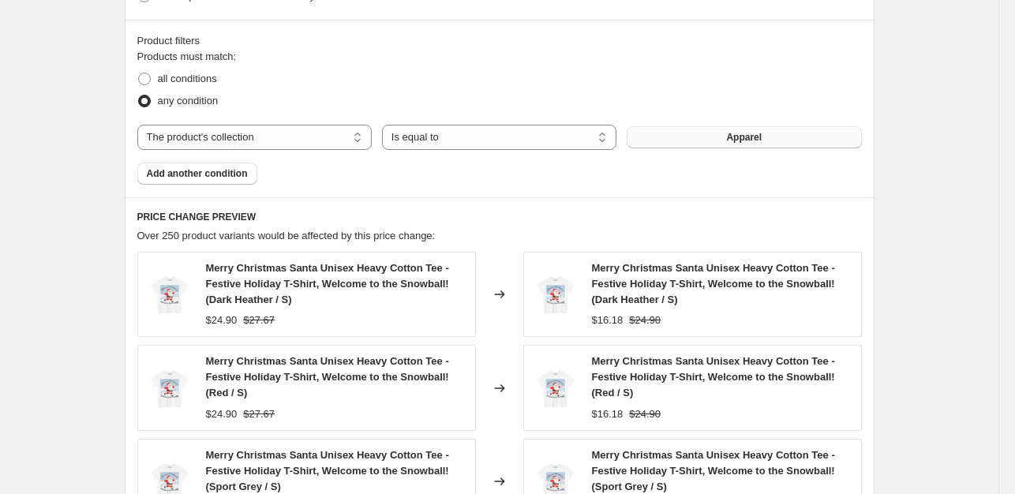
click at [771, 141] on button "Apparel" at bounding box center [744, 137] width 234 height 22
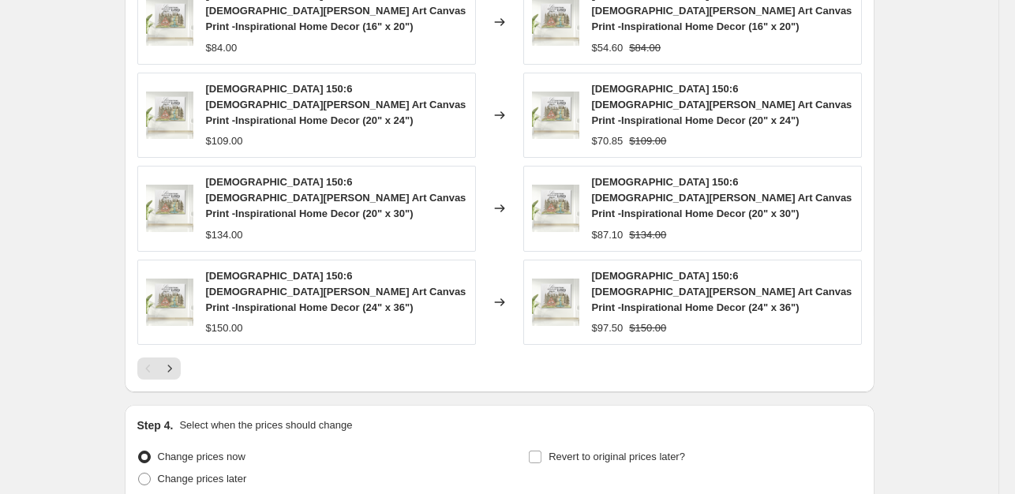
scroll to position [1383, 0]
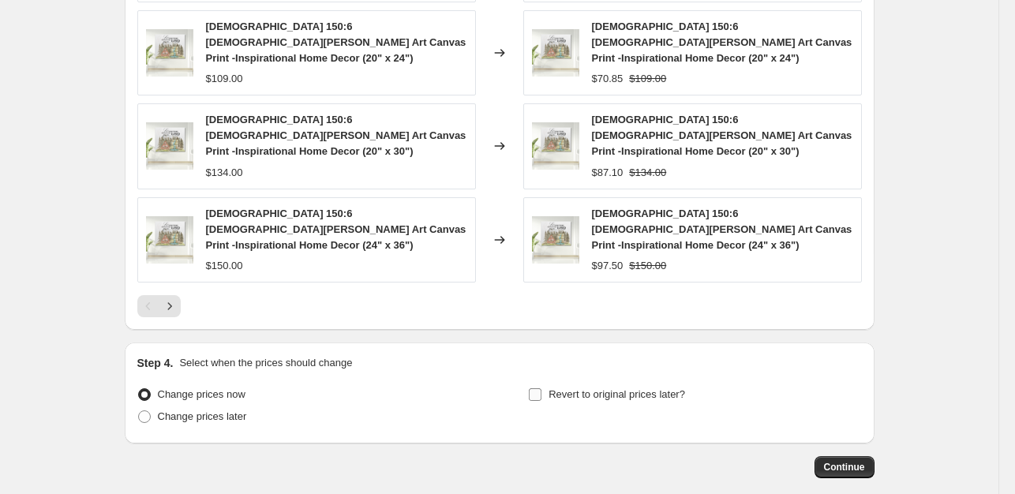
click at [542, 388] on input "Revert to original prices later?" at bounding box center [535, 394] width 13 height 13
checkbox input "true"
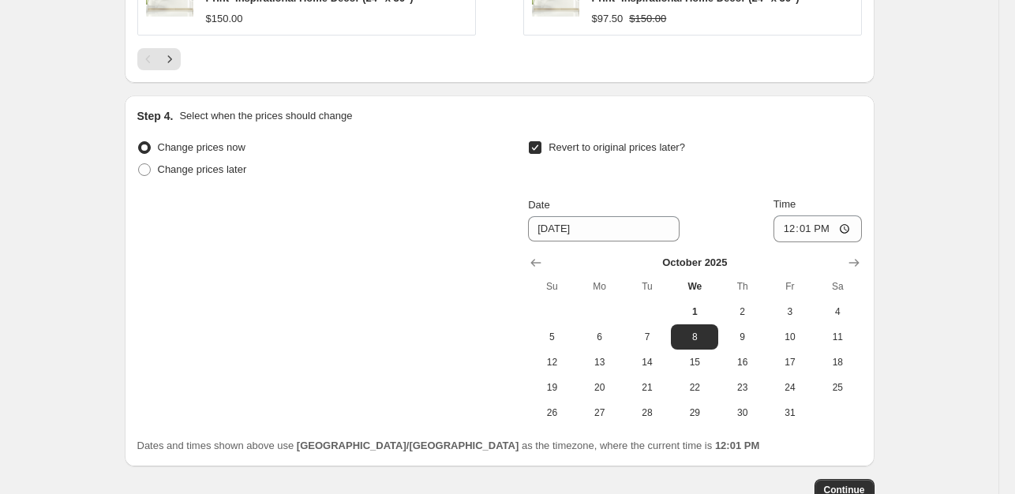
scroll to position [1652, 0]
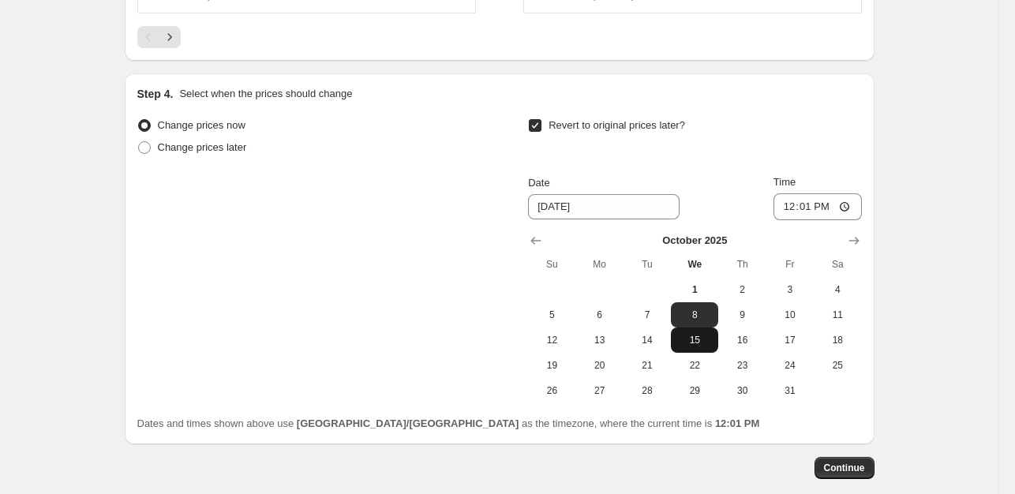
click at [707, 334] on span "15" at bounding box center [694, 340] width 35 height 13
type input "[DATE]"
click at [862, 462] on span "Continue" at bounding box center [844, 468] width 41 height 13
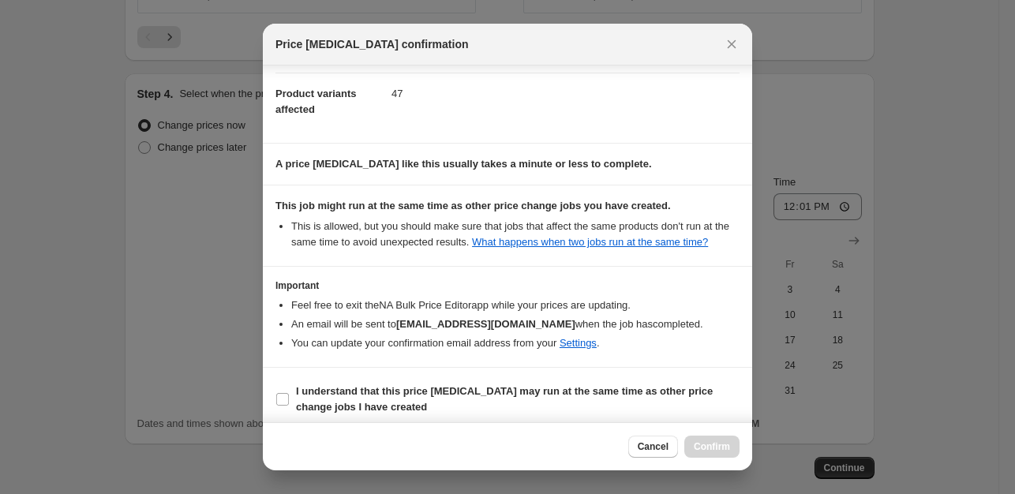
scroll to position [185, 0]
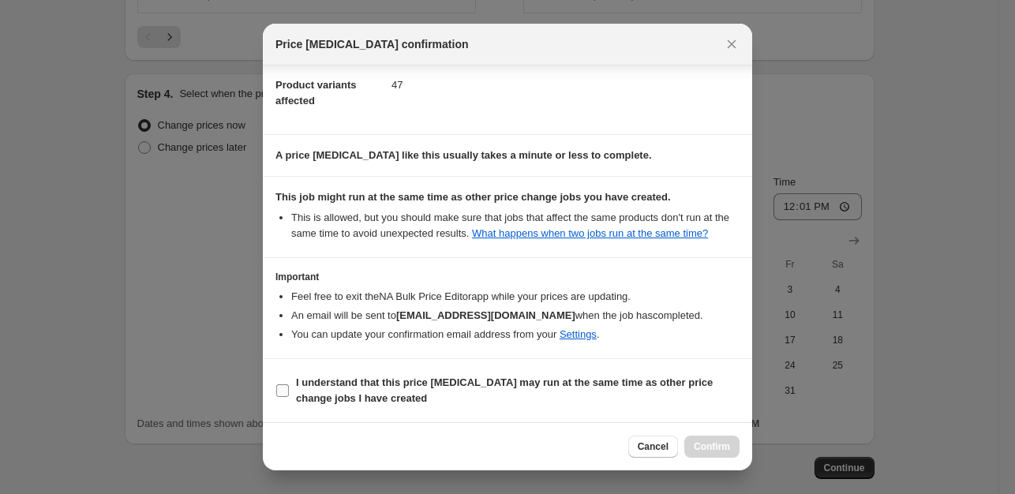
click at [284, 388] on input "I understand that this price [MEDICAL_DATA] may run at the same time as other p…" at bounding box center [282, 390] width 13 height 13
checkbox input "true"
click at [727, 450] on span "Confirm" at bounding box center [712, 447] width 36 height 13
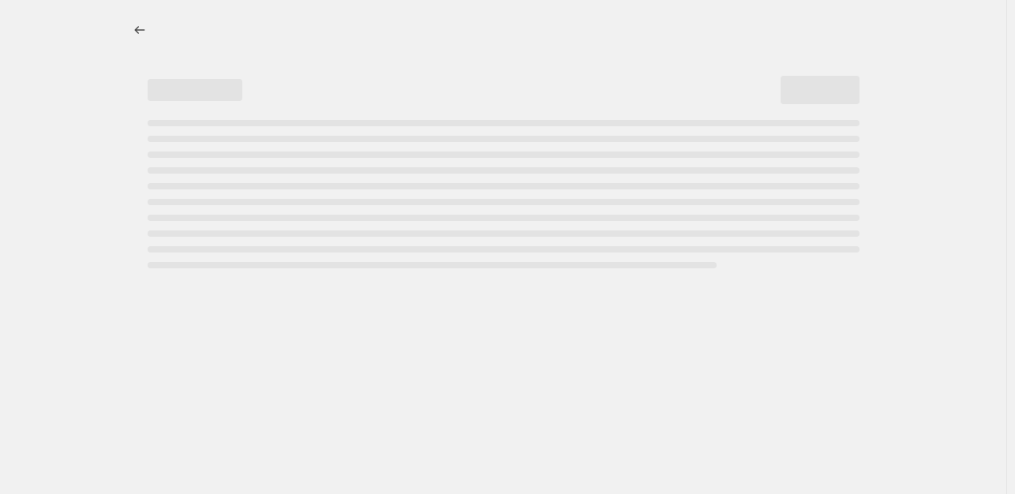
select select "percentage"
select select "collection"
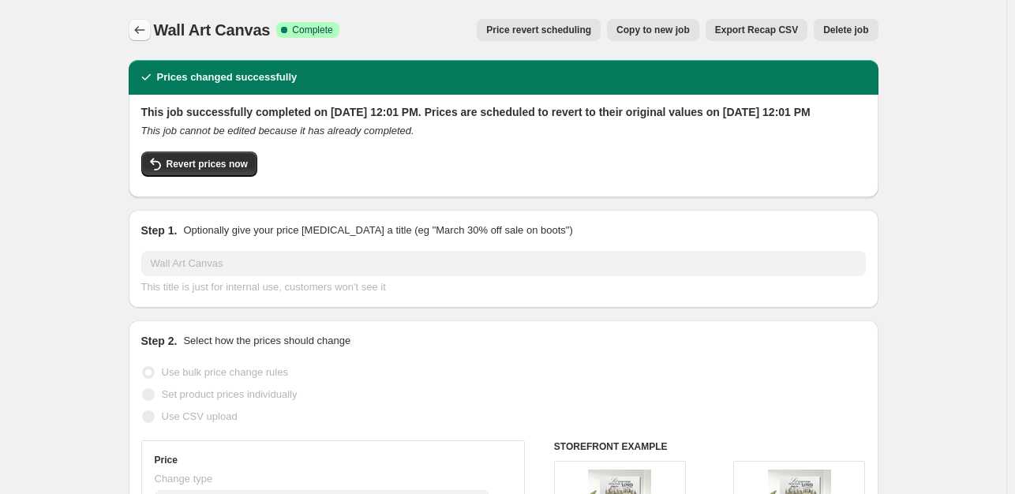
click at [145, 21] on button "Price change jobs" at bounding box center [140, 30] width 22 height 22
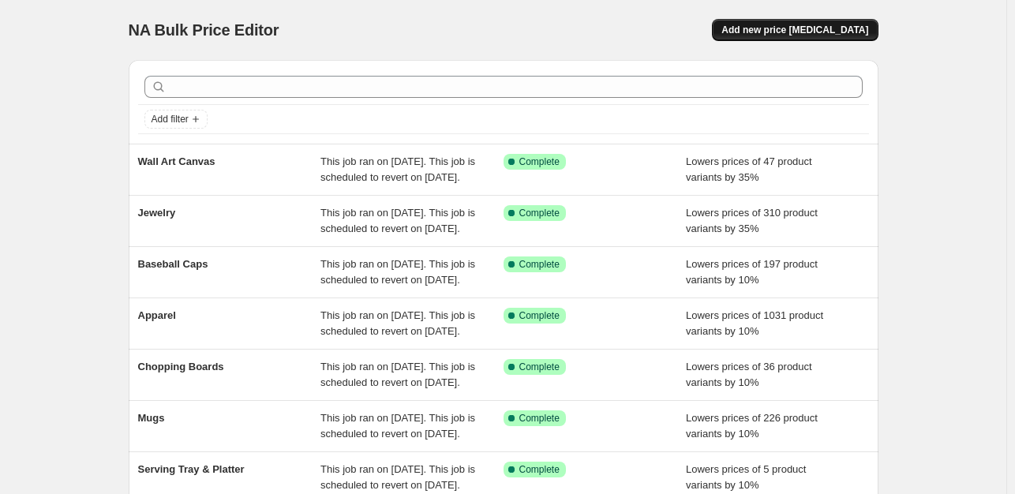
click at [839, 36] on span "Add new price [MEDICAL_DATA]" at bounding box center [795, 30] width 147 height 13
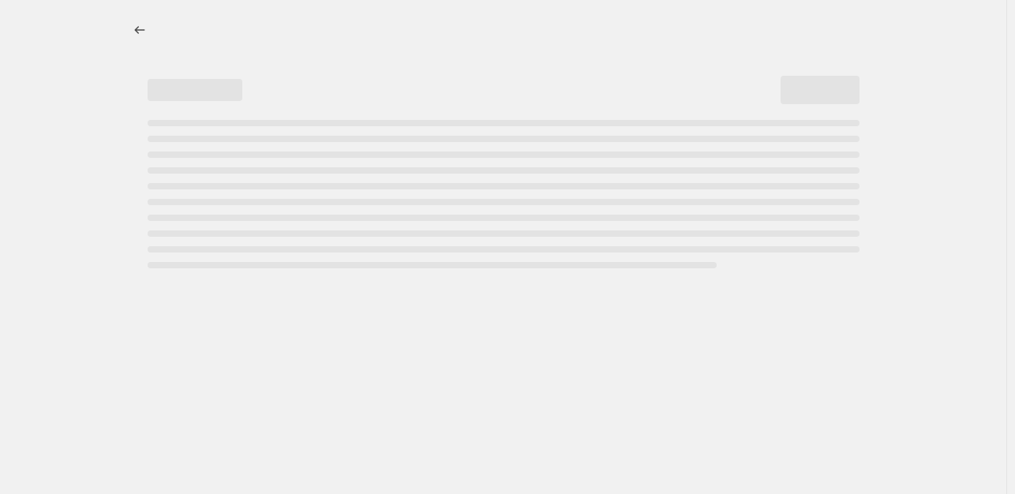
select select "percentage"
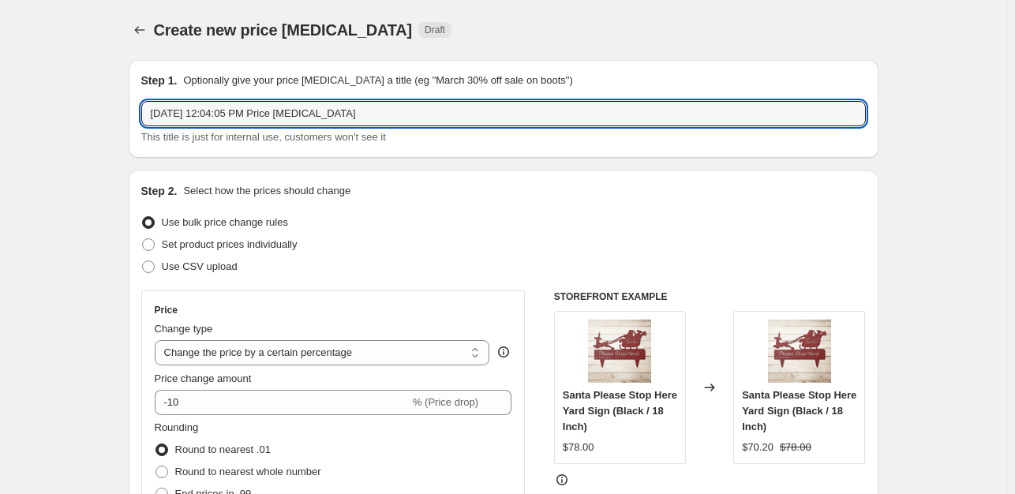
drag, startPoint x: 388, startPoint y: 122, endPoint x: 88, endPoint y: 111, distance: 300.2
type input "The Pioneer Woman"
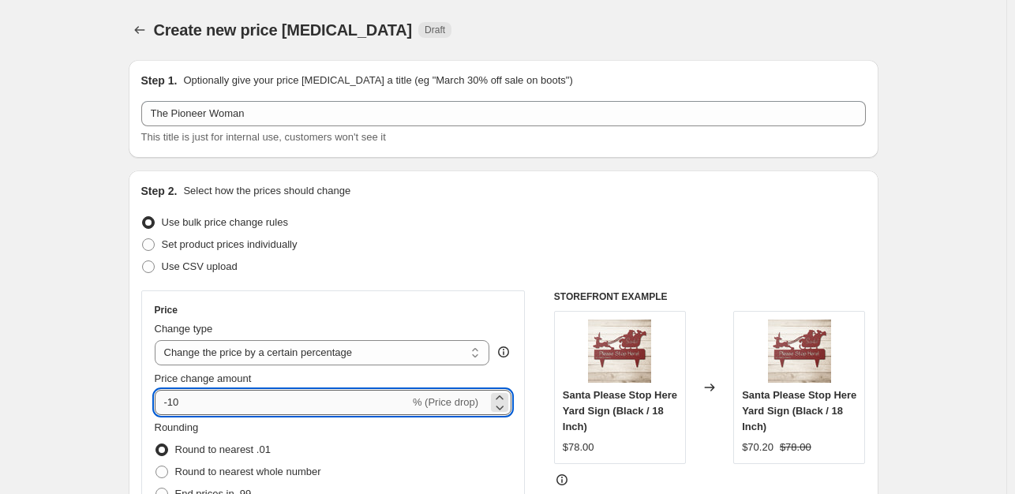
drag, startPoint x: 191, startPoint y: 403, endPoint x: 173, endPoint y: 408, distance: 19.0
click at [173, 408] on input "-10" at bounding box center [282, 402] width 255 height 25
type input "-35"
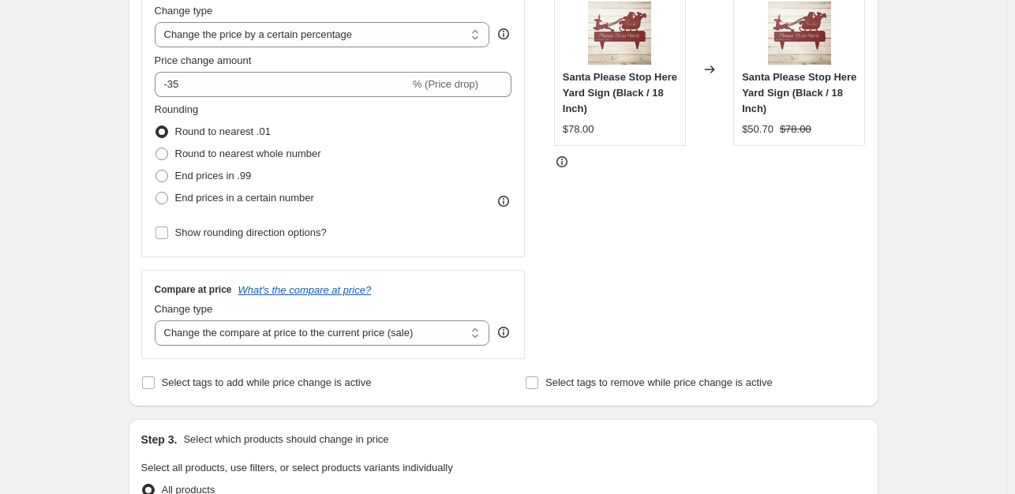
scroll to position [351, 0]
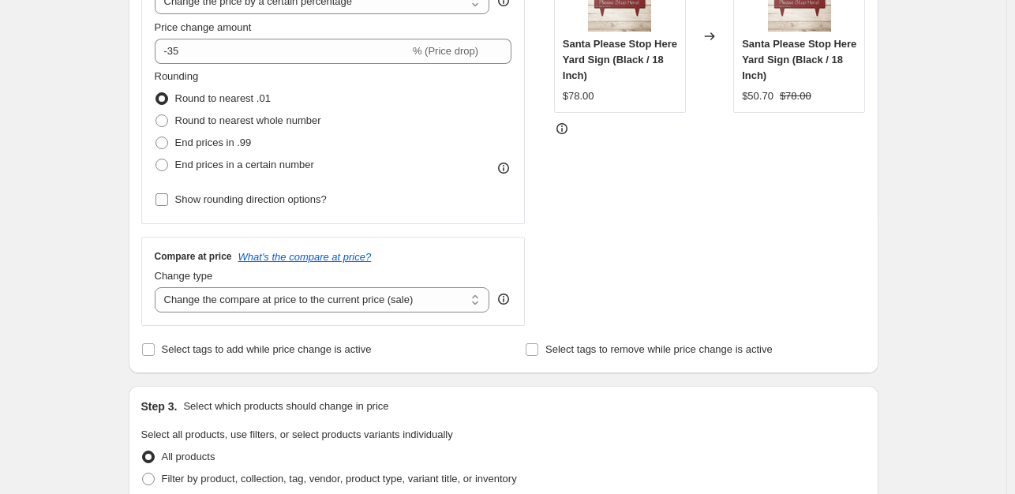
click at [163, 201] on input "Show rounding direction options?" at bounding box center [162, 199] width 13 height 13
checkbox input "true"
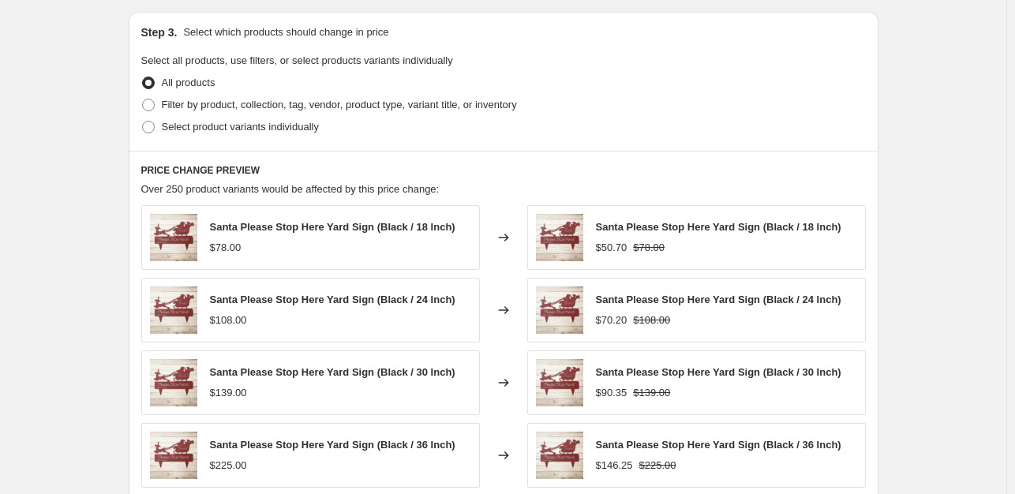
scroll to position [827, 0]
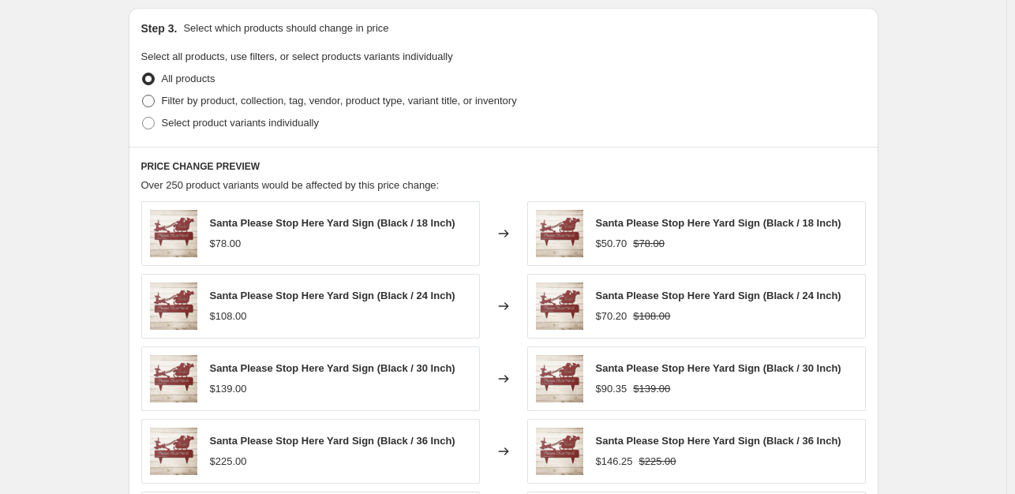
click at [155, 99] on span at bounding box center [148, 101] width 13 height 13
click at [143, 96] on input "Filter by product, collection, tag, vendor, product type, variant title, or inv…" at bounding box center [142, 95] width 1 height 1
radio input "true"
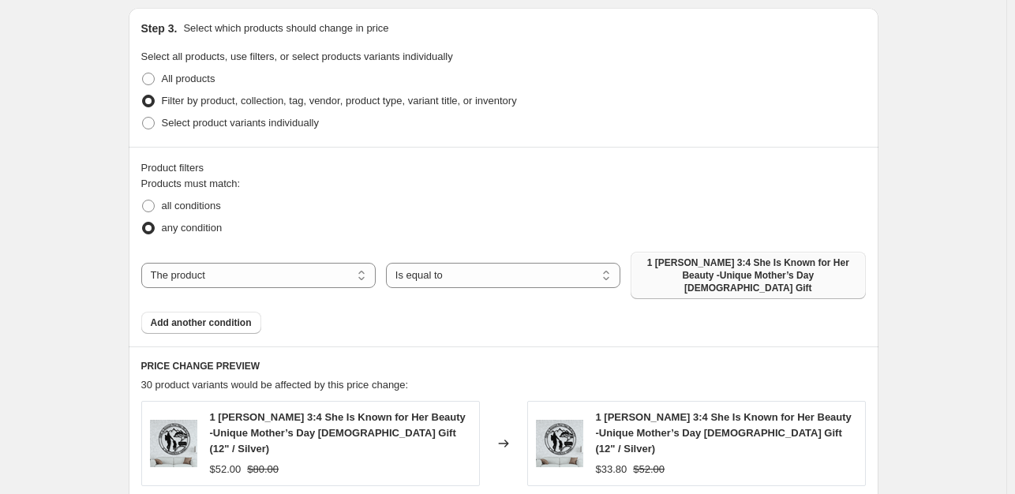
click at [783, 272] on span "1 [PERSON_NAME] 3:4 She Is Known for Her Beauty -Unique Mother’s Day [DEMOGRAPH…" at bounding box center [748, 276] width 216 height 38
click at [286, 270] on select "The product The product's collection The product's tag The product's vendor The…" at bounding box center [258, 275] width 234 height 25
select select "collection"
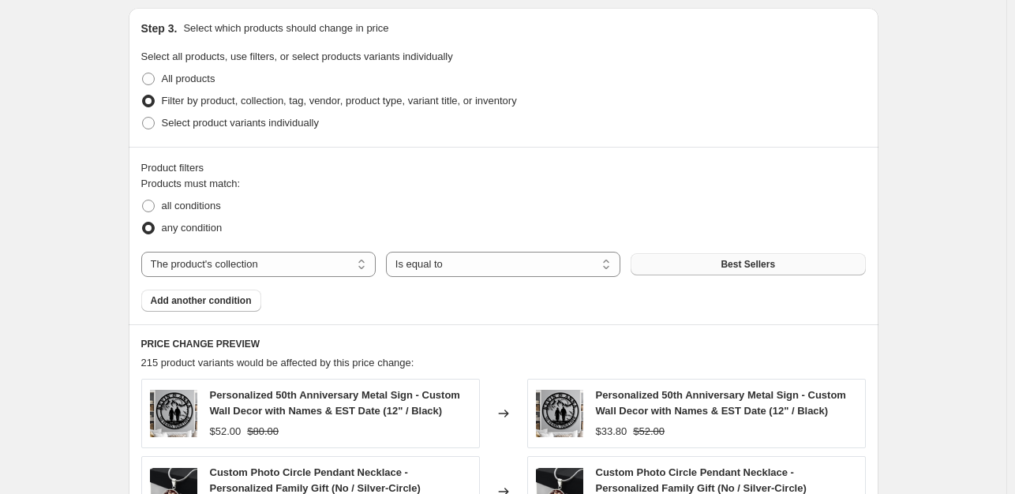
click at [780, 267] on button "Best Sellers" at bounding box center [748, 264] width 234 height 22
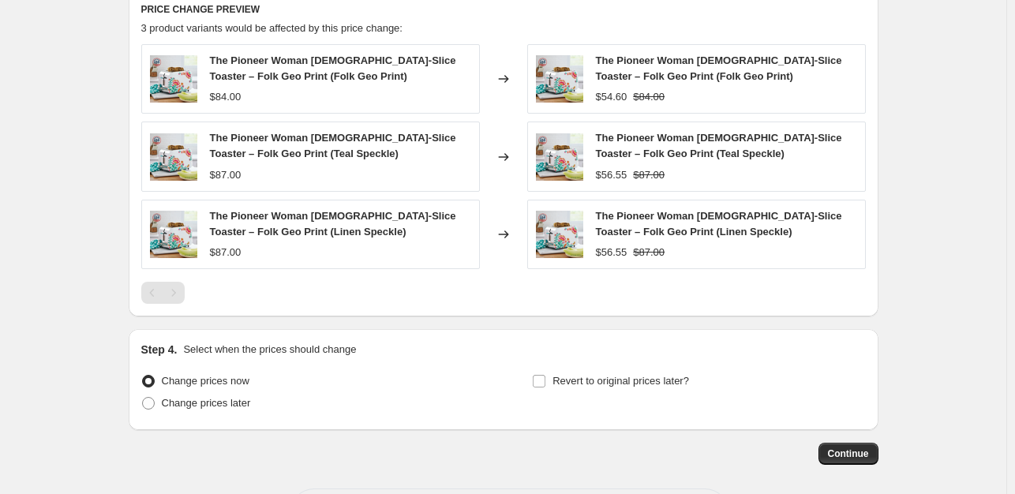
scroll to position [1228, 0]
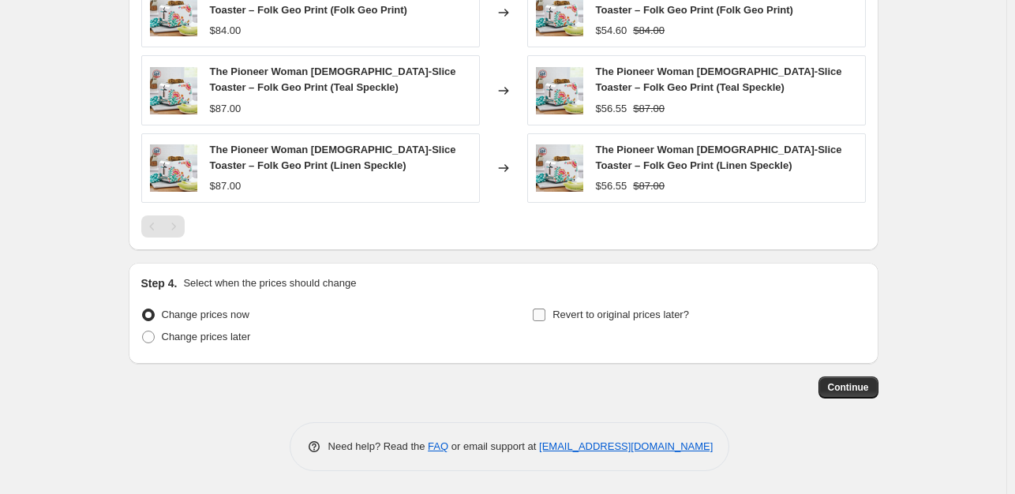
click at [538, 313] on input "Revert to original prices later?" at bounding box center [539, 315] width 13 height 13
checkbox input "true"
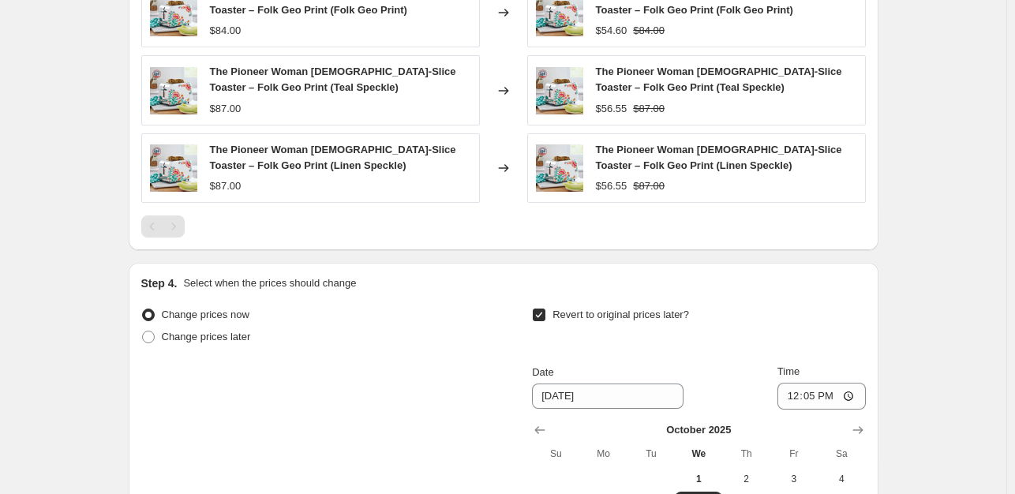
scroll to position [1498, 0]
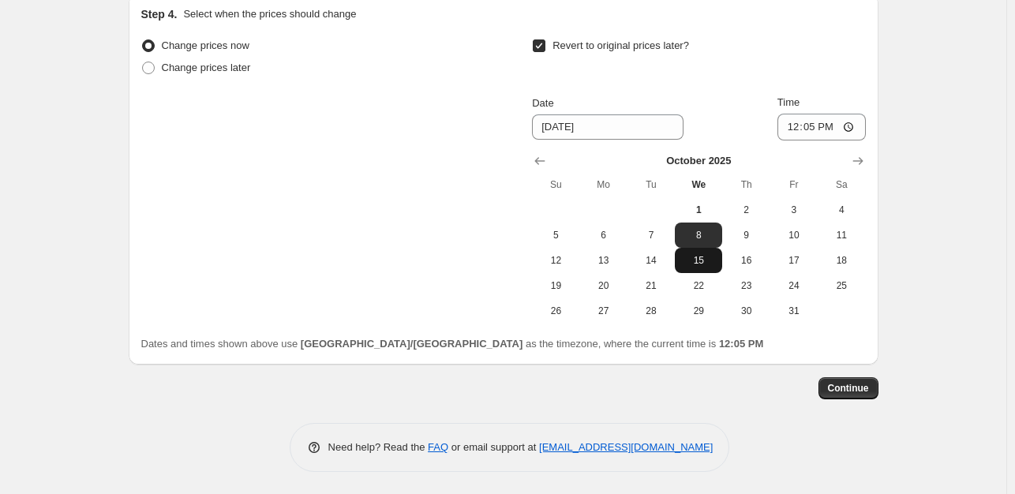
click at [695, 257] on span "15" at bounding box center [698, 260] width 35 height 13
type input "[DATE]"
click at [868, 388] on span "Continue" at bounding box center [848, 388] width 41 height 13
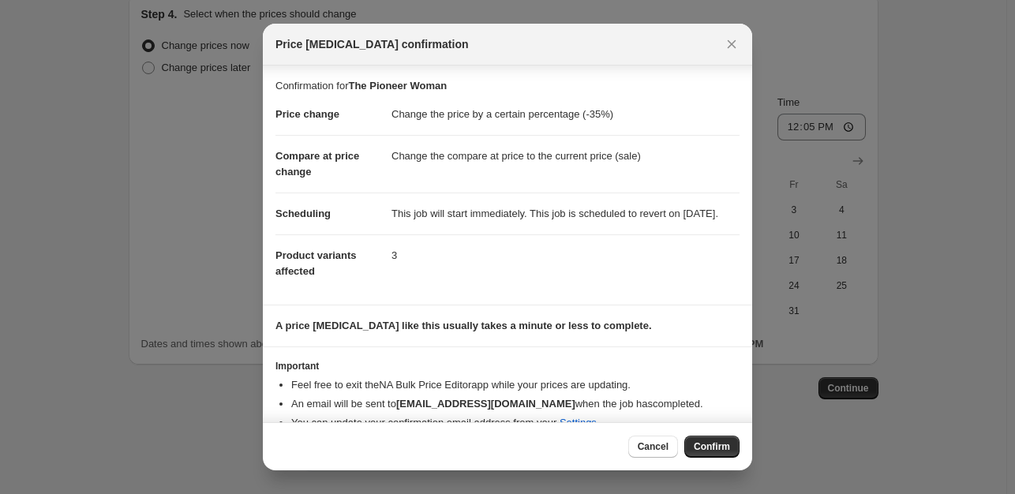
scroll to position [39, 0]
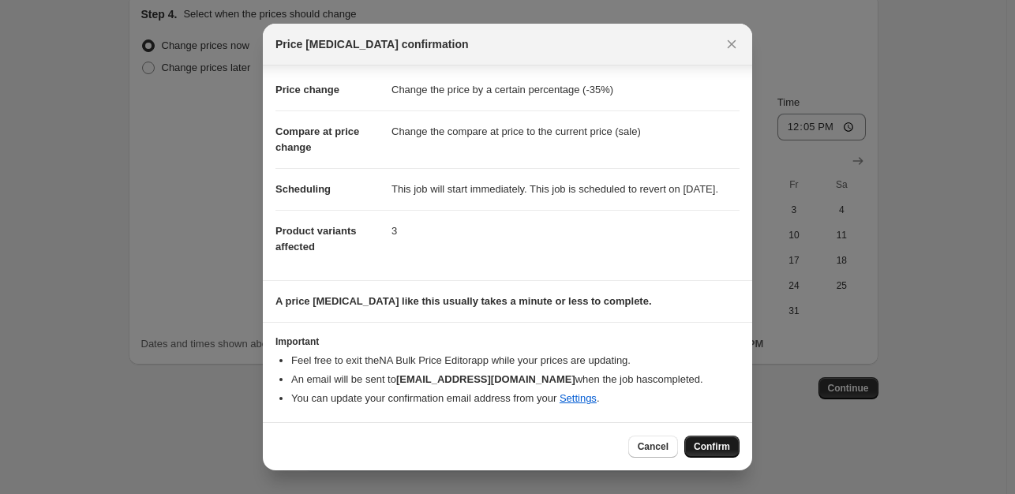
click at [715, 447] on span "Confirm" at bounding box center [712, 447] width 36 height 13
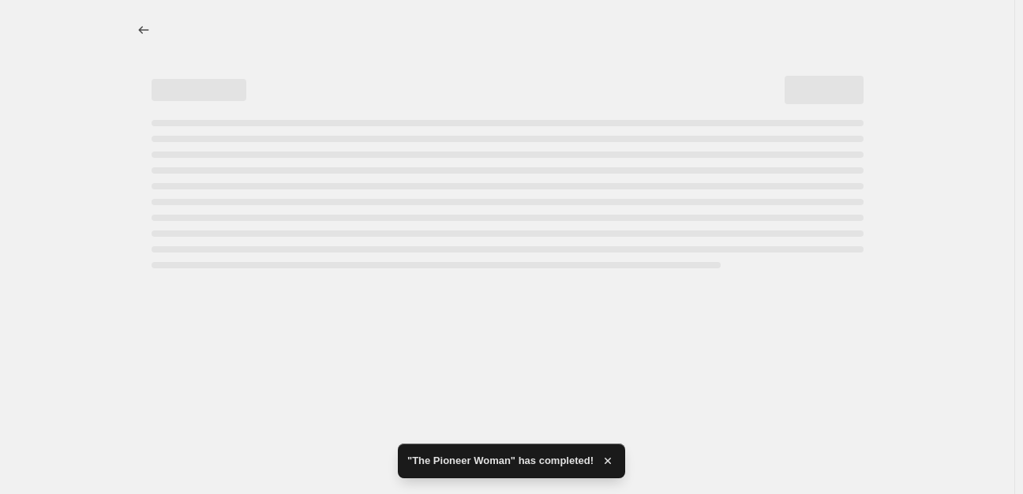
select select "percentage"
select select "collection"
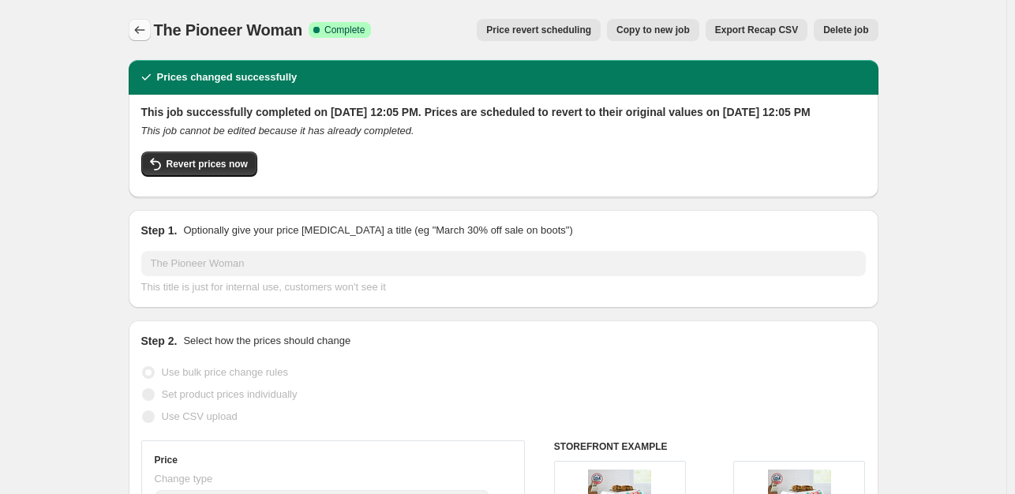
click at [136, 28] on icon "Price change jobs" at bounding box center [140, 30] width 16 height 16
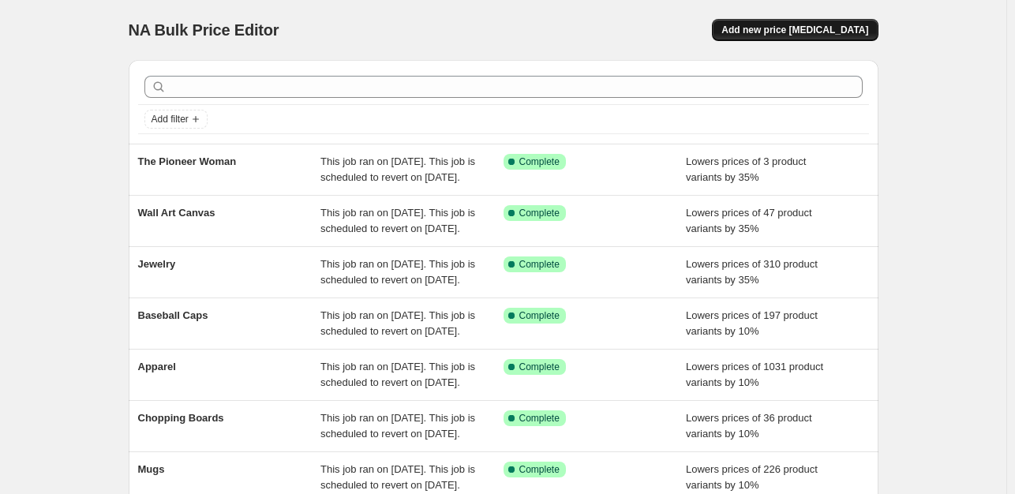
click at [789, 37] on button "Add new price [MEDICAL_DATA]" at bounding box center [795, 30] width 166 height 22
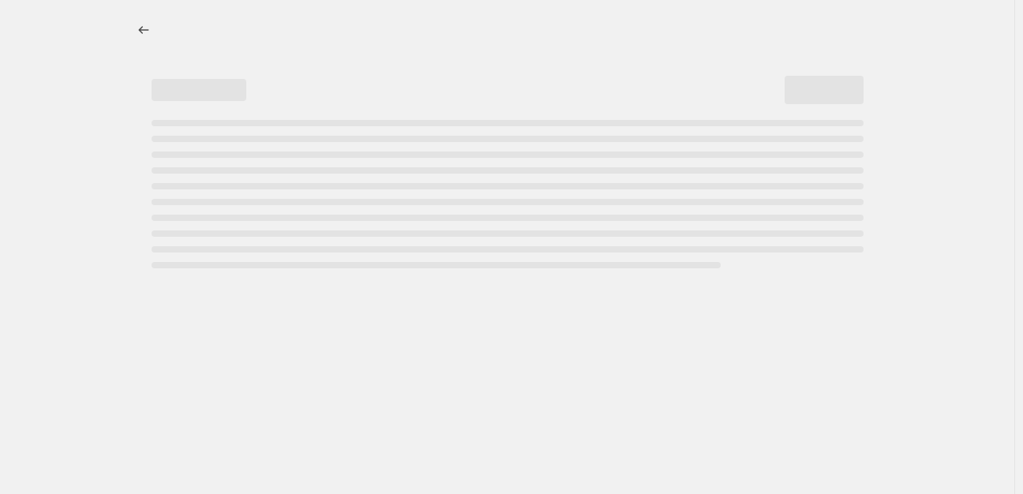
select select "percentage"
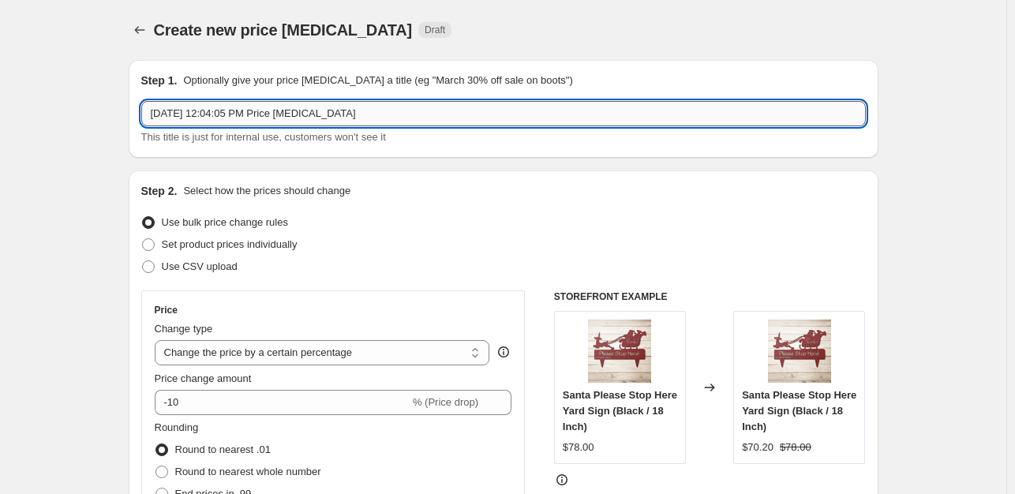
drag, startPoint x: 384, startPoint y: 114, endPoint x: 152, endPoint y: 114, distance: 232.1
click at [152, 114] on input "[DATE] 12:04:05 PM Price [MEDICAL_DATA]" at bounding box center [503, 113] width 725 height 25
click at [177, 115] on input "Thankgiving Signs" at bounding box center [503, 113] width 725 height 25
click at [182, 114] on input "Thankgiving Signs" at bounding box center [503, 113] width 725 height 25
click at [276, 115] on input "[DATE] Signs" at bounding box center [503, 113] width 725 height 25
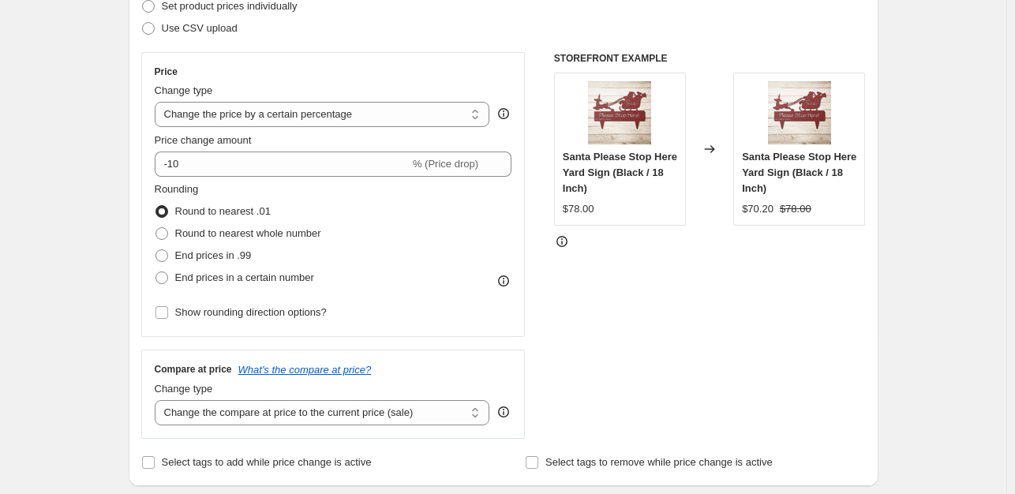
scroll to position [245, 0]
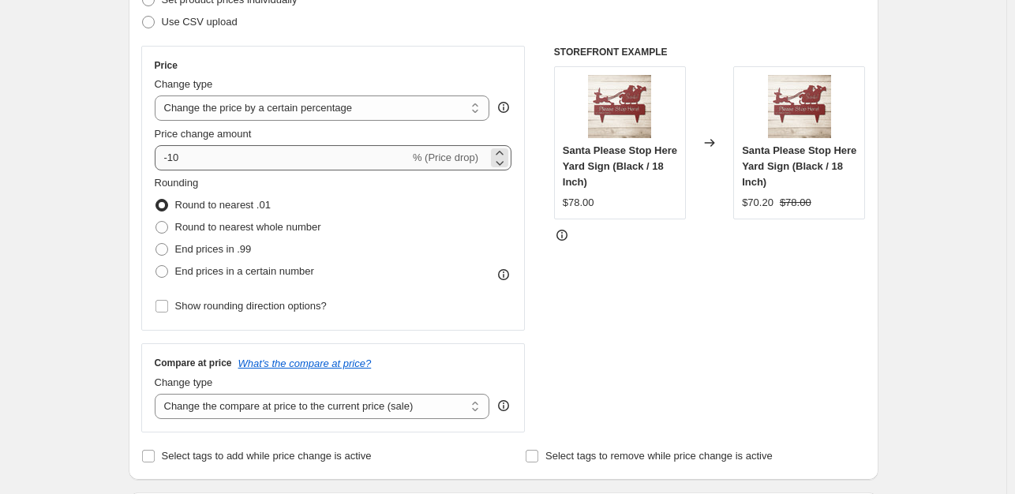
type input "[DATE] Signs"
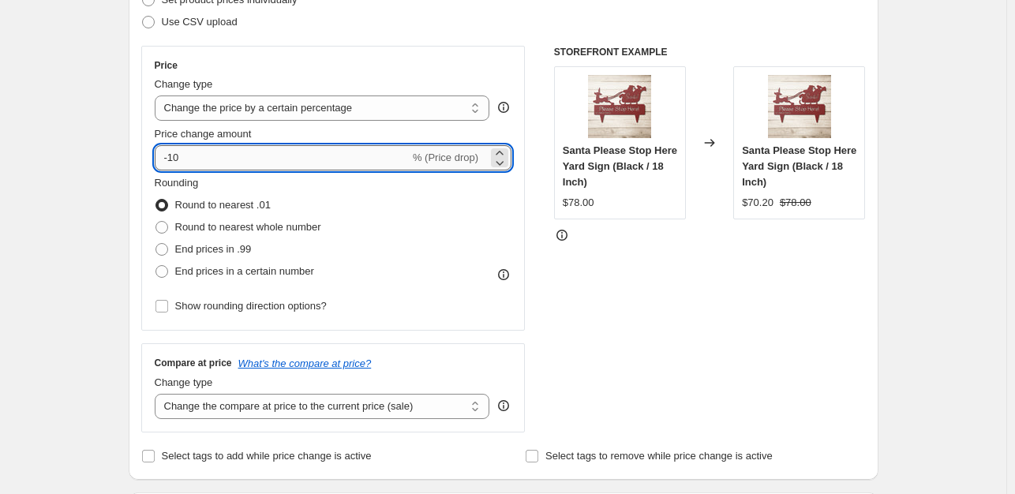
drag, startPoint x: 195, startPoint y: 158, endPoint x: 178, endPoint y: 158, distance: 16.6
click at [174, 157] on input "-10" at bounding box center [282, 157] width 255 height 25
click at [183, 159] on input "-10" at bounding box center [282, 157] width 255 height 25
drag, startPoint x: 189, startPoint y: 159, endPoint x: 175, endPoint y: 160, distance: 14.3
click at [174, 160] on input "-10" at bounding box center [282, 157] width 255 height 25
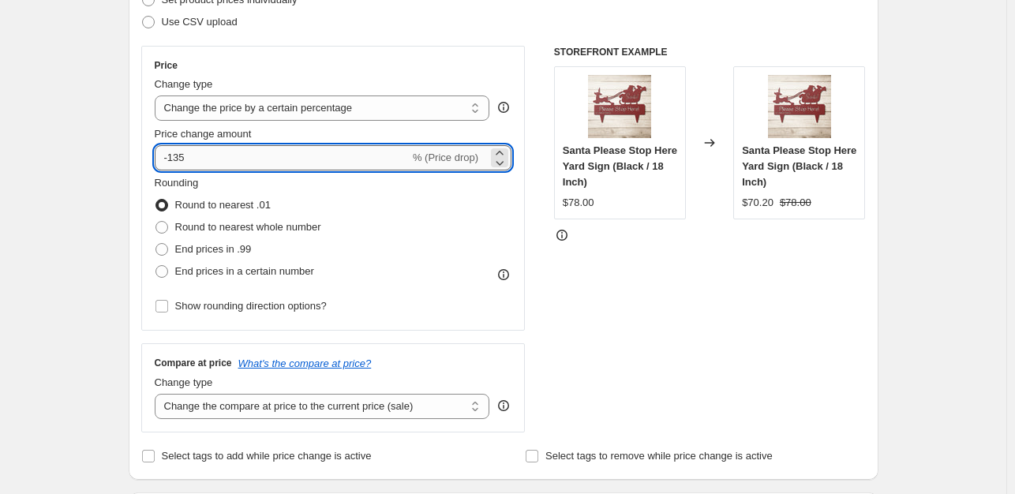
drag, startPoint x: 172, startPoint y: 156, endPoint x: 198, endPoint y: 162, distance: 26.6
click at [198, 162] on input "-135" at bounding box center [282, 157] width 255 height 25
type input "-35"
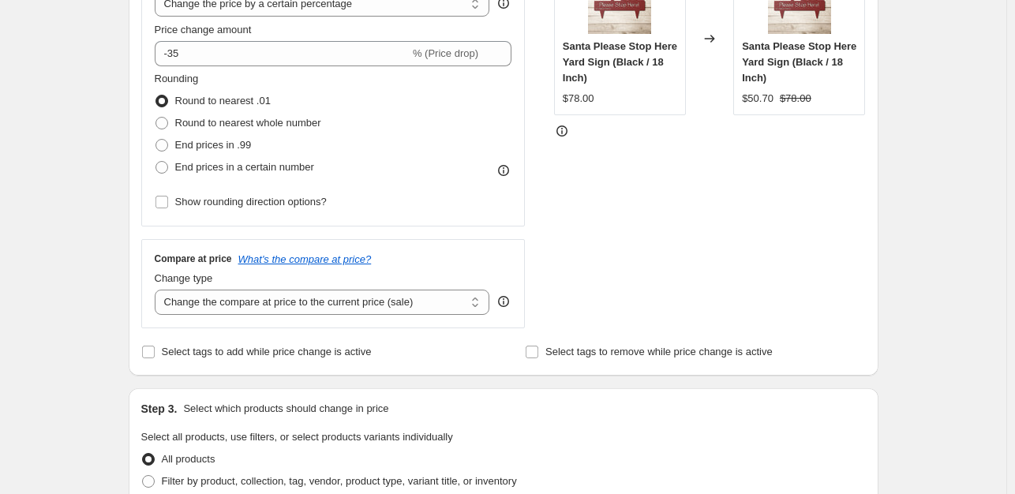
scroll to position [357, 0]
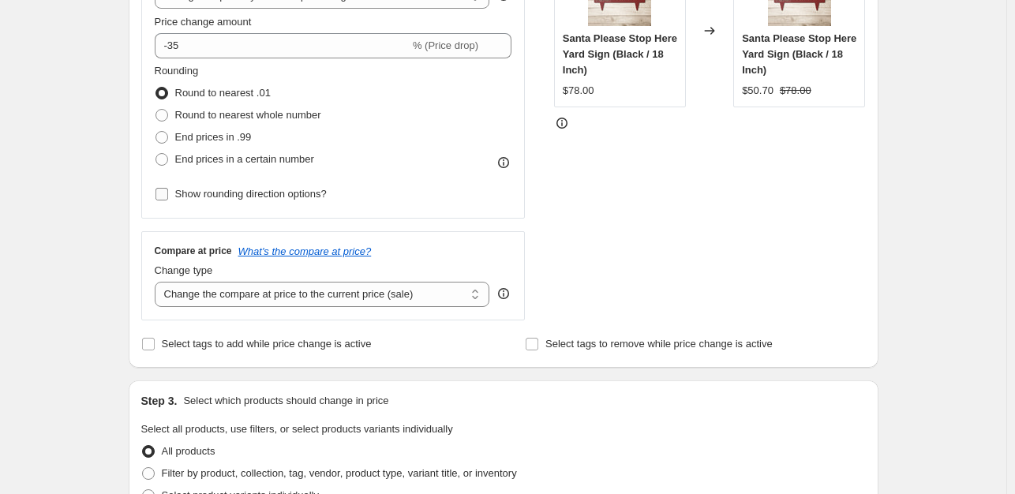
click at [164, 193] on input "Show rounding direction options?" at bounding box center [162, 194] width 13 height 13
checkbox input "true"
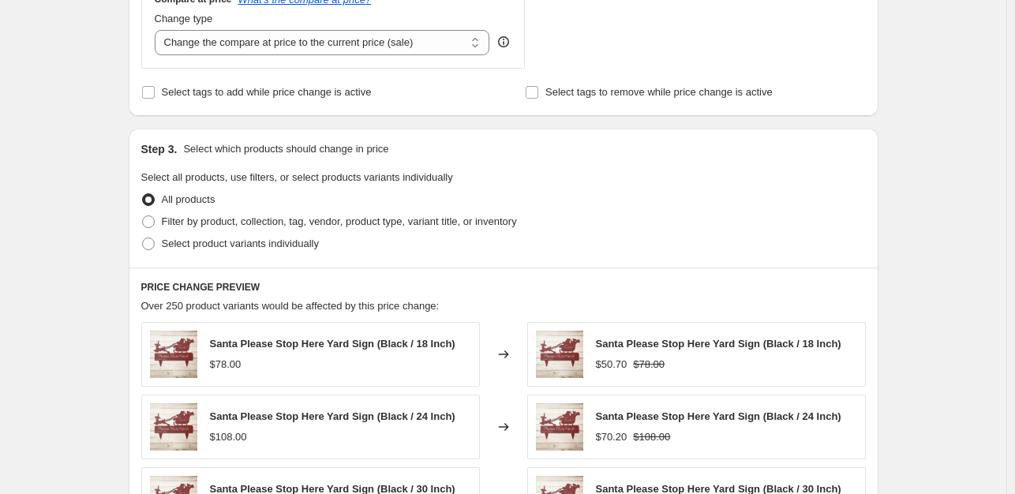
scroll to position [709, 0]
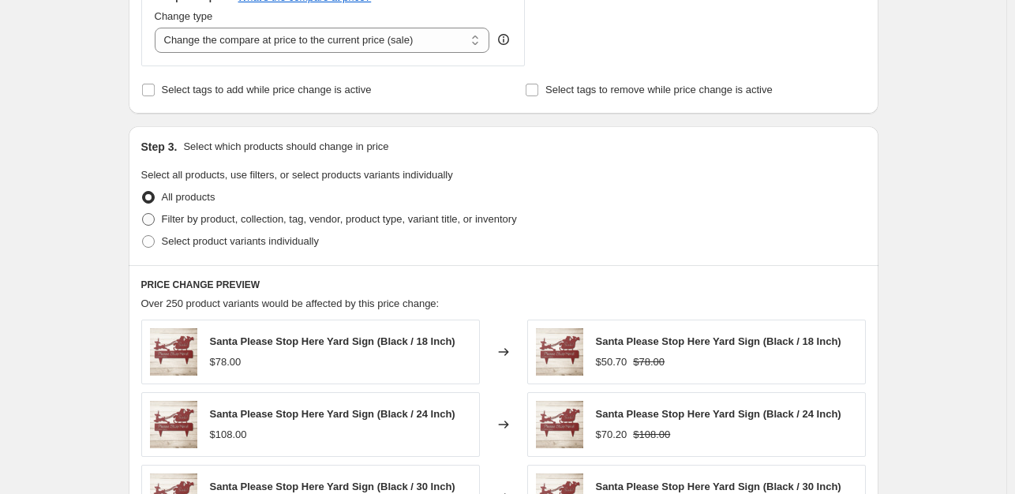
click at [150, 216] on span at bounding box center [148, 219] width 13 height 13
click at [143, 214] on input "Filter by product, collection, tag, vendor, product type, variant title, or inv…" at bounding box center [142, 213] width 1 height 1
radio input "true"
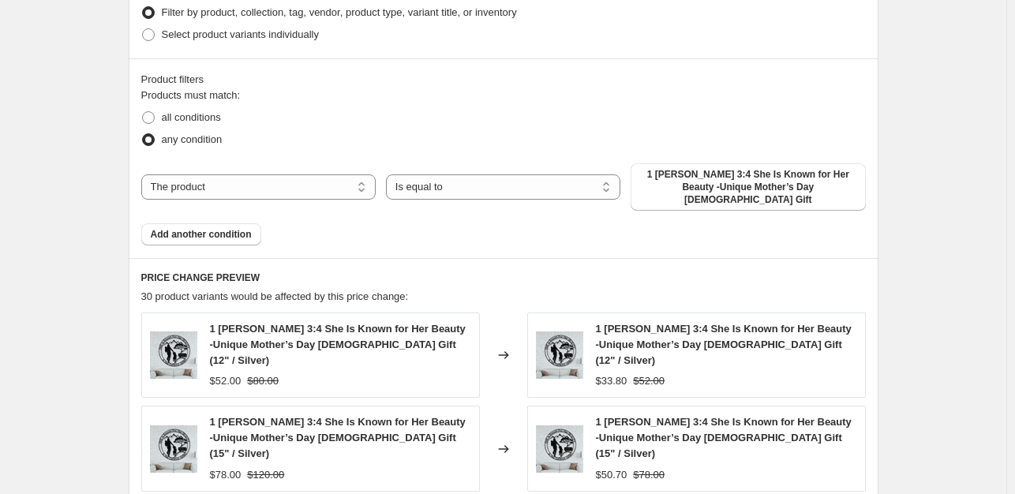
scroll to position [943, 0]
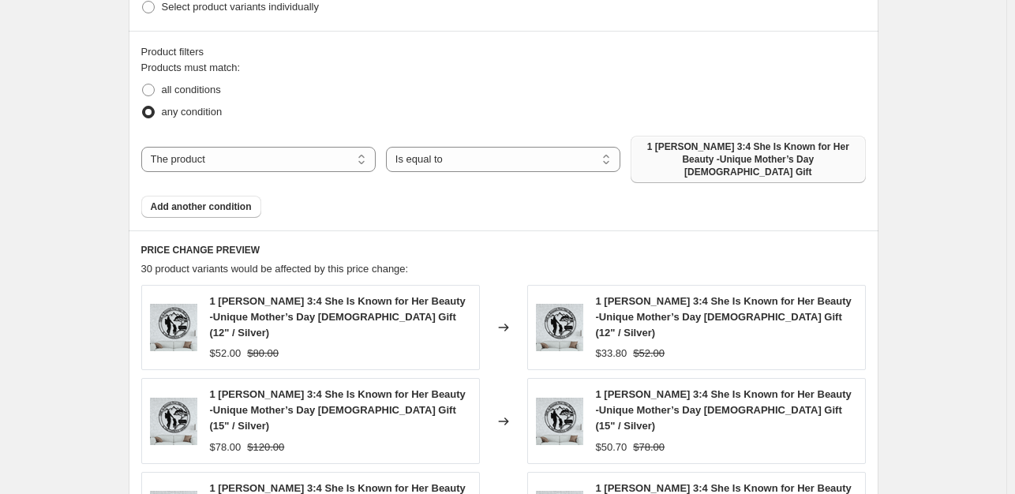
click at [685, 162] on span "1 [PERSON_NAME] 3:4 She Is Known for Her Beauty -Unique Mother’s Day [DEMOGRAPH…" at bounding box center [748, 160] width 216 height 38
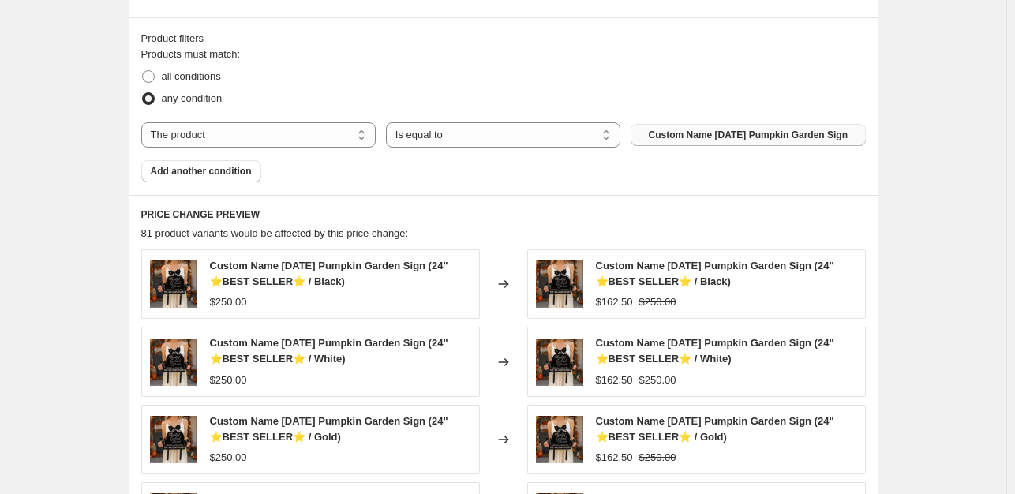
scroll to position [954, 0]
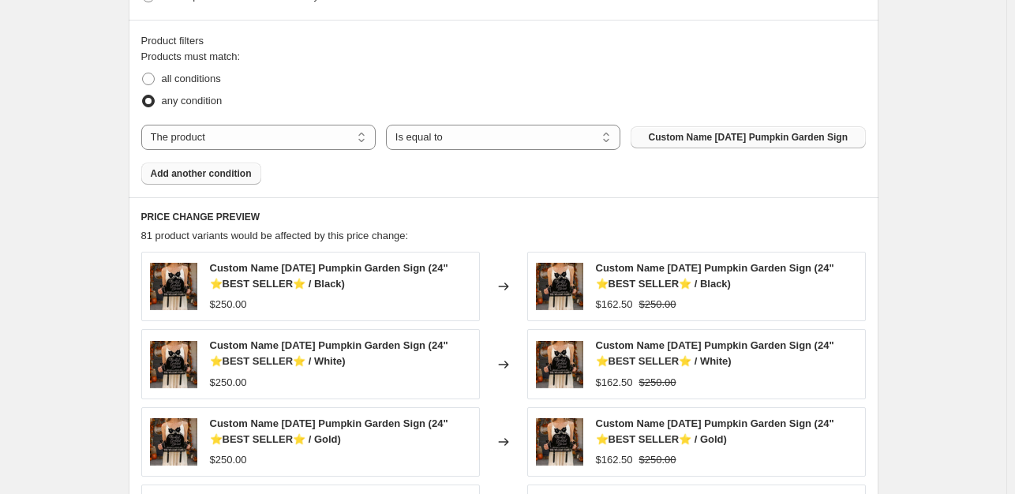
click at [193, 180] on span "Add another condition" at bounding box center [201, 173] width 101 height 13
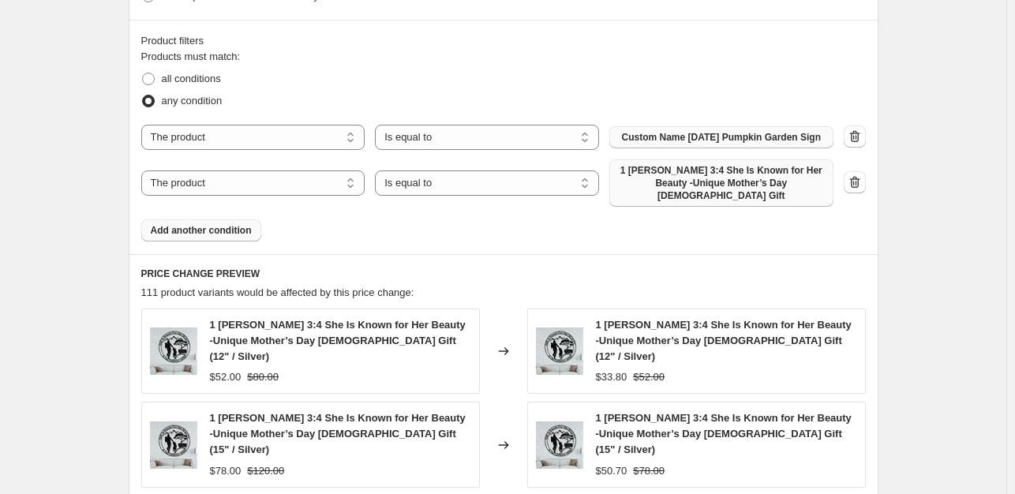
click at [696, 193] on span "1 [PERSON_NAME] 3:4 She Is Known for Her Beauty -Unique Mother’s Day [DEMOGRAPH…" at bounding box center [721, 183] width 205 height 38
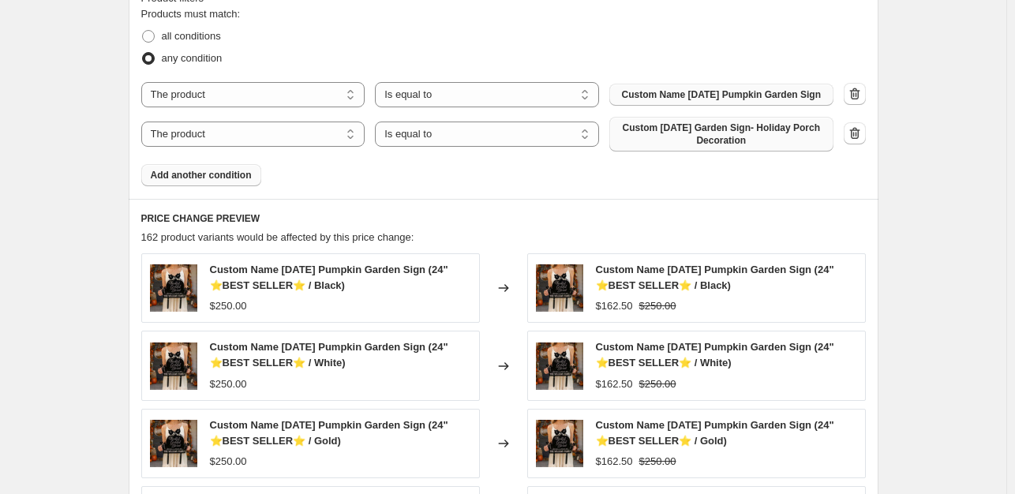
scroll to position [1071, 0]
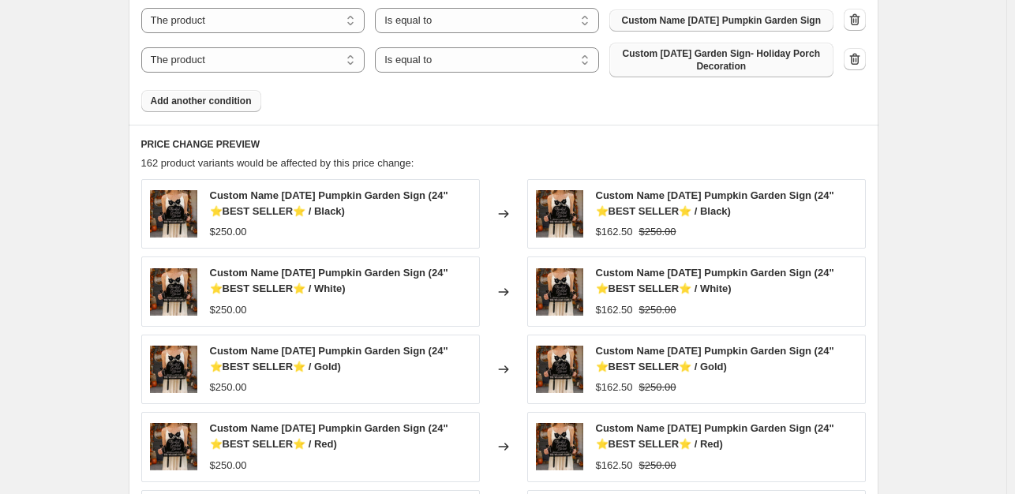
click at [173, 107] on span "Add another condition" at bounding box center [201, 101] width 101 height 13
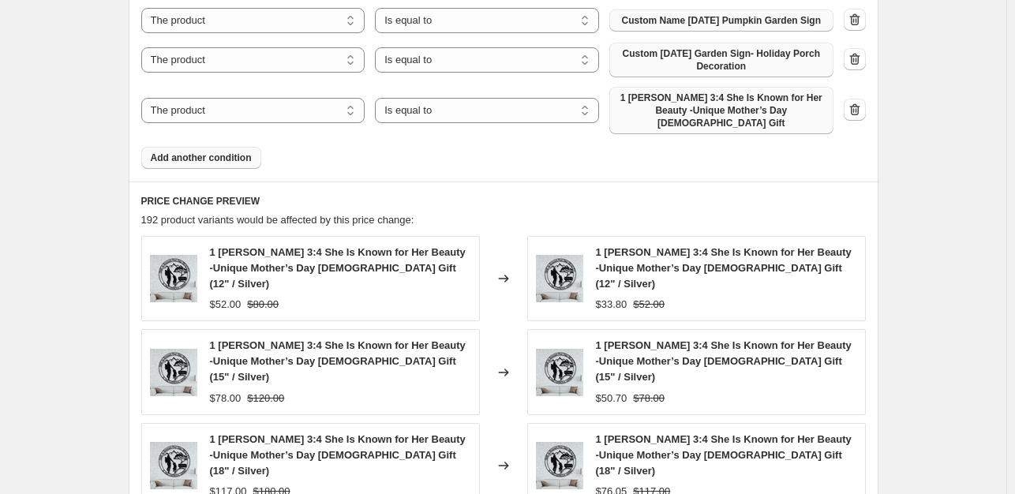
click at [695, 107] on span "1 [PERSON_NAME] 3:4 She Is Known for Her Beauty -Unique Mother’s Day [DEMOGRAPH…" at bounding box center [721, 111] width 205 height 38
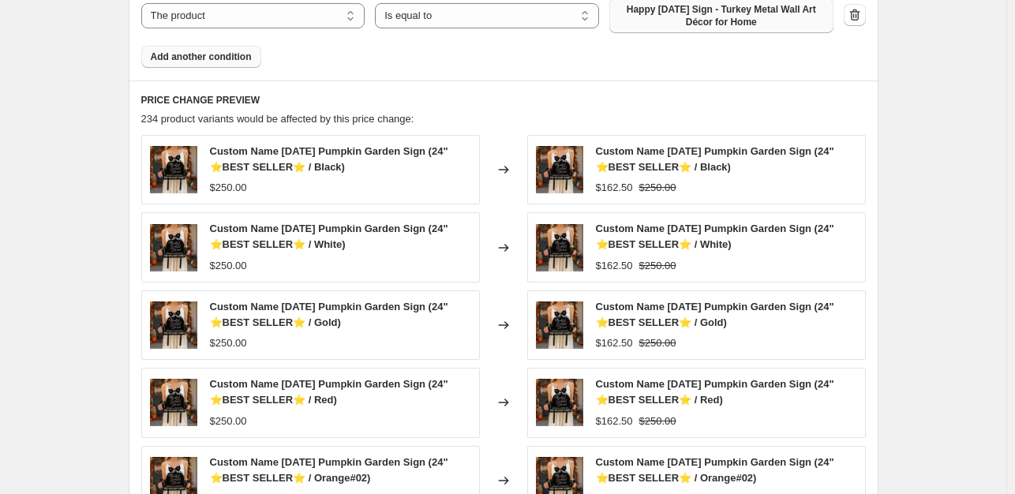
scroll to position [1162, 0]
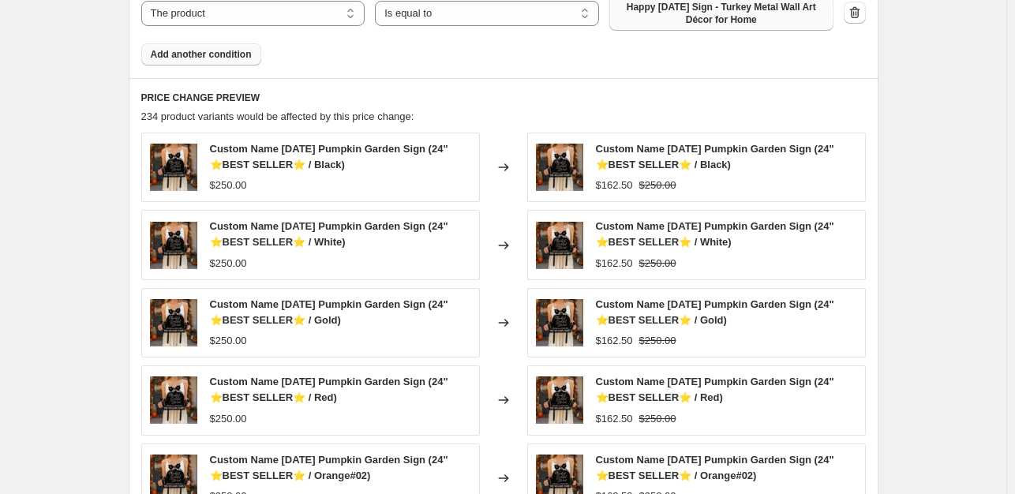
click at [204, 61] on span "Add another condition" at bounding box center [201, 54] width 101 height 13
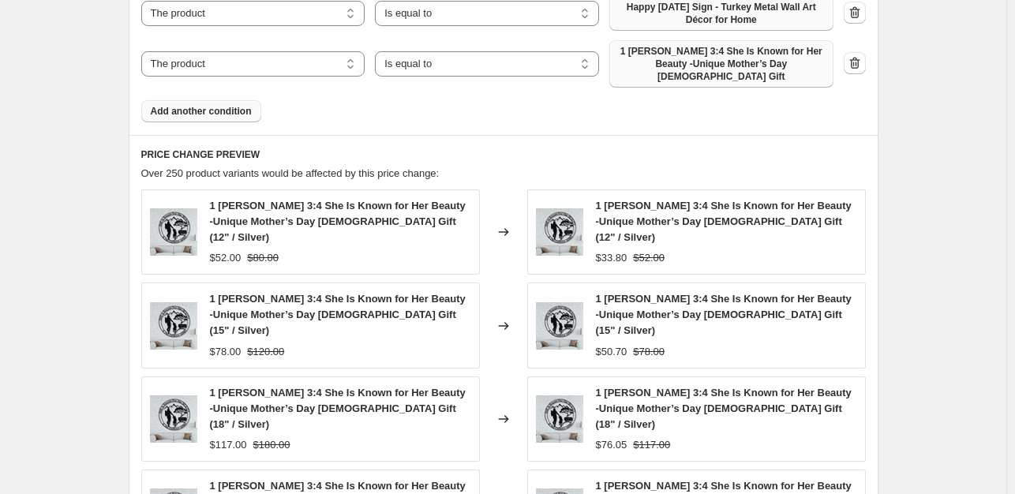
click at [681, 73] on span "1 [PERSON_NAME] 3:4 She Is Known for Her Beauty -Unique Mother’s Day [DEMOGRAPH…" at bounding box center [721, 64] width 205 height 38
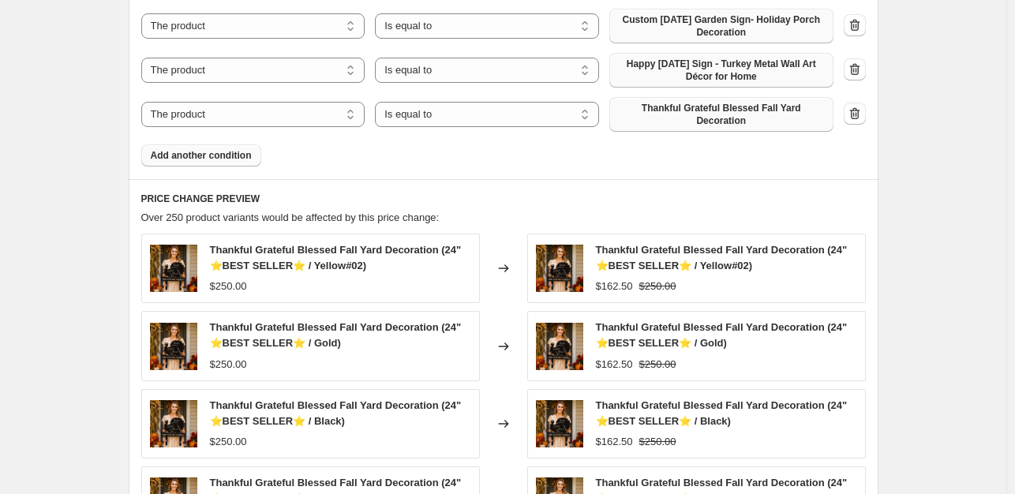
scroll to position [1112, 0]
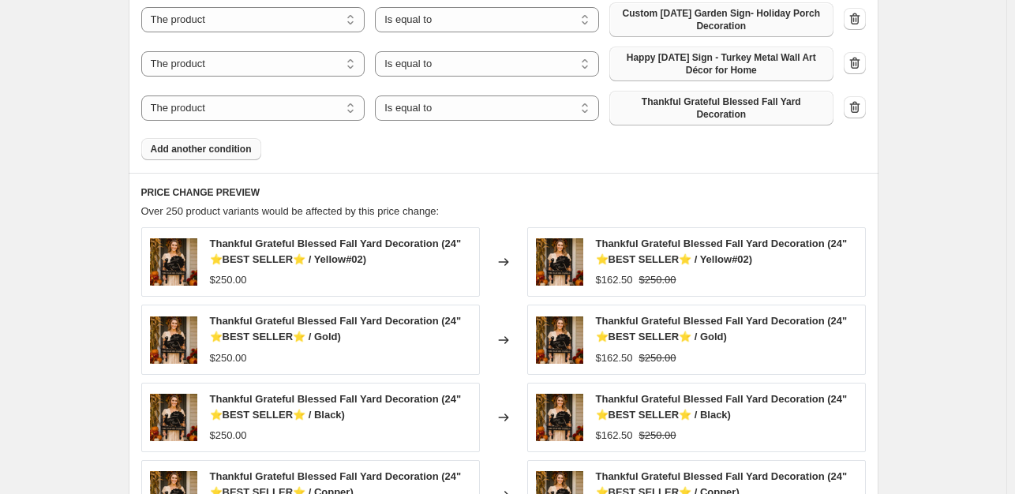
click at [182, 147] on span "Add another condition" at bounding box center [201, 149] width 101 height 13
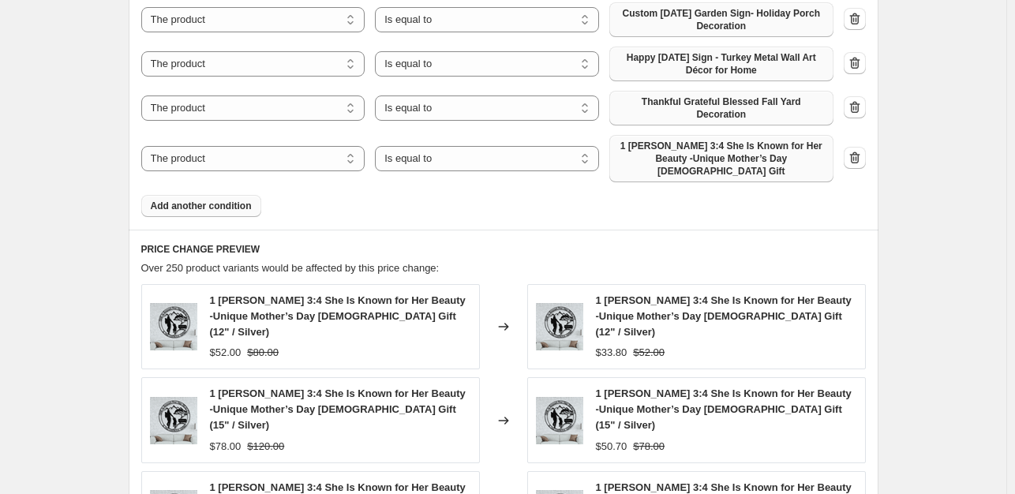
click at [707, 160] on span "1 [PERSON_NAME] 3:4 She Is Known for Her Beauty -Unique Mother’s Day [DEMOGRAPH…" at bounding box center [721, 159] width 205 height 38
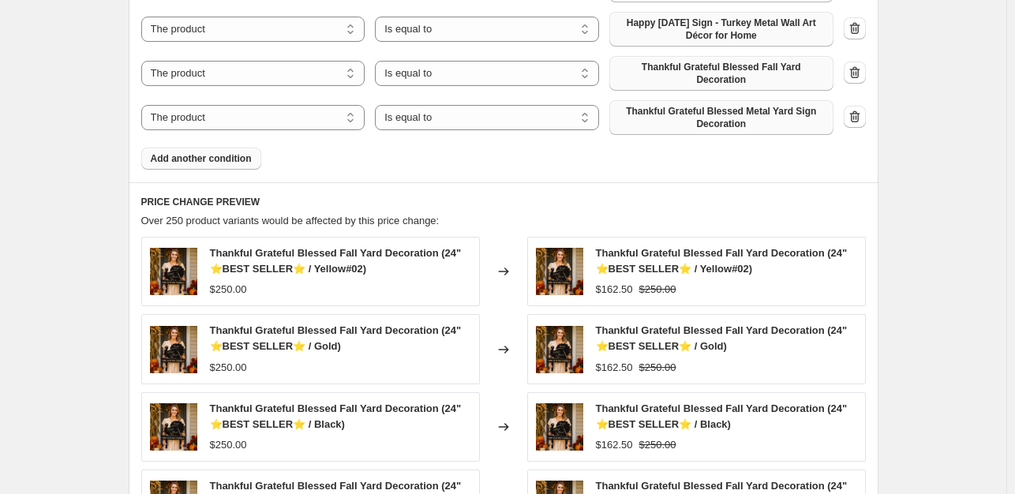
scroll to position [1159, 0]
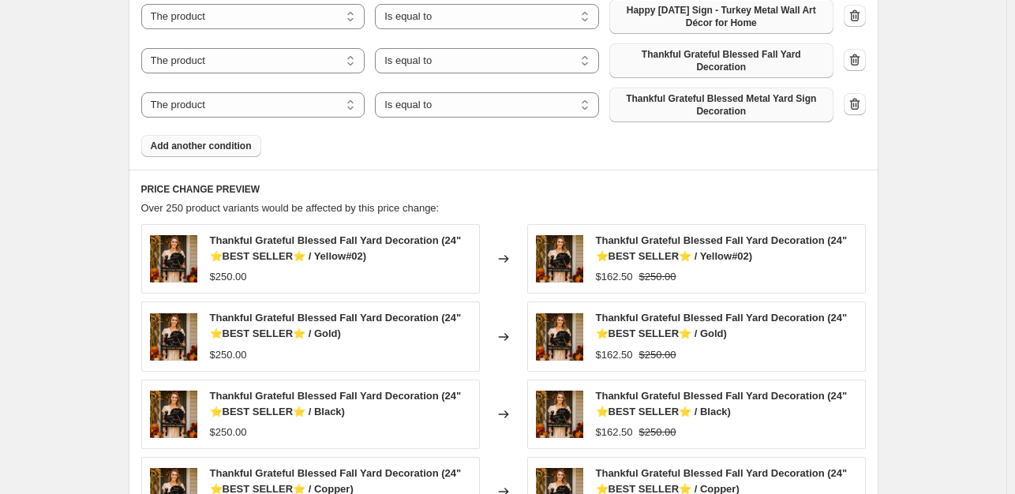
click at [215, 149] on span "Add another condition" at bounding box center [201, 146] width 101 height 13
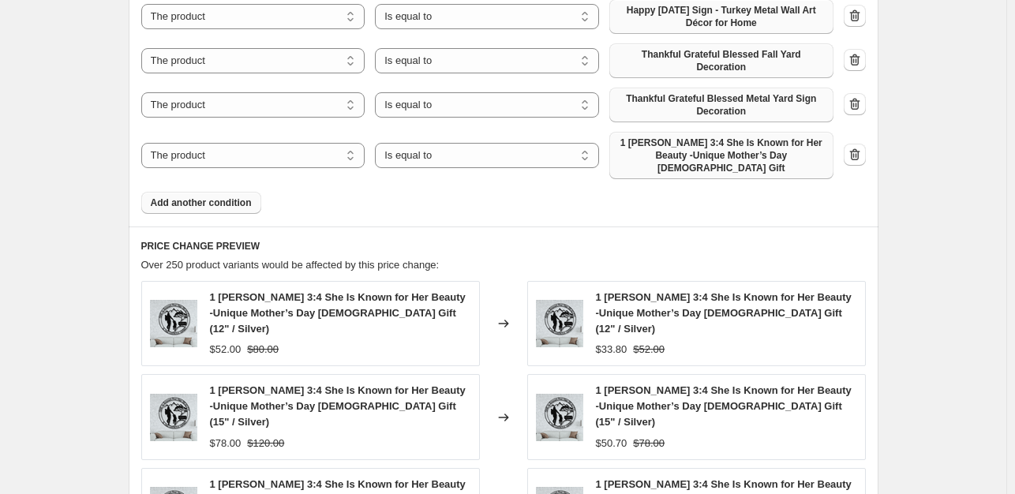
click at [737, 155] on span "1 [PERSON_NAME] 3:4 She Is Known for Her Beauty -Unique Mother’s Day [DEMOGRAPH…" at bounding box center [721, 156] width 205 height 38
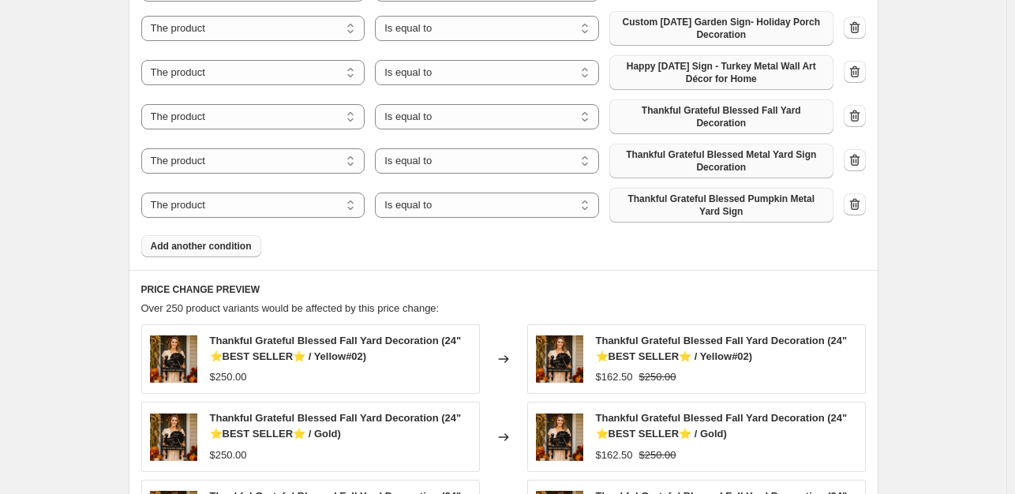
scroll to position [1108, 0]
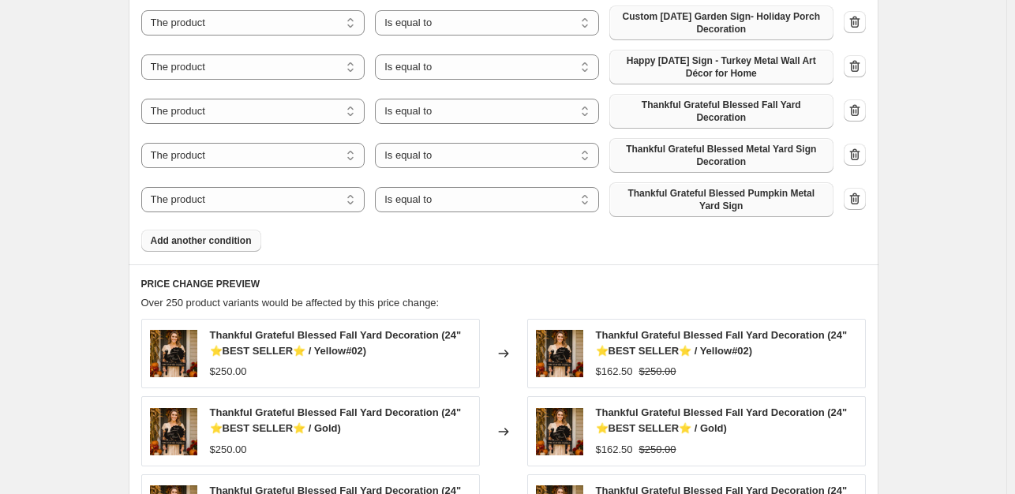
click at [217, 241] on span "Add another condition" at bounding box center [201, 240] width 101 height 13
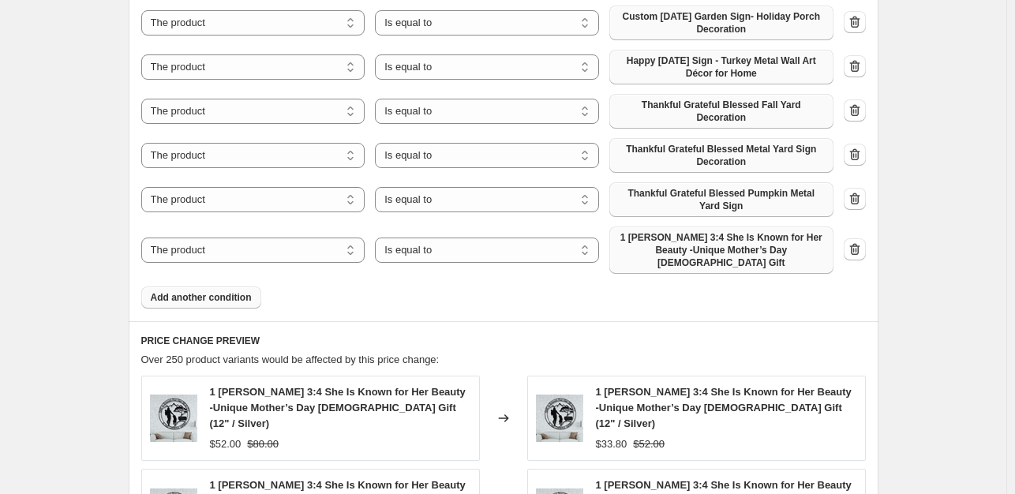
click at [767, 246] on span "1 [PERSON_NAME] 3:4 She Is Known for Her Beauty -Unique Mother’s Day [DEMOGRAPH…" at bounding box center [721, 250] width 205 height 38
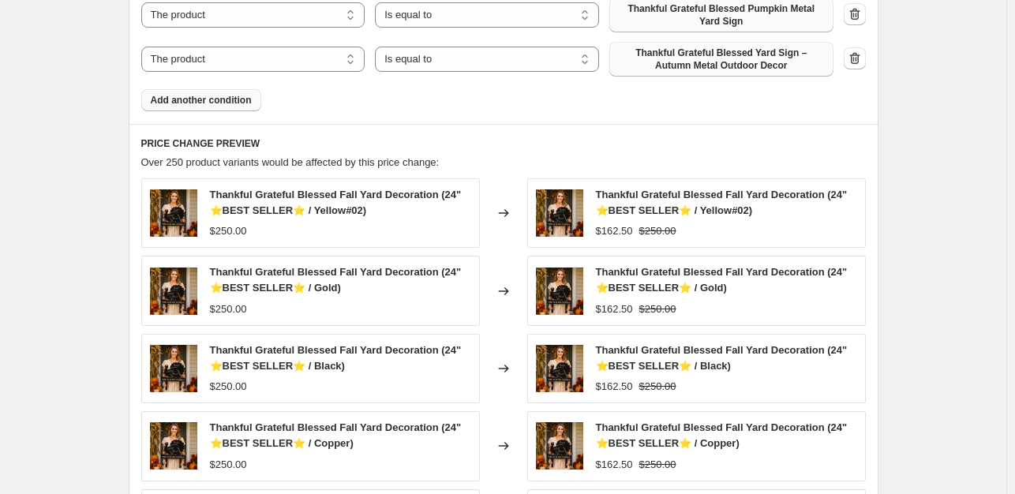
scroll to position [1299, 0]
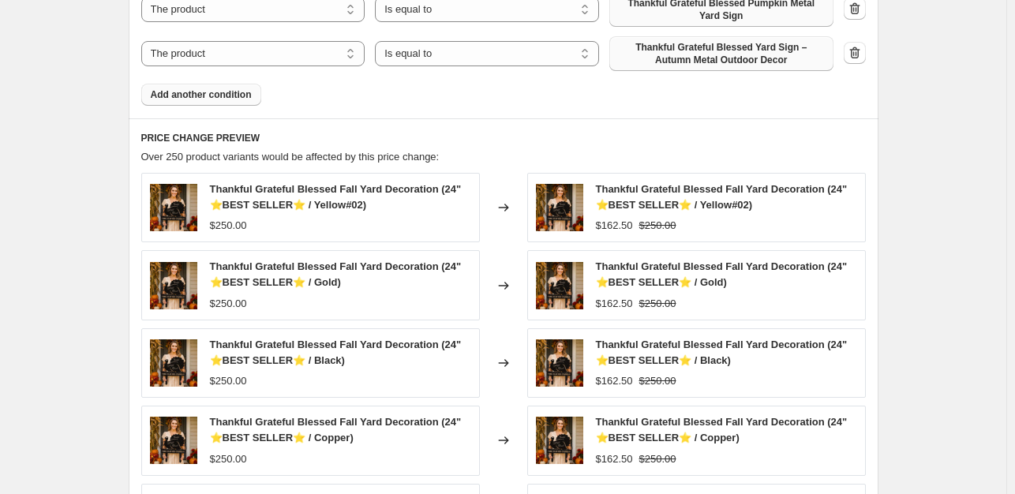
click at [194, 99] on span "Add another condition" at bounding box center [201, 94] width 101 height 13
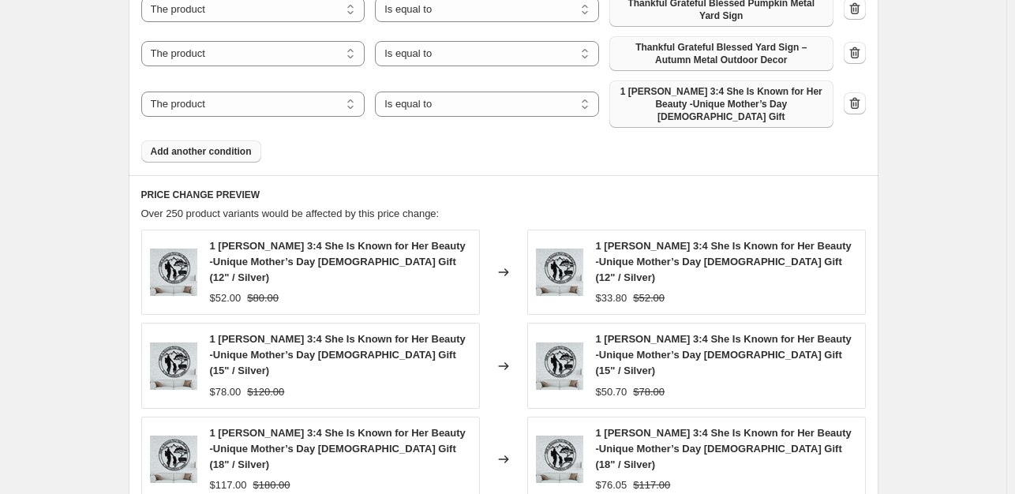
click at [707, 102] on span "1 [PERSON_NAME] 3:4 She Is Known for Her Beauty -Unique Mother’s Day [DEMOGRAPH…" at bounding box center [721, 104] width 205 height 38
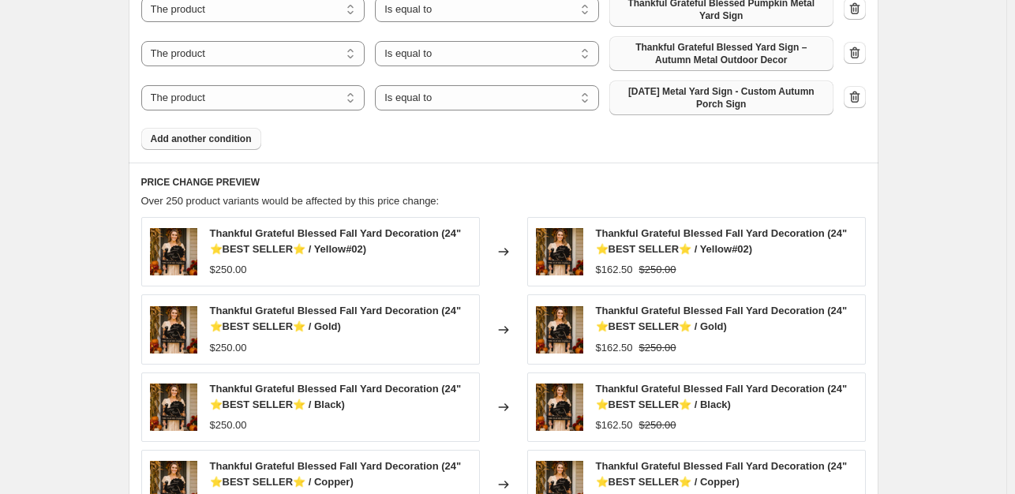
click at [242, 143] on span "Add another condition" at bounding box center [201, 139] width 101 height 13
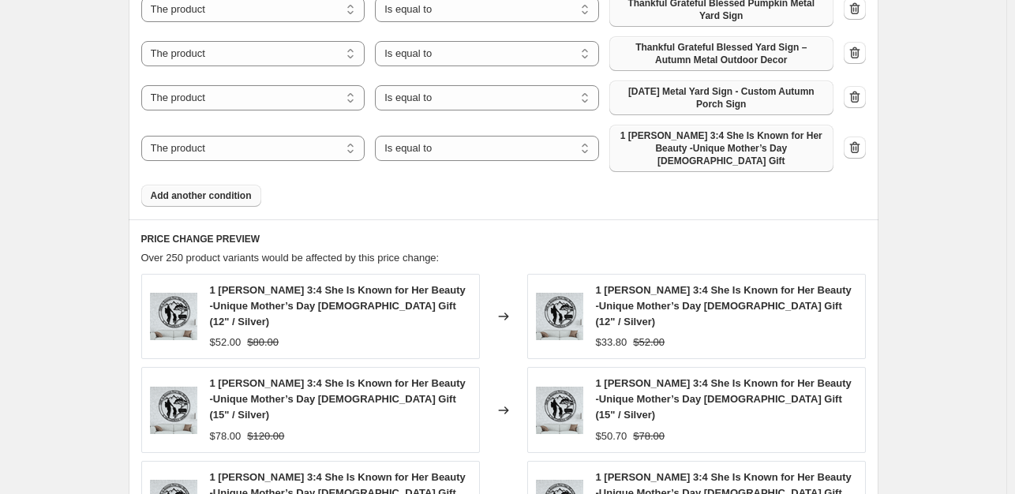
click at [651, 144] on span "1 [PERSON_NAME] 3:4 She Is Known for Her Beauty -Unique Mother’s Day [DEMOGRAPH…" at bounding box center [721, 148] width 205 height 38
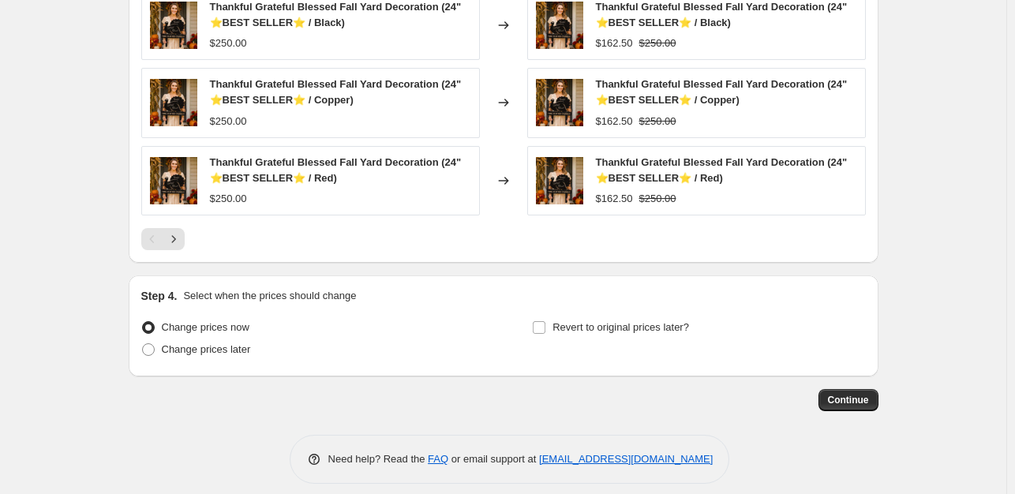
scroll to position [1722, 0]
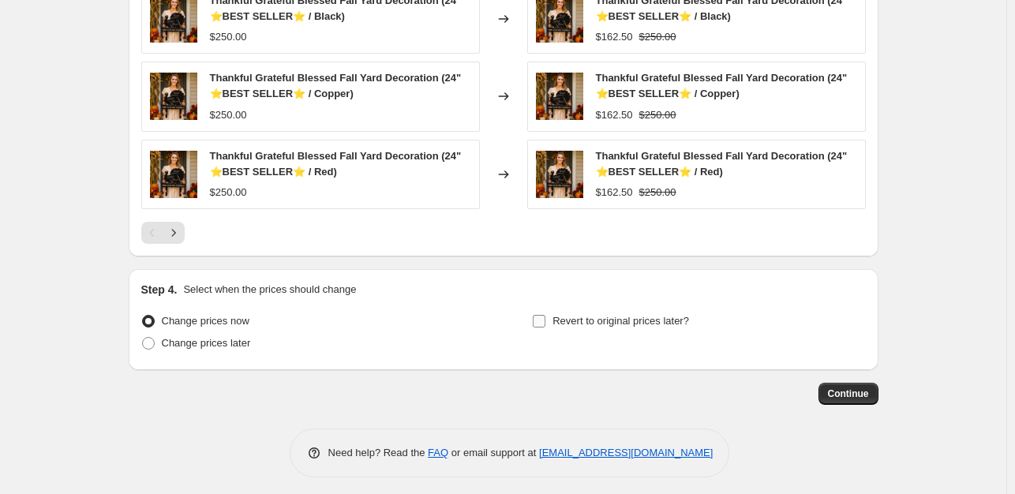
click at [543, 326] on input "Revert to original prices later?" at bounding box center [539, 321] width 13 height 13
checkbox input "true"
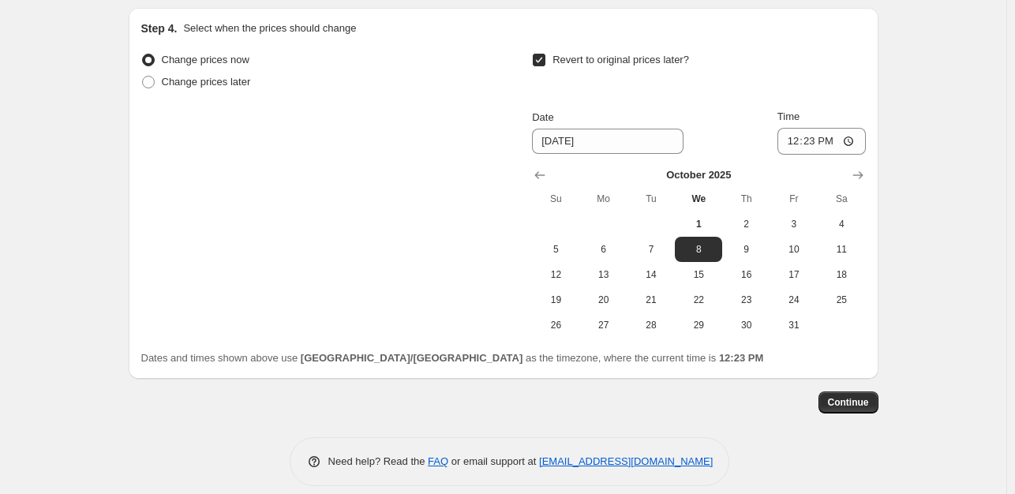
scroll to position [1990, 0]
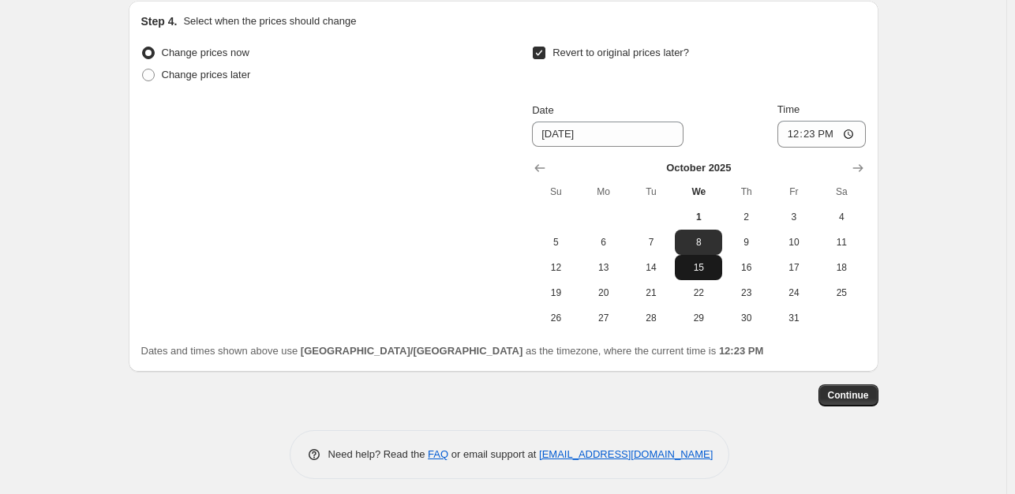
click at [722, 278] on button "15" at bounding box center [698, 267] width 47 height 25
type input "[DATE]"
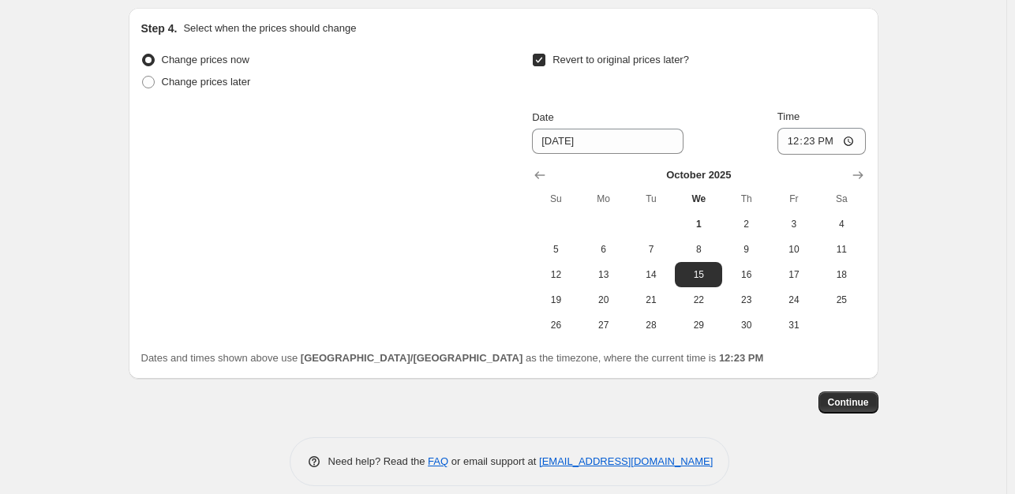
scroll to position [2006, 0]
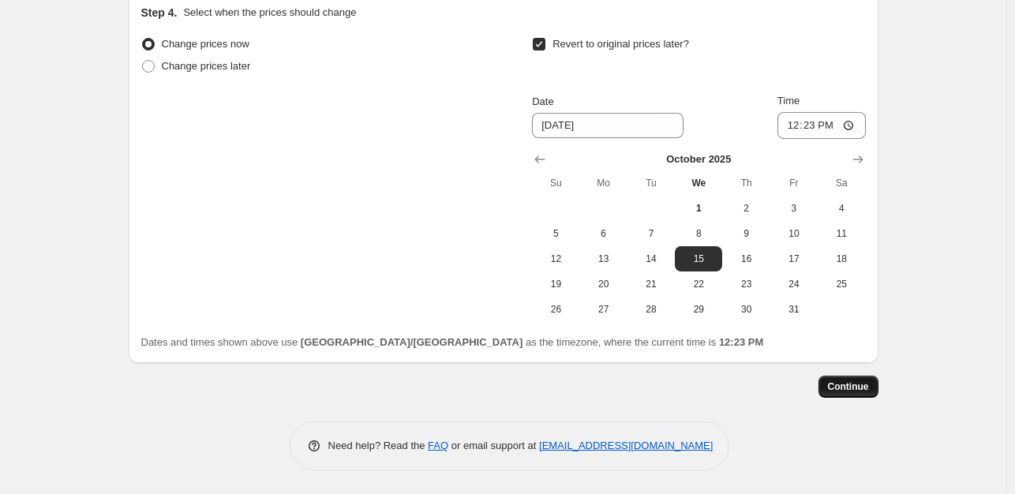
click at [862, 396] on button "Continue" at bounding box center [849, 387] width 60 height 22
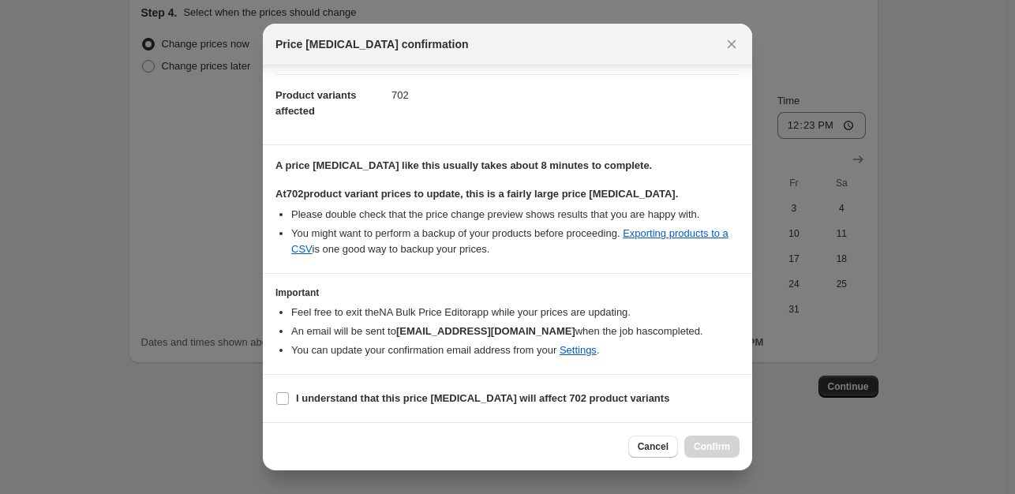
scroll to position [174, 0]
click at [285, 396] on input "I understand that this price [MEDICAL_DATA] will affect 702 product variants" at bounding box center [282, 398] width 13 height 13
checkbox input "true"
click at [712, 447] on span "Confirm" at bounding box center [712, 447] width 36 height 13
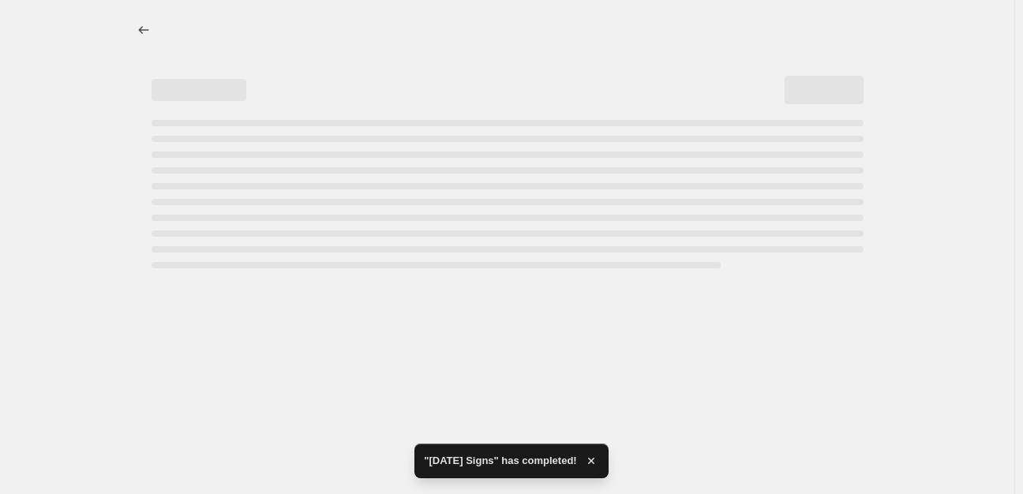
select select "percentage"
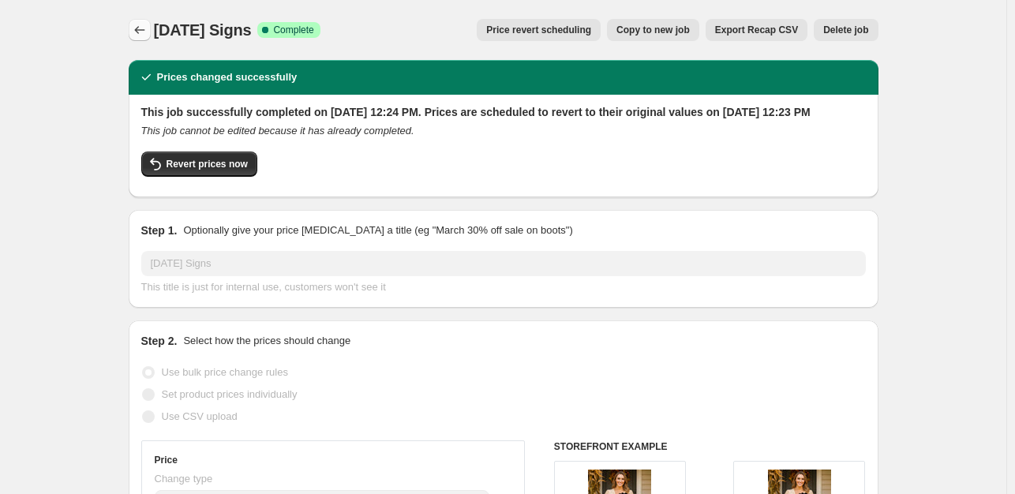
click at [140, 32] on icon "Price change jobs" at bounding box center [139, 30] width 10 height 8
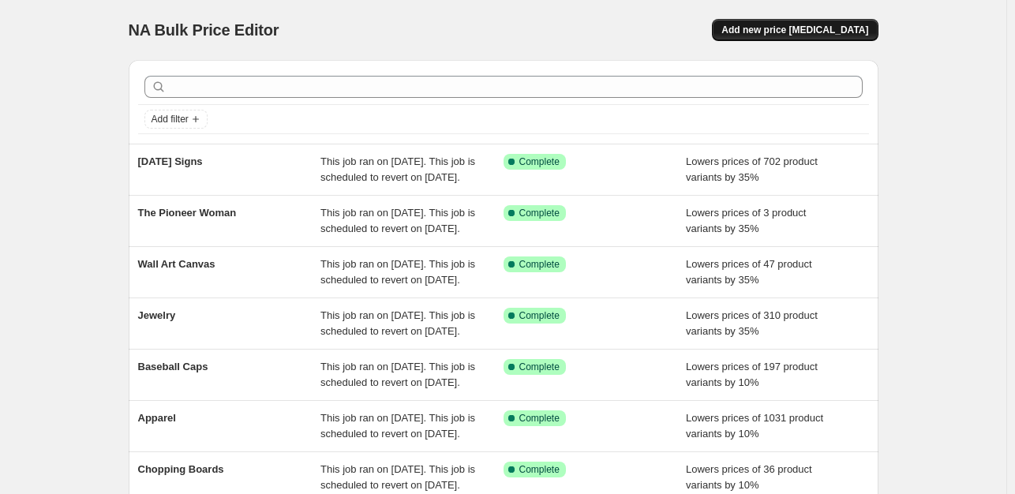
click at [800, 28] on span "Add new price [MEDICAL_DATA]" at bounding box center [795, 30] width 147 height 13
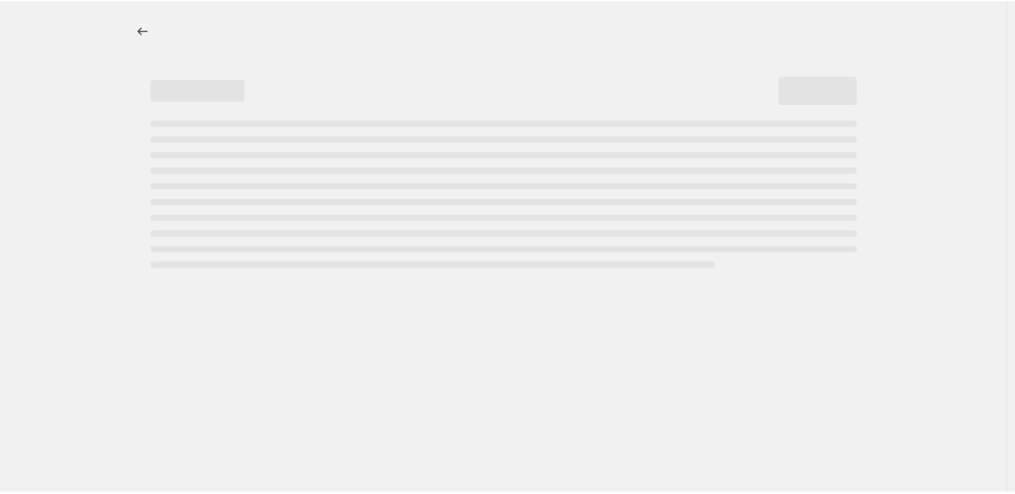
select select "percentage"
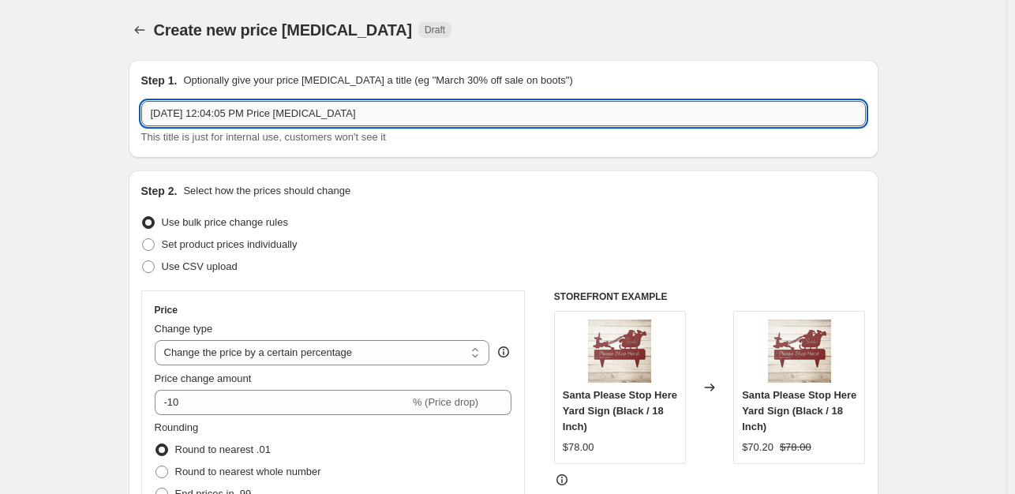
drag, startPoint x: 436, startPoint y: 105, endPoint x: 146, endPoint y: 121, distance: 290.2
click at [146, 121] on input "[DATE] 12:04:05 PM Price [MEDICAL_DATA]" at bounding box center [503, 113] width 725 height 25
type input "New [DEMOGRAPHIC_DATA] Signs"
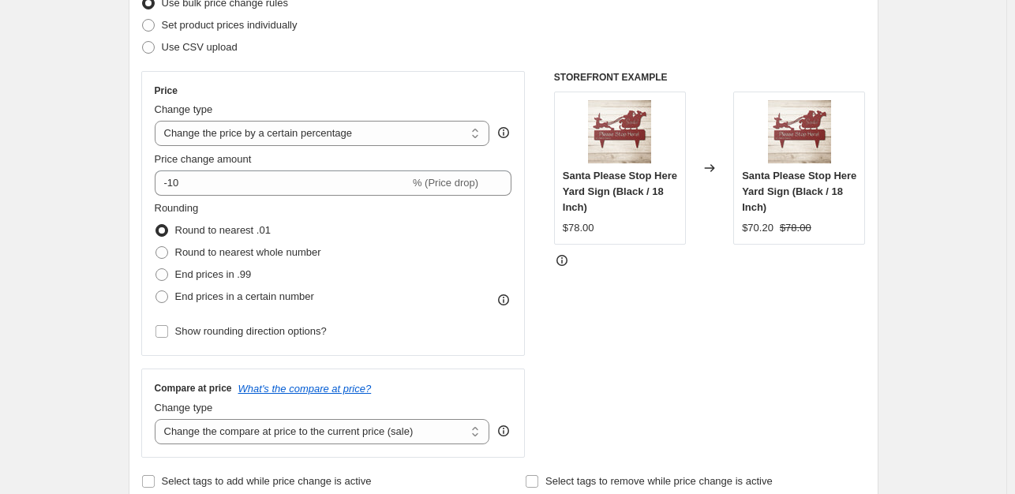
scroll to position [251, 0]
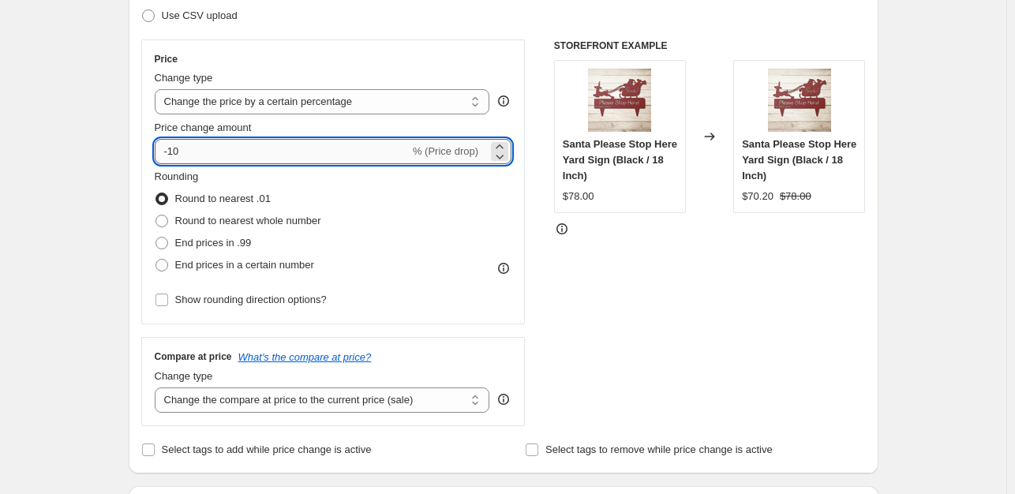
drag, startPoint x: 189, startPoint y: 150, endPoint x: 171, endPoint y: 147, distance: 18.4
click at [171, 147] on input "-10" at bounding box center [282, 151] width 255 height 25
type input "-35"
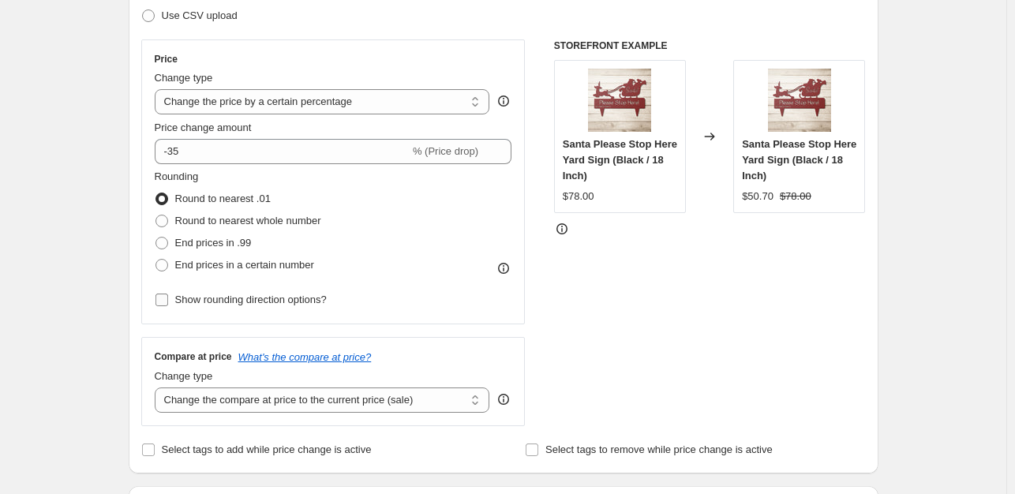
click at [161, 299] on input "Show rounding direction options?" at bounding box center [162, 300] width 13 height 13
checkbox input "true"
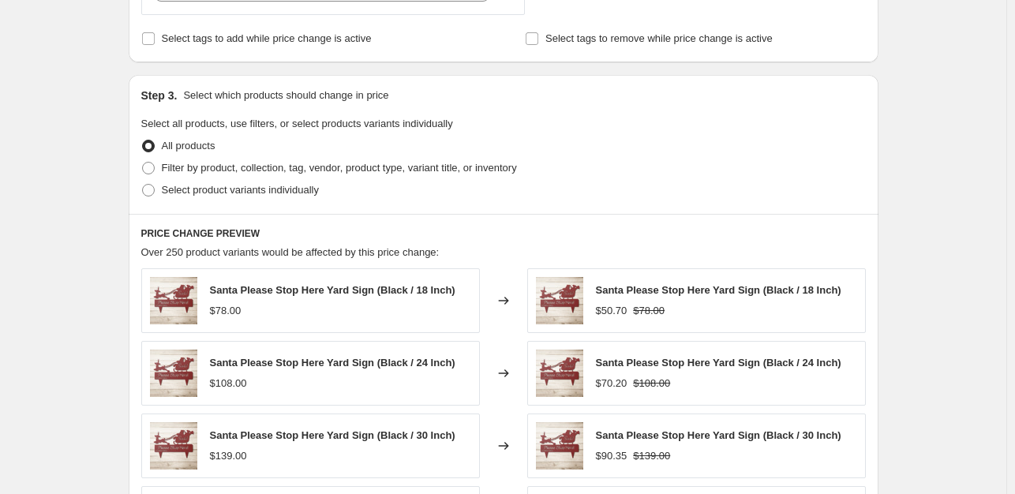
scroll to position [767, 0]
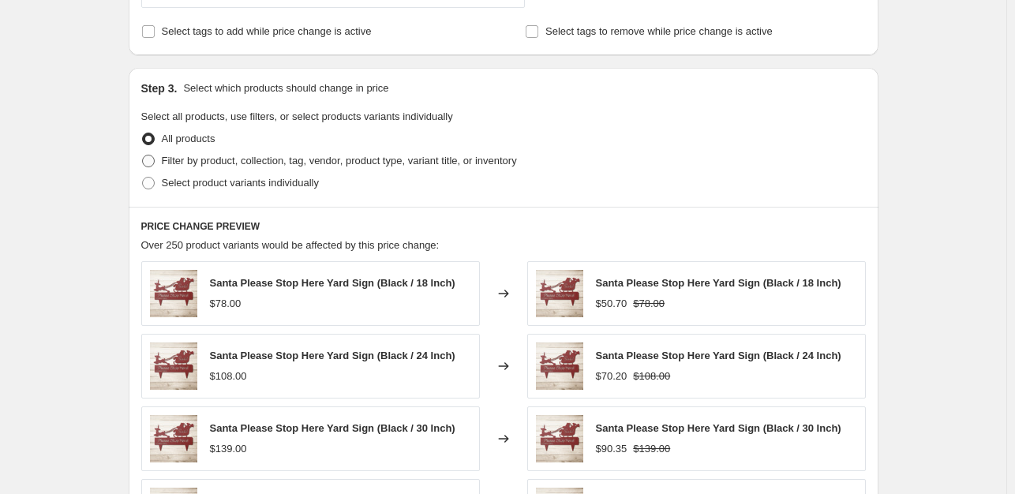
click at [148, 165] on span at bounding box center [148, 161] width 13 height 13
click at [143, 156] on input "Filter by product, collection, tag, vendor, product type, variant title, or inv…" at bounding box center [142, 155] width 1 height 1
radio input "true"
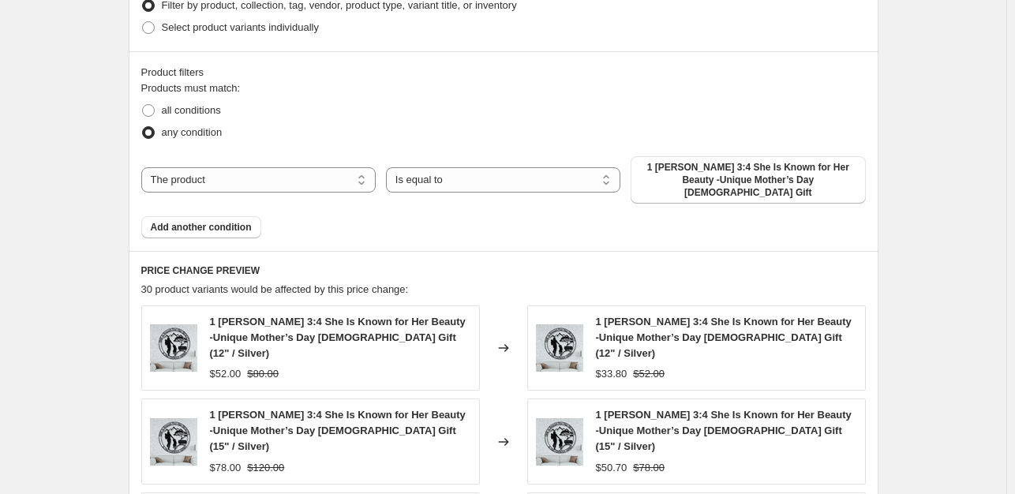
scroll to position [928, 0]
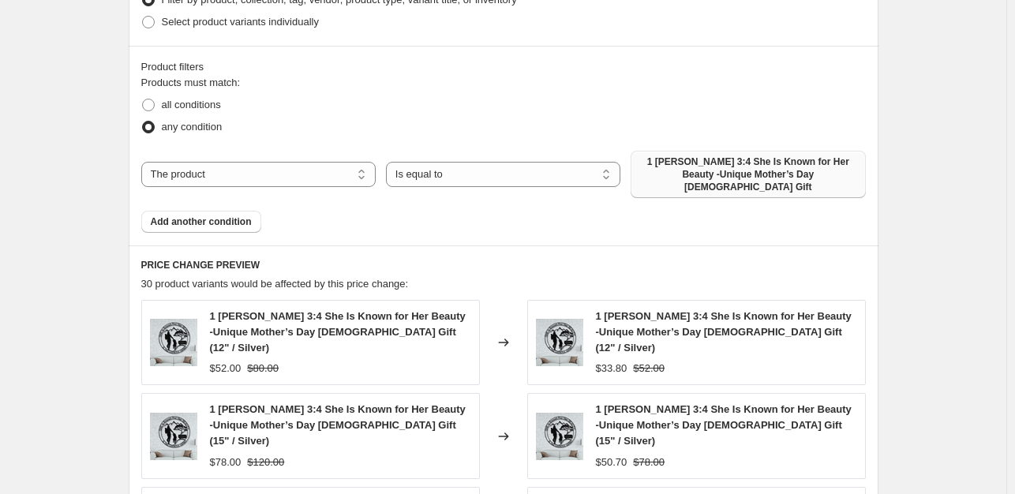
click at [723, 171] on span "1 [PERSON_NAME] 3:4 She Is Known for Her Beauty -Unique Mother’s Day [DEMOGRAPH…" at bounding box center [748, 175] width 216 height 38
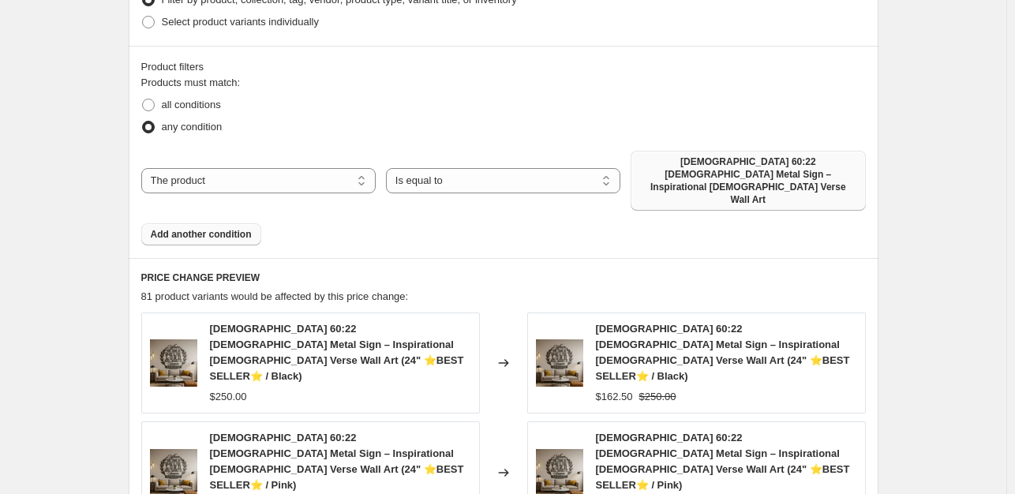
click at [223, 228] on span "Add another condition" at bounding box center [201, 234] width 101 height 13
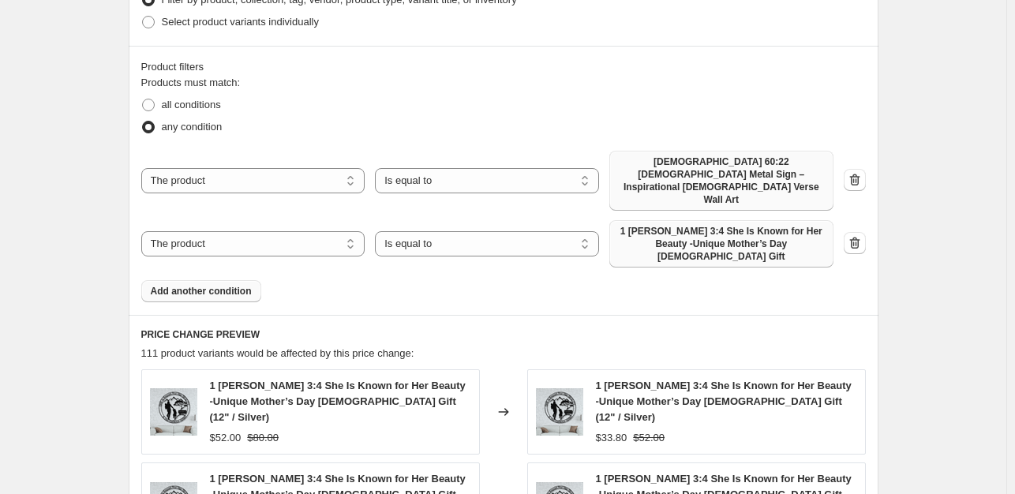
drag, startPoint x: 750, startPoint y: 223, endPoint x: 750, endPoint y: 215, distance: 8.7
click at [750, 225] on span "1 [PERSON_NAME] 3:4 She Is Known for Her Beauty -Unique Mother’s Day [DEMOGRAPH…" at bounding box center [721, 244] width 205 height 38
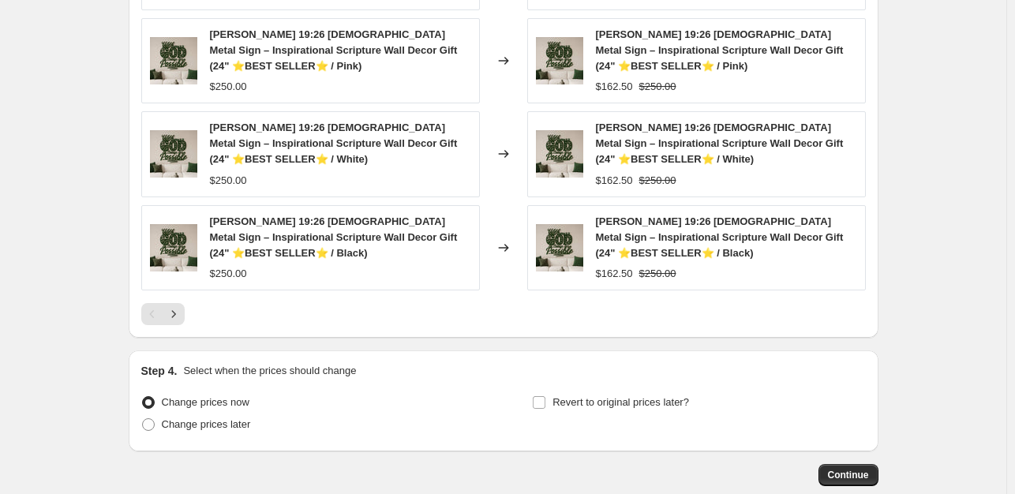
scroll to position [1516, 0]
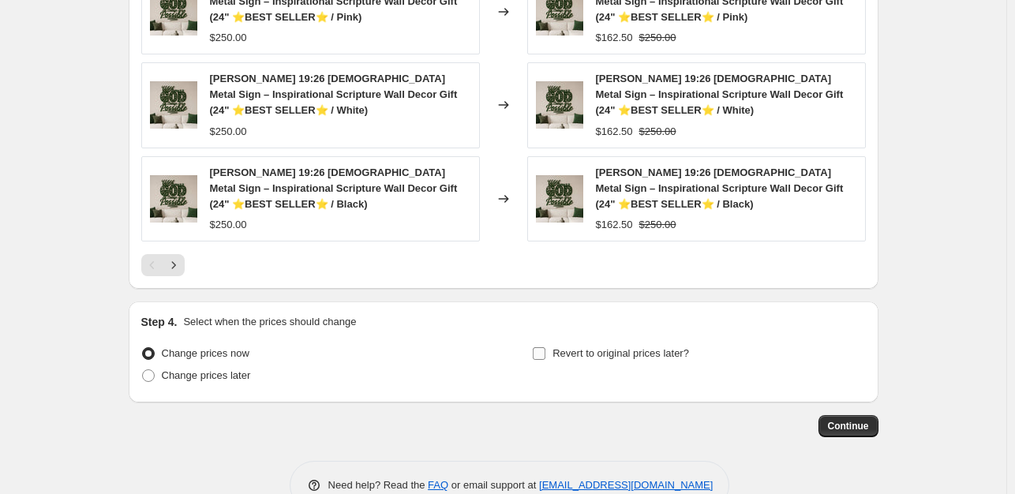
click at [543, 347] on input "Revert to original prices later?" at bounding box center [539, 353] width 13 height 13
checkbox input "true"
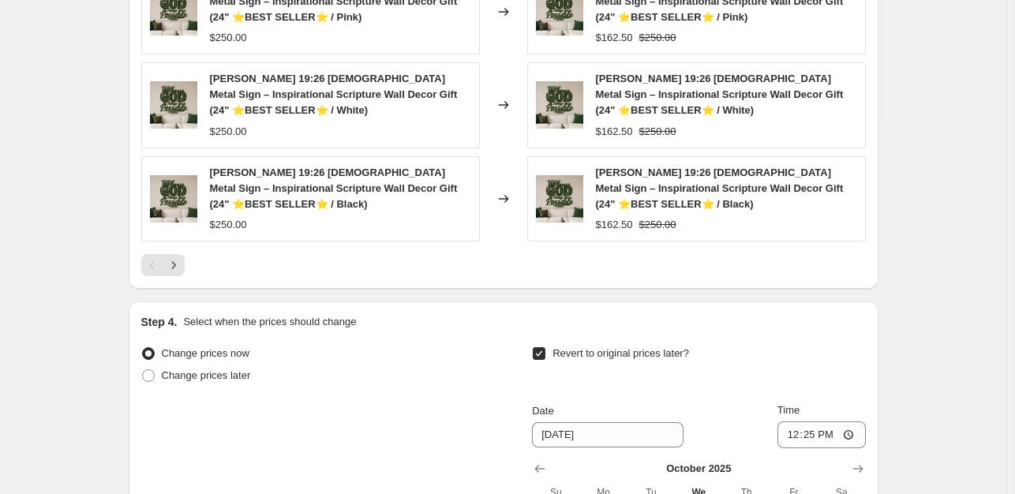
scroll to position [1785, 0]
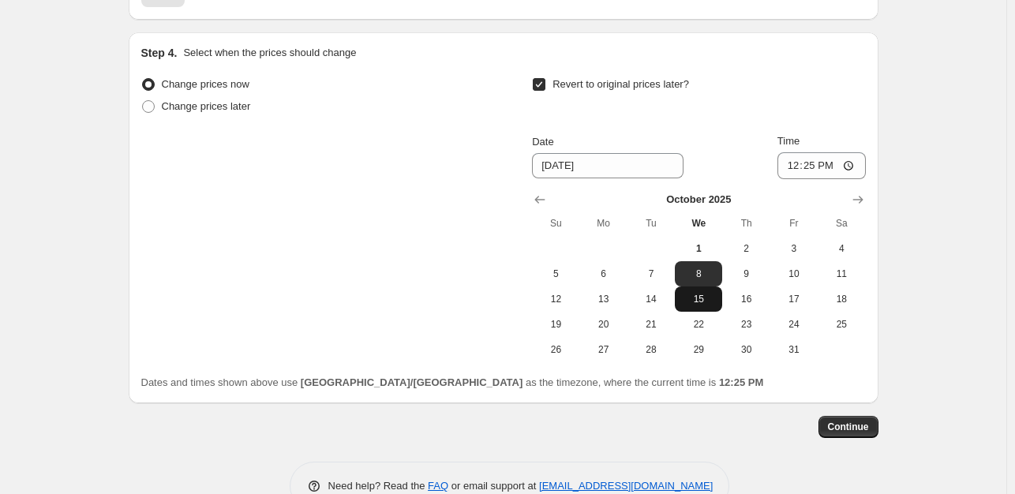
click at [714, 293] on span "15" at bounding box center [698, 299] width 35 height 13
type input "[DATE]"
click at [869, 421] on span "Continue" at bounding box center [848, 427] width 41 height 13
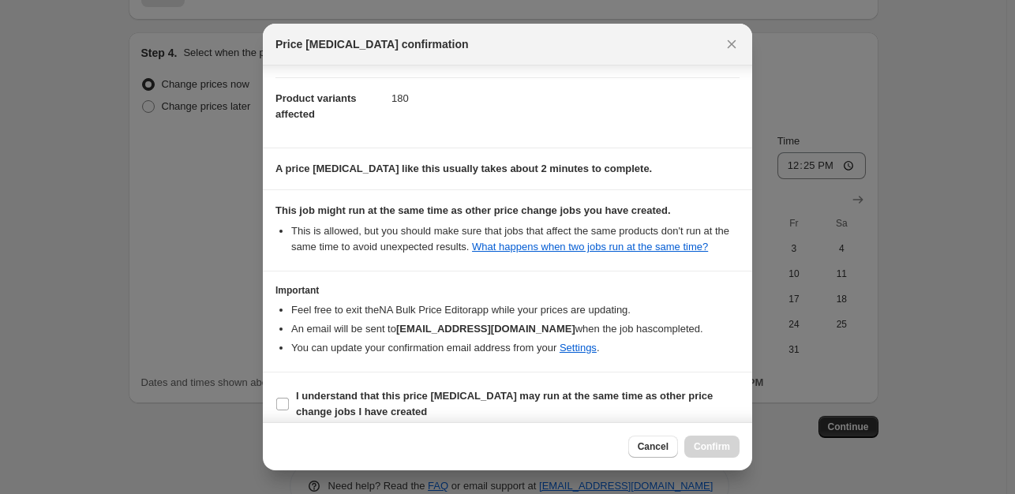
scroll to position [185, 0]
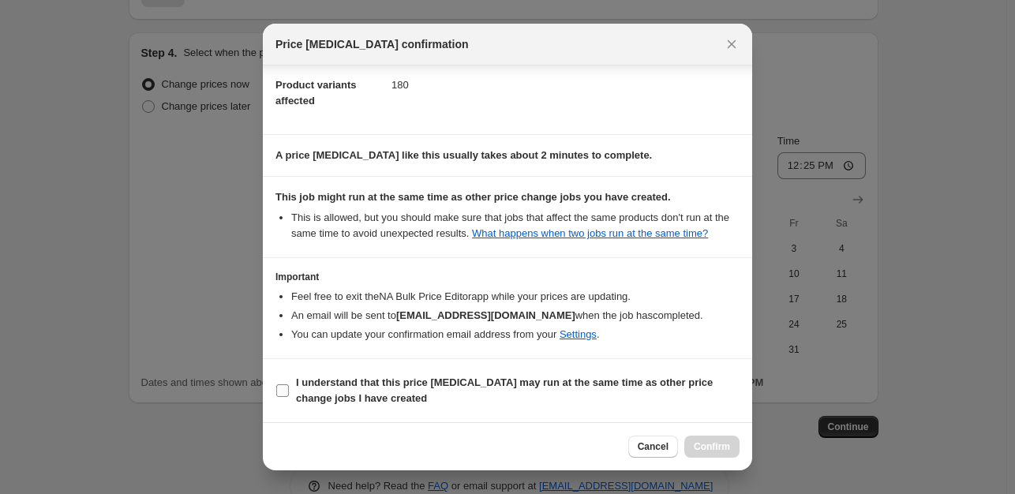
click at [283, 387] on input "I understand that this price [MEDICAL_DATA] may run at the same time as other p…" at bounding box center [282, 390] width 13 height 13
checkbox input "true"
click at [699, 455] on button "Confirm" at bounding box center [711, 447] width 55 height 22
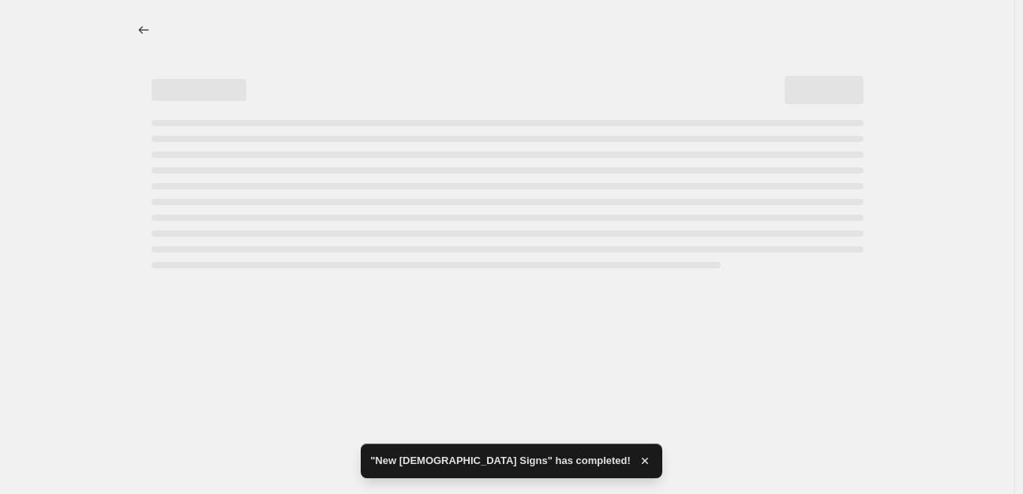
drag, startPoint x: 1022, startPoint y: 407, endPoint x: 1022, endPoint y: -54, distance: 460.3
click at [1022, 0] on html "Home Settings Plans Skip to content "New [DEMOGRAPHIC_DATA] Signs" has complete…" at bounding box center [511, 247] width 1023 height 494
select select "percentage"
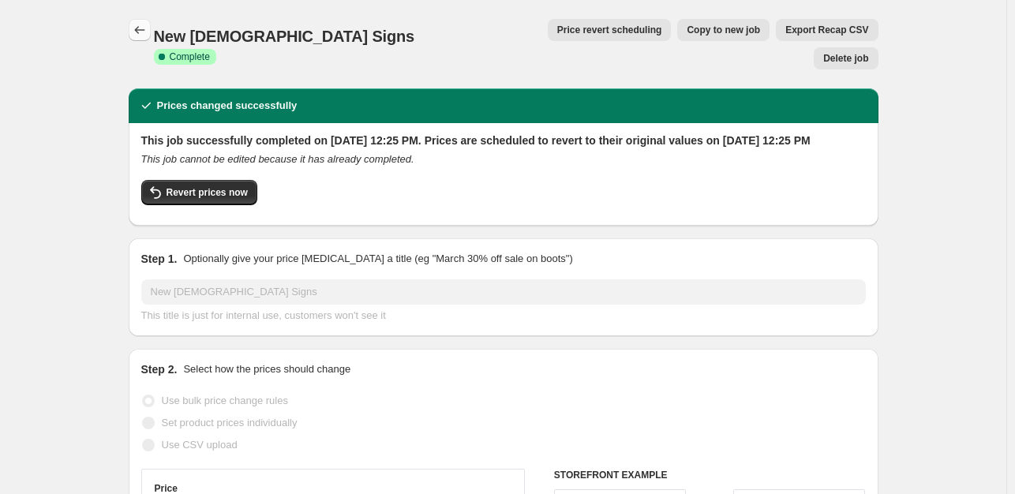
click at [139, 32] on icon "Price change jobs" at bounding box center [139, 30] width 10 height 8
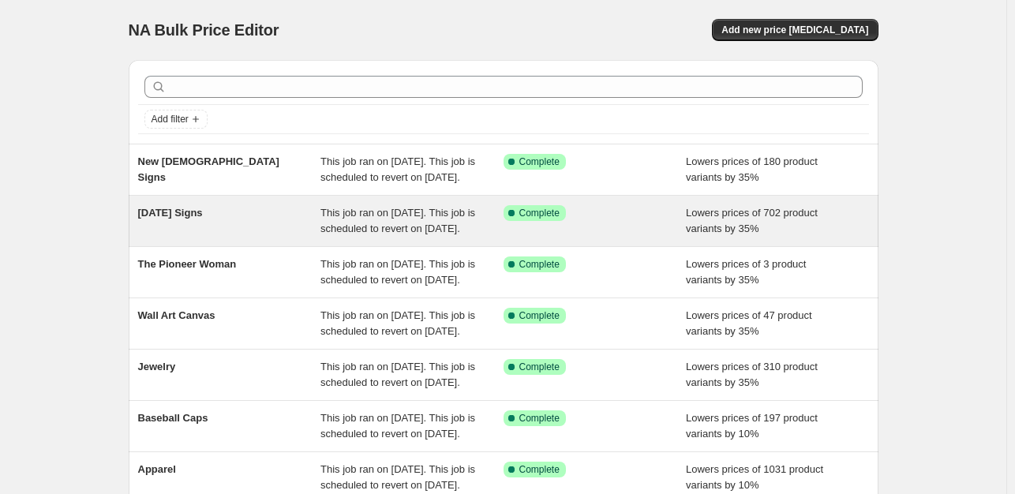
click at [610, 237] on div "Success Complete Complete" at bounding box center [595, 221] width 183 height 32
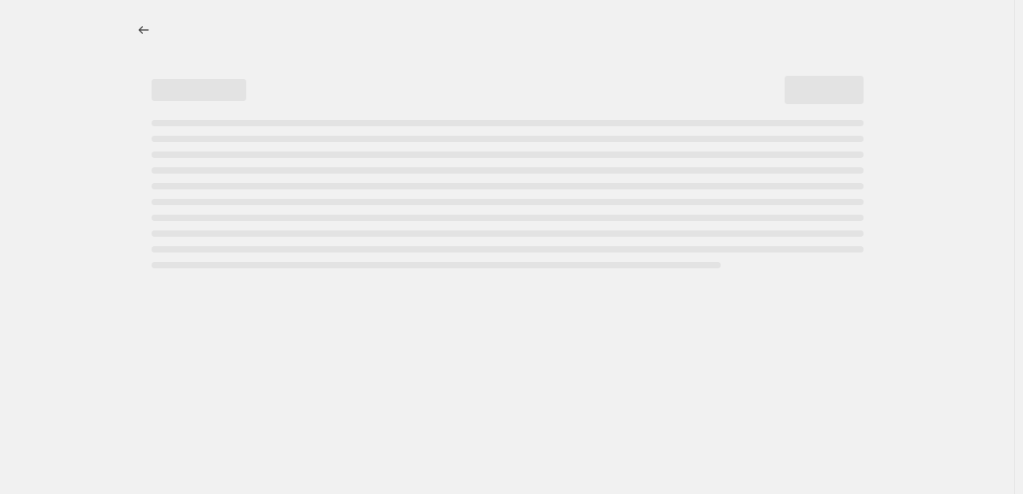
select select "percentage"
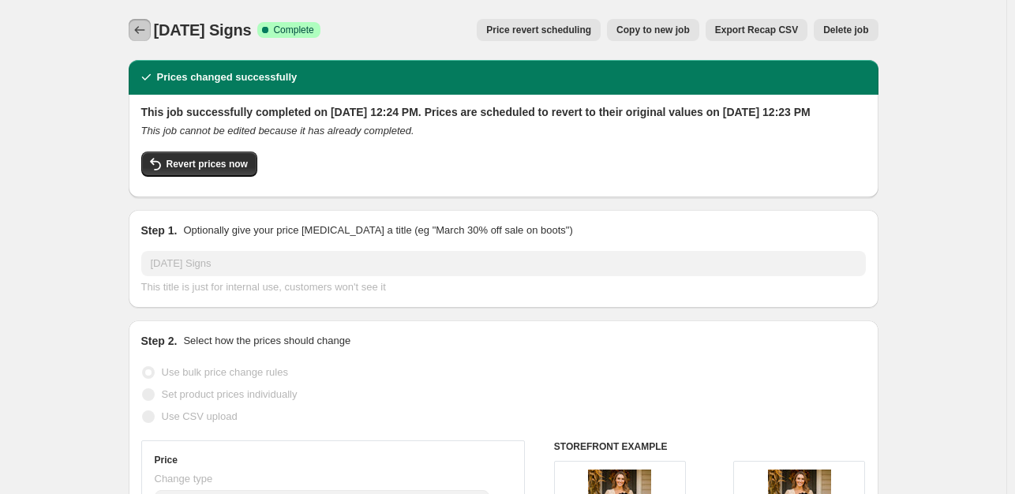
click at [137, 27] on icon "Price change jobs" at bounding box center [140, 30] width 16 height 16
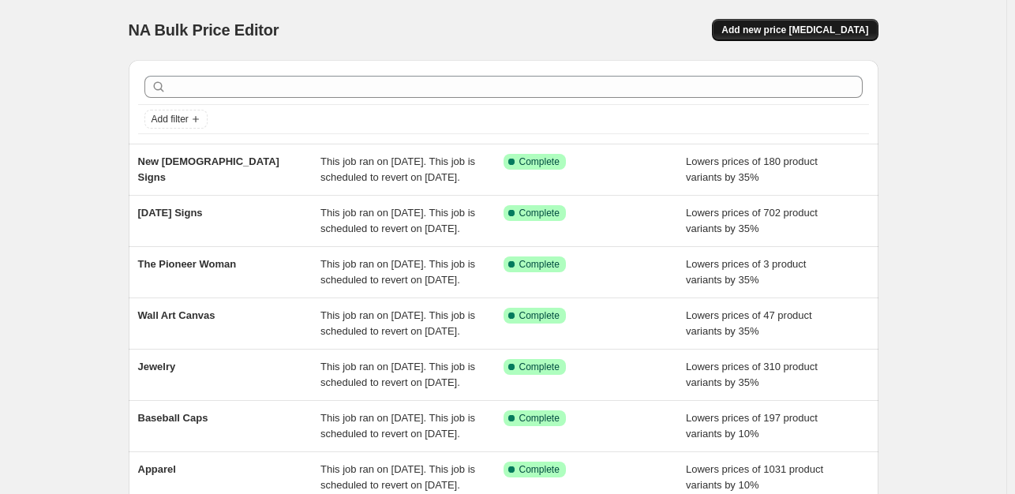
click at [849, 30] on span "Add new price [MEDICAL_DATA]" at bounding box center [795, 30] width 147 height 13
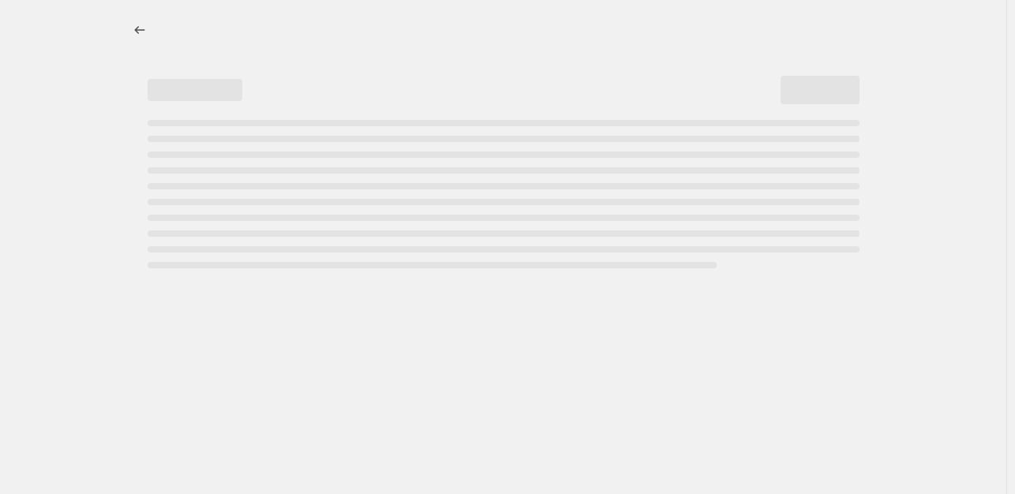
select select "percentage"
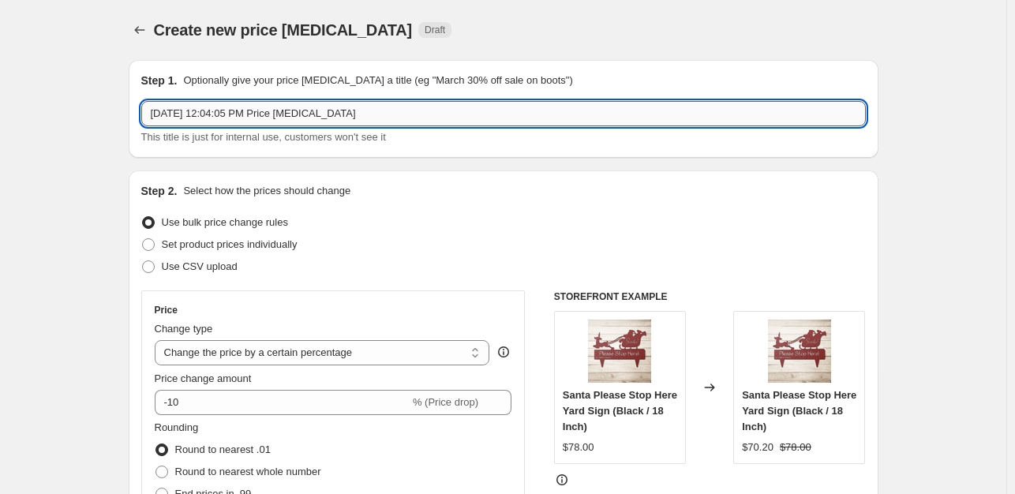
drag, startPoint x: 393, startPoint y: 120, endPoint x: 145, endPoint y: 126, distance: 248.0
click at [145, 126] on input "[DATE] 12:04:05 PM Price [MEDICAL_DATA]" at bounding box center [503, 113] width 725 height 25
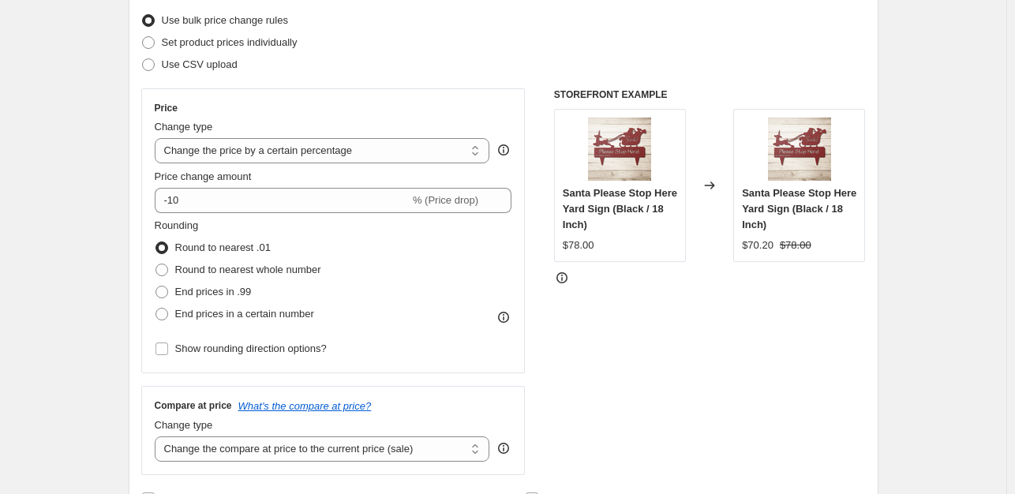
scroll to position [265, 0]
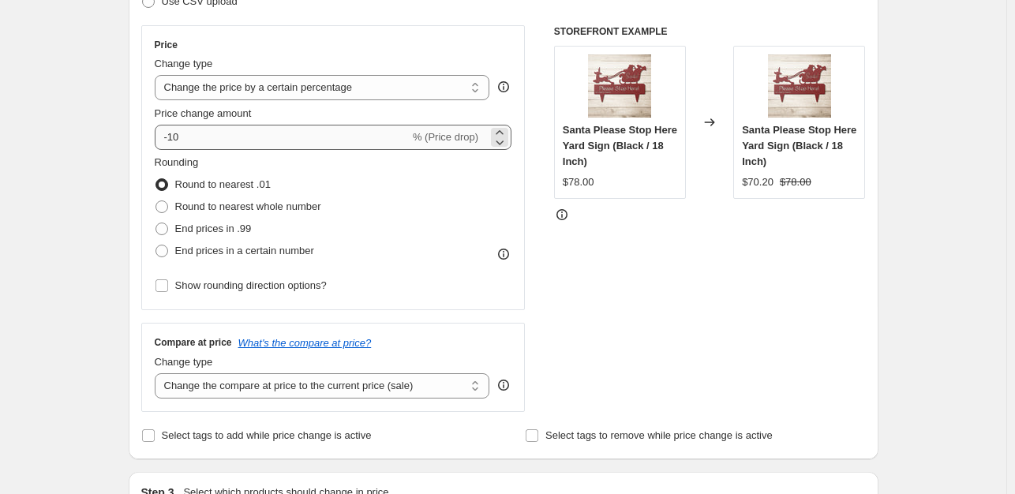
type input "[DATE] Signs02"
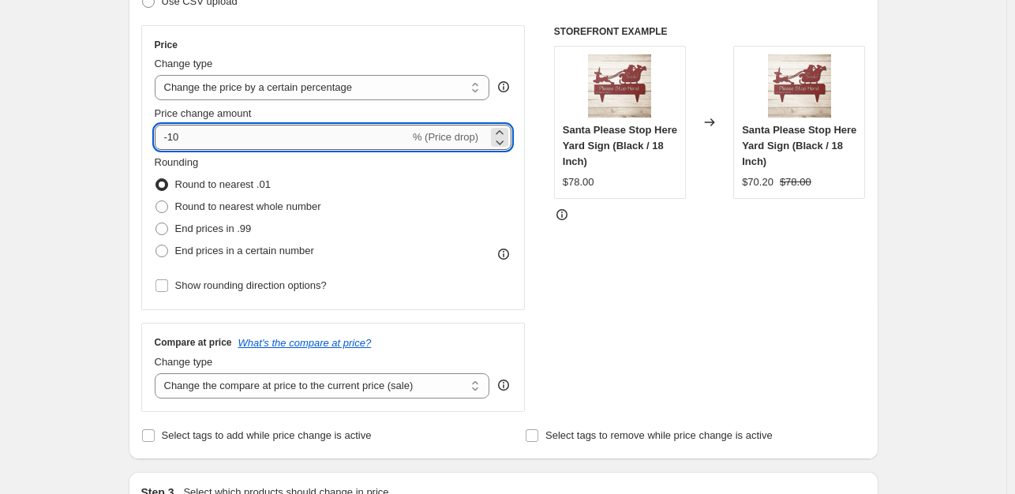
drag, startPoint x: 275, startPoint y: 143, endPoint x: 172, endPoint y: 134, distance: 103.0
click at [172, 134] on input "-10" at bounding box center [282, 137] width 255 height 25
type input "-35"
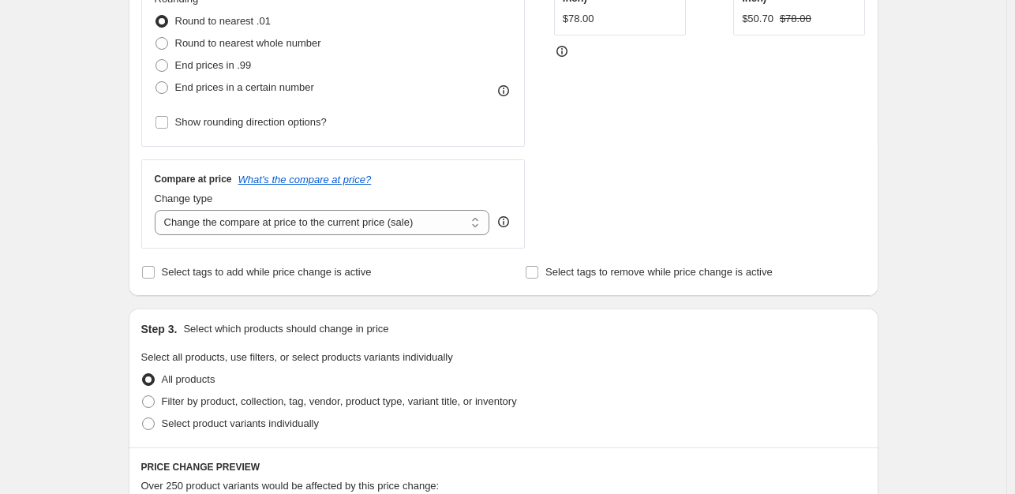
scroll to position [425, 0]
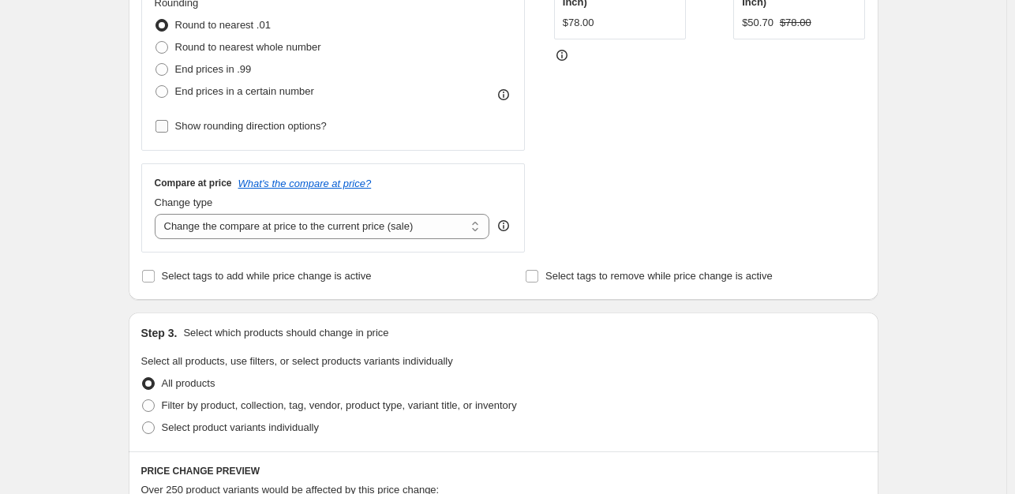
click at [161, 124] on input "Show rounding direction options?" at bounding box center [162, 126] width 13 height 13
checkbox input "true"
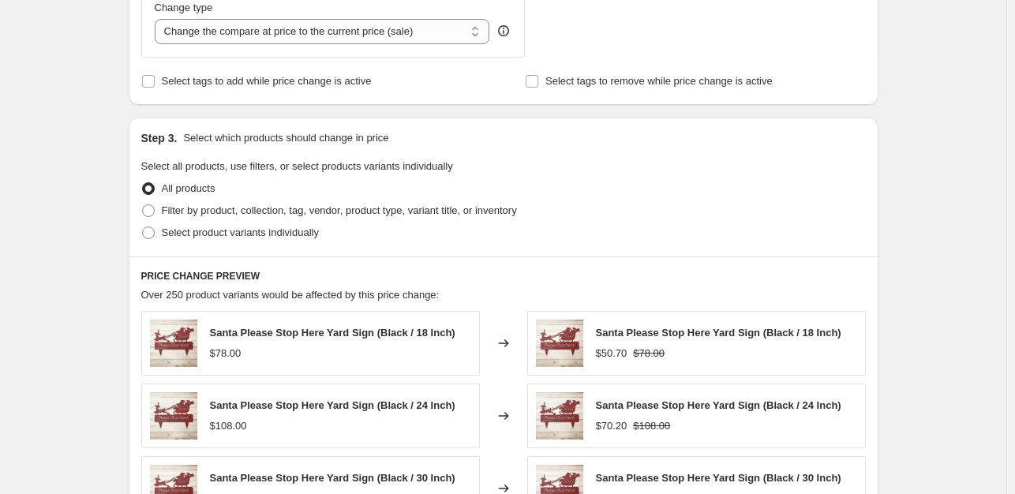
scroll to position [776, 0]
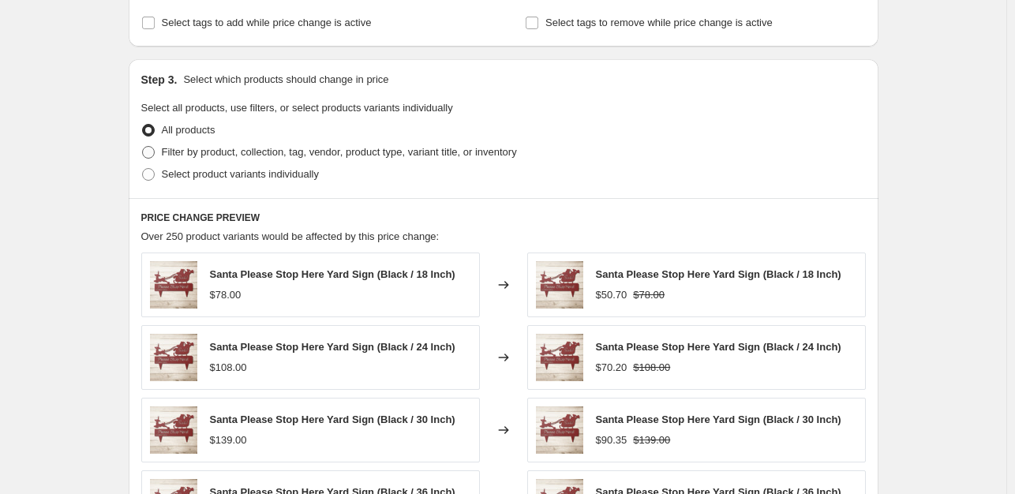
click at [148, 152] on span at bounding box center [148, 152] width 13 height 13
click at [143, 147] on input "Filter by product, collection, tag, vendor, product type, variant title, or inv…" at bounding box center [142, 146] width 1 height 1
radio input "true"
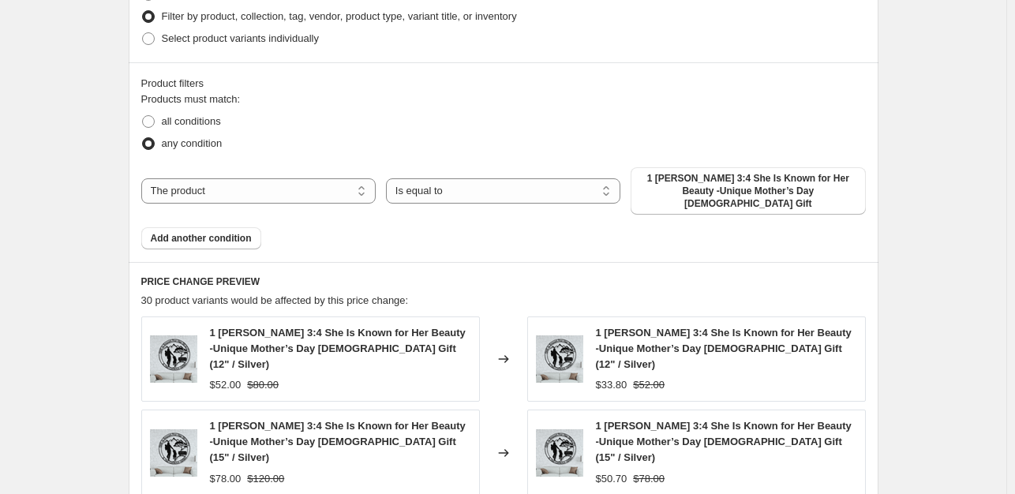
scroll to position [922, 0]
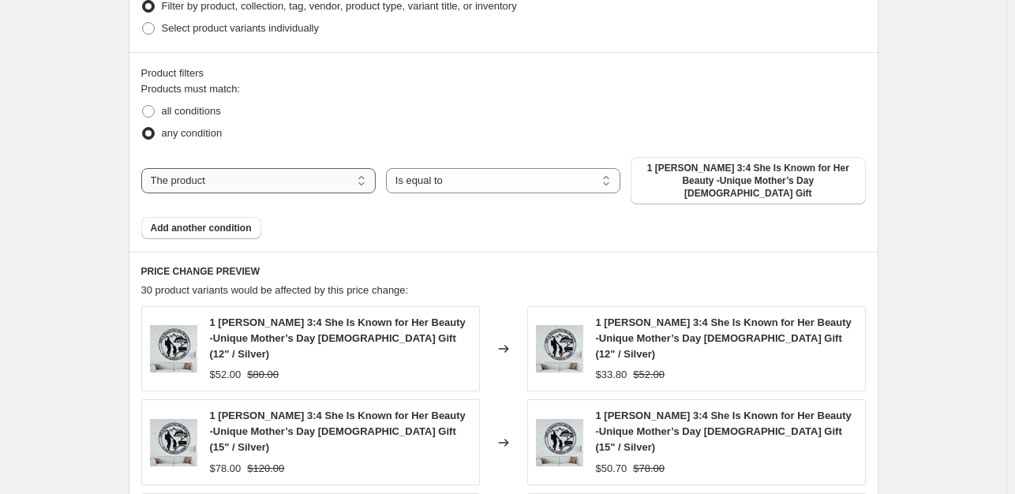
click at [276, 178] on select "The product The product's collection The product's tag The product's vendor The…" at bounding box center [258, 180] width 234 height 25
click at [717, 181] on span "1 [PERSON_NAME] 3:4 She Is Known for Her Beauty -Unique Mother’s Day [DEMOGRAPH…" at bounding box center [748, 181] width 216 height 38
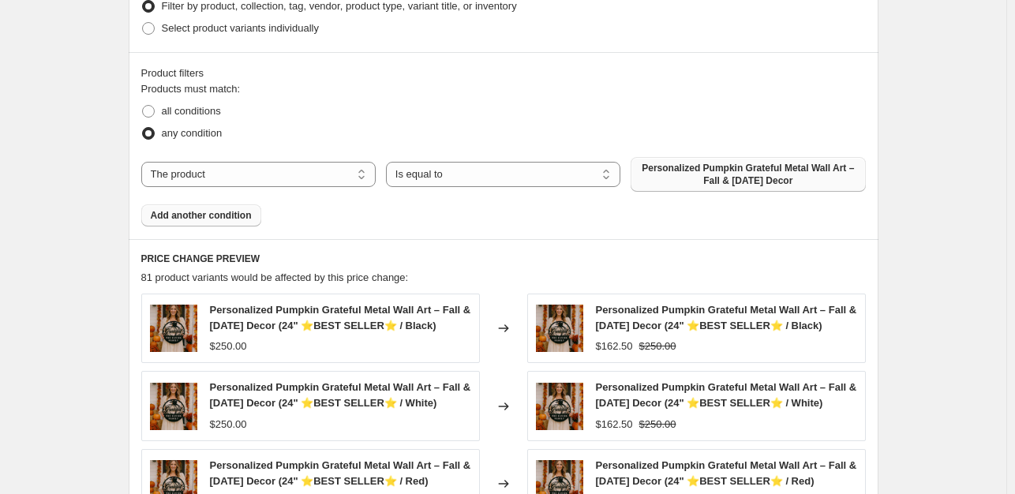
click at [232, 221] on span "Add another condition" at bounding box center [201, 215] width 101 height 13
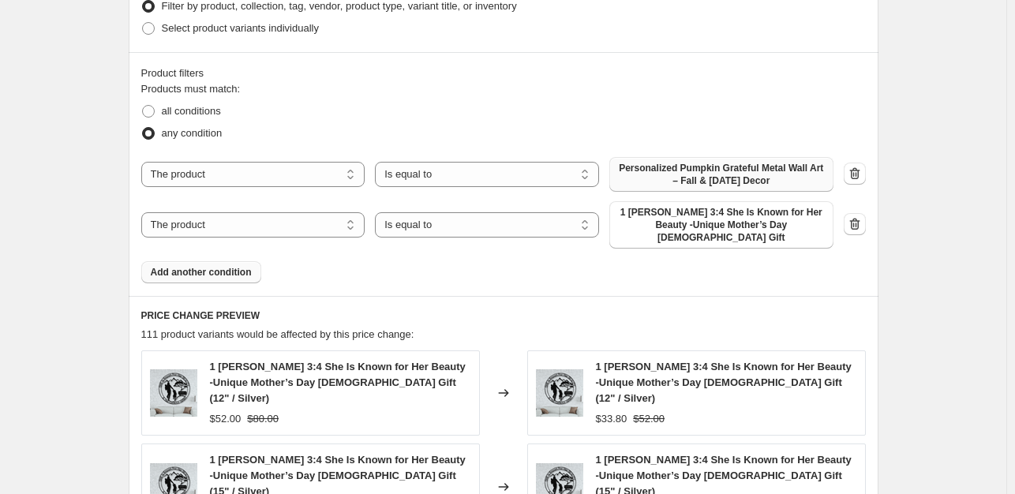
click at [707, 219] on span "1 [PERSON_NAME] 3:4 She Is Known for Her Beauty -Unique Mother’s Day [DEMOGRAPH…" at bounding box center [721, 225] width 205 height 38
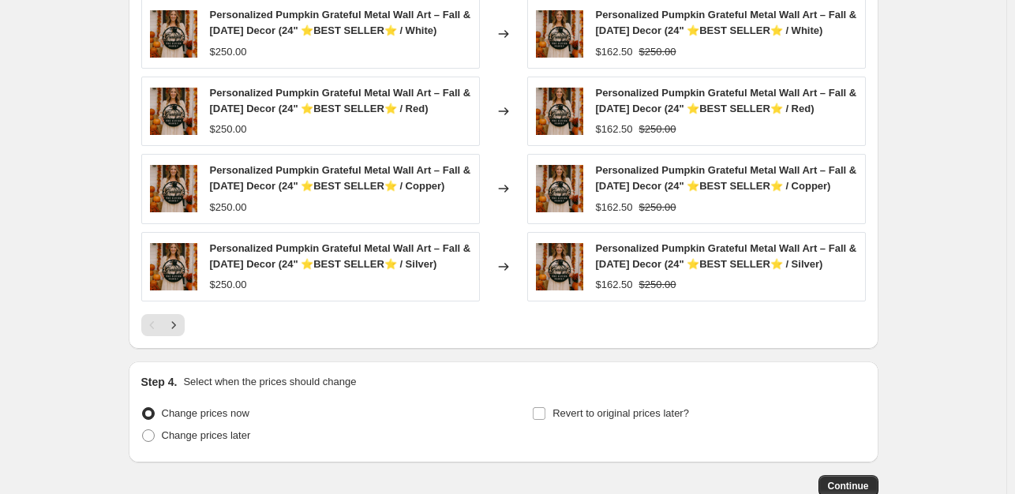
scroll to position [1427, 0]
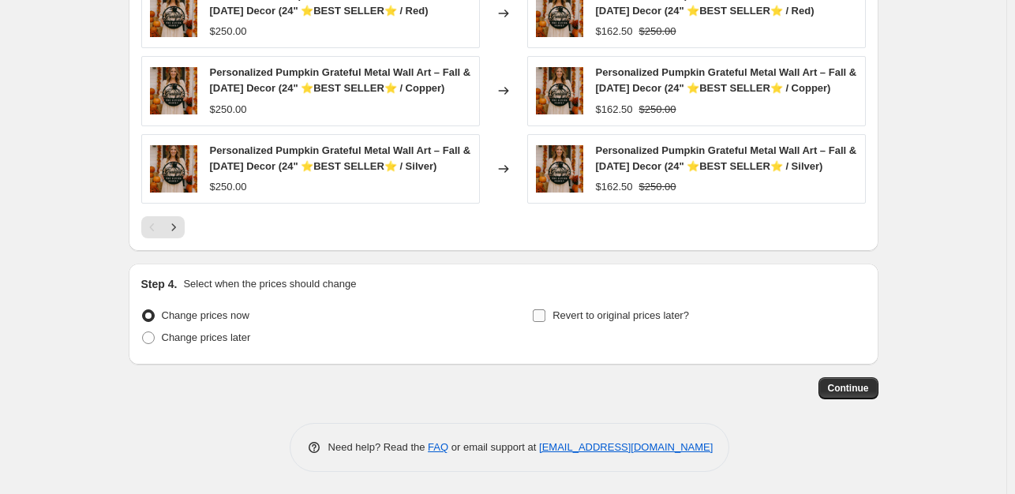
click at [538, 314] on input "Revert to original prices later?" at bounding box center [539, 315] width 13 height 13
checkbox input "true"
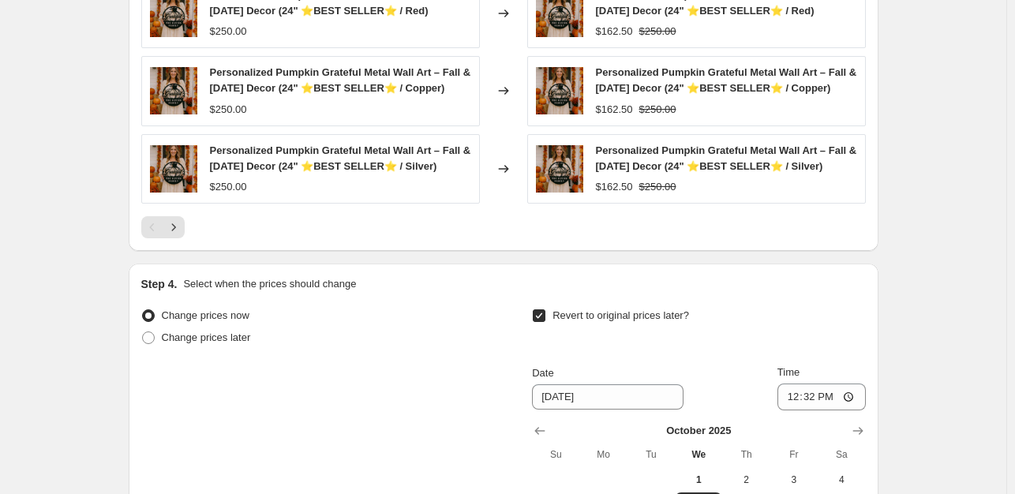
scroll to position [1697, 0]
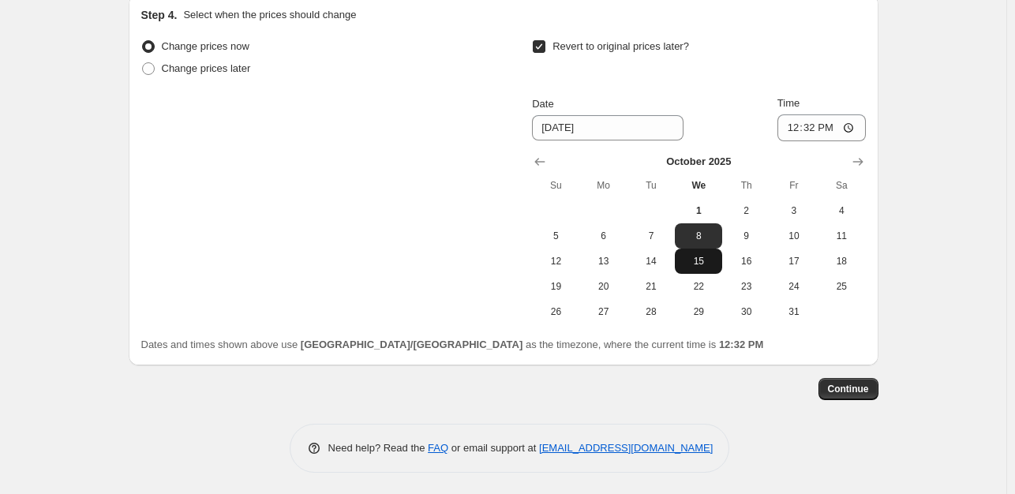
click at [703, 257] on span "15" at bounding box center [698, 261] width 35 height 13
type input "[DATE]"
click at [868, 392] on span "Continue" at bounding box center [848, 389] width 41 height 13
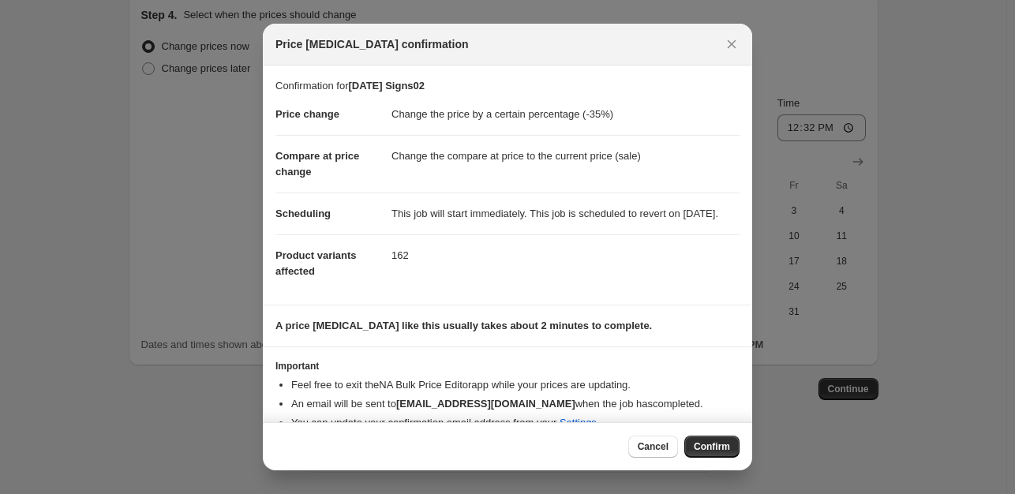
scroll to position [39, 0]
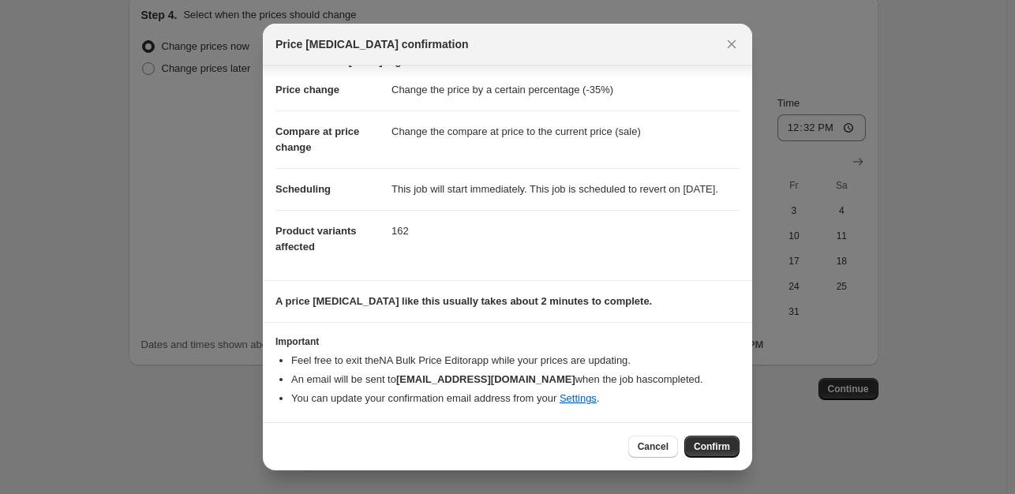
click at [722, 449] on span "Confirm" at bounding box center [712, 447] width 36 height 13
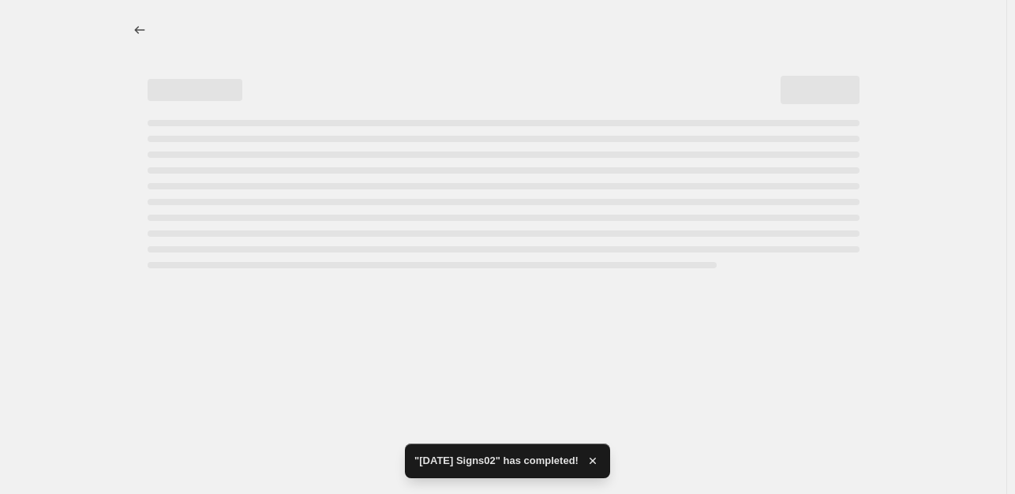
select select "percentage"
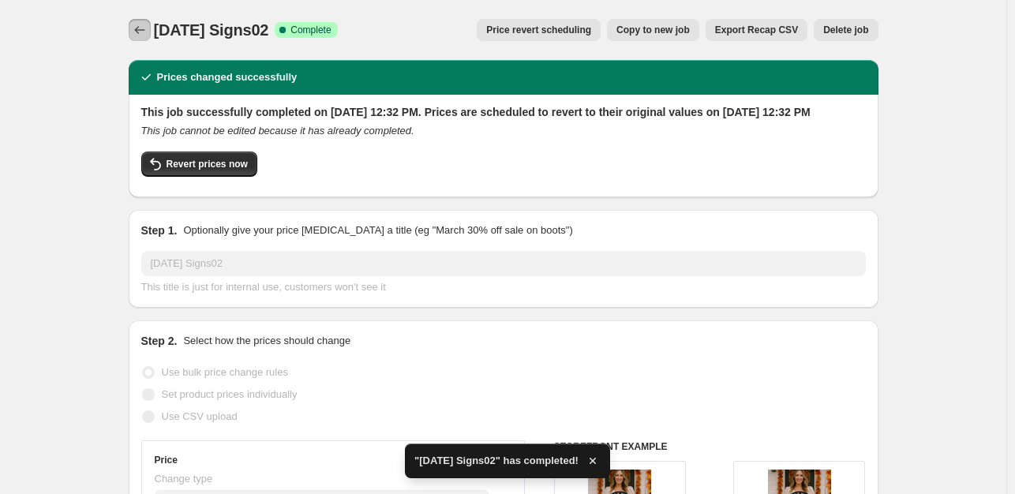
click at [137, 28] on icon "Price change jobs" at bounding box center [140, 30] width 16 height 16
